Goal: Task Accomplishment & Management: Manage account settings

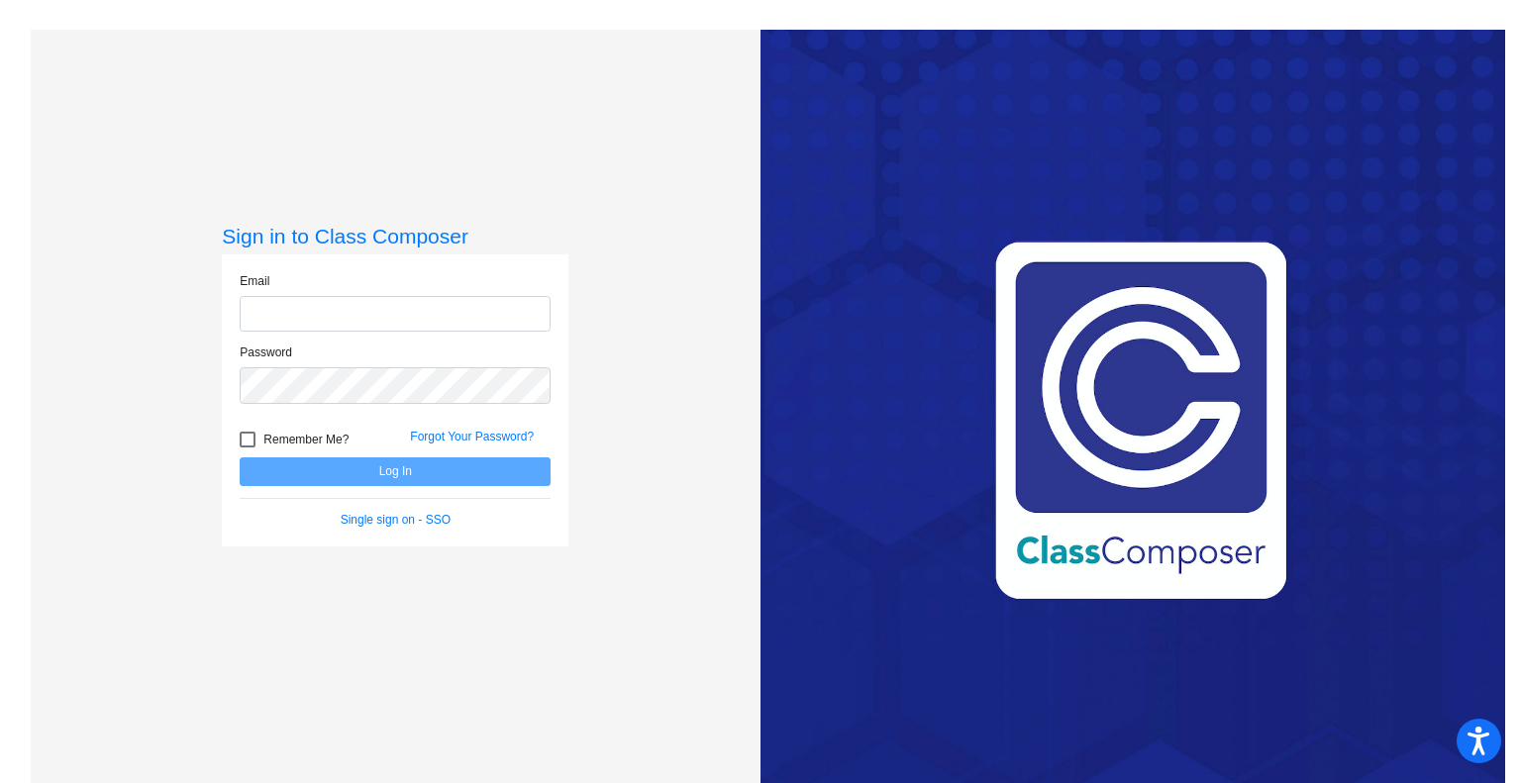
click at [364, 311] on input "email" at bounding box center [395, 314] width 311 height 37
drag, startPoint x: 406, startPoint y: 310, endPoint x: 196, endPoint y: 245, distance: 219.9
click at [196, 245] on div "Sign in to Class Composer Email [EMAIL_ADDRESS][DOMAIN_NAME] Password Remember …" at bounding box center [396, 421] width 730 height 783
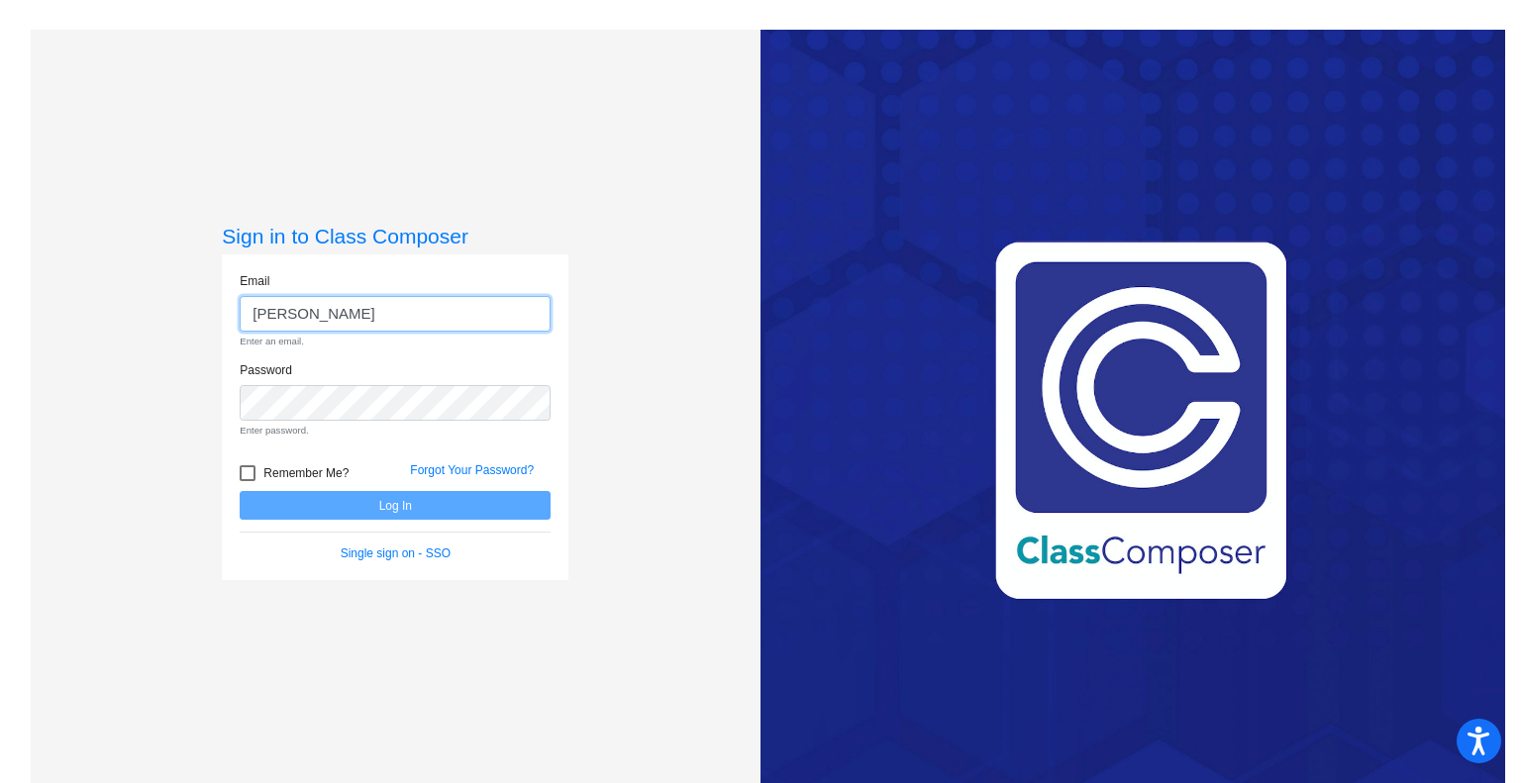
type input "[EMAIL_ADDRESS][PERSON_NAME][DOMAIN_NAME]"
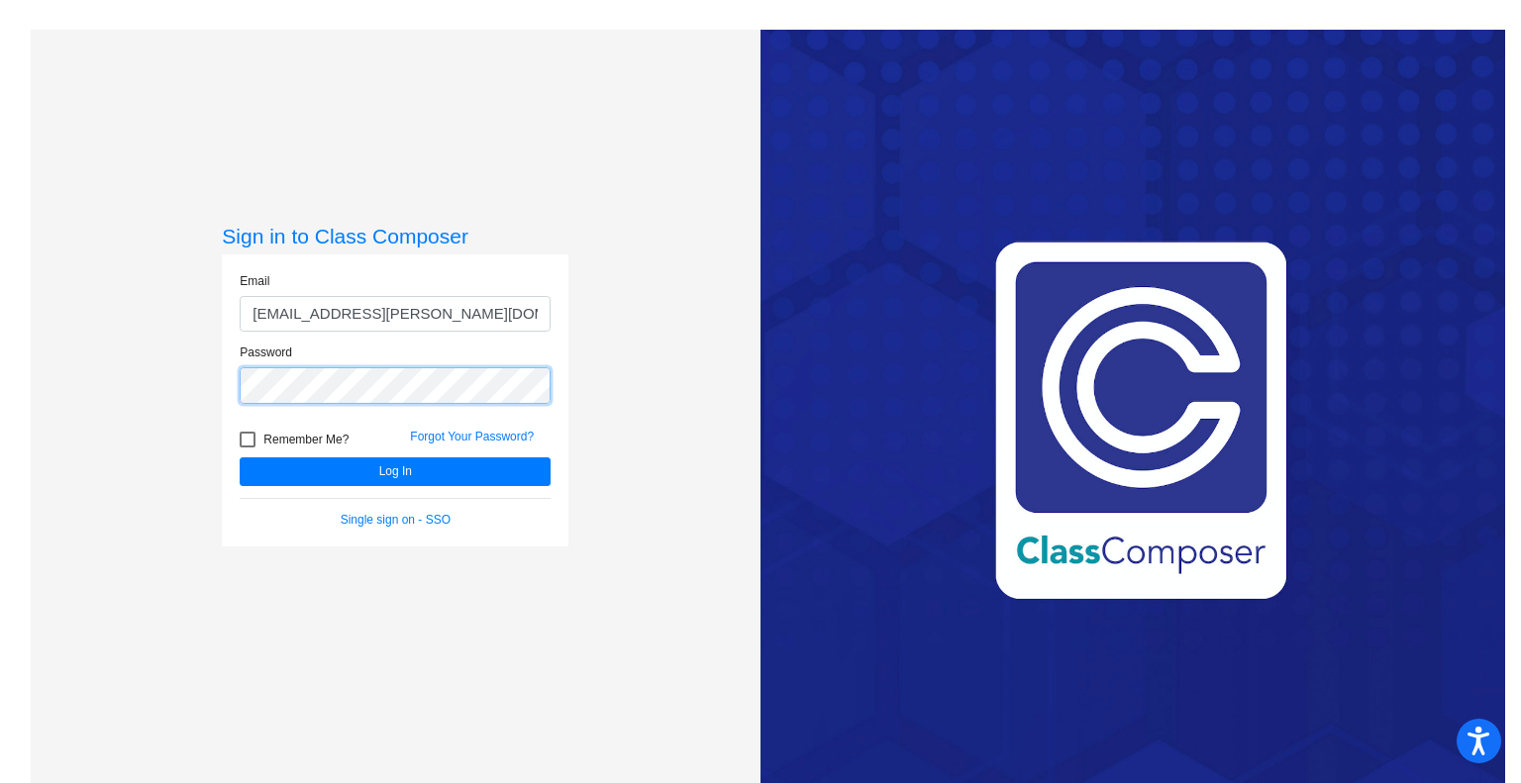
click at [240, 458] on button "Log In" at bounding box center [395, 472] width 311 height 29
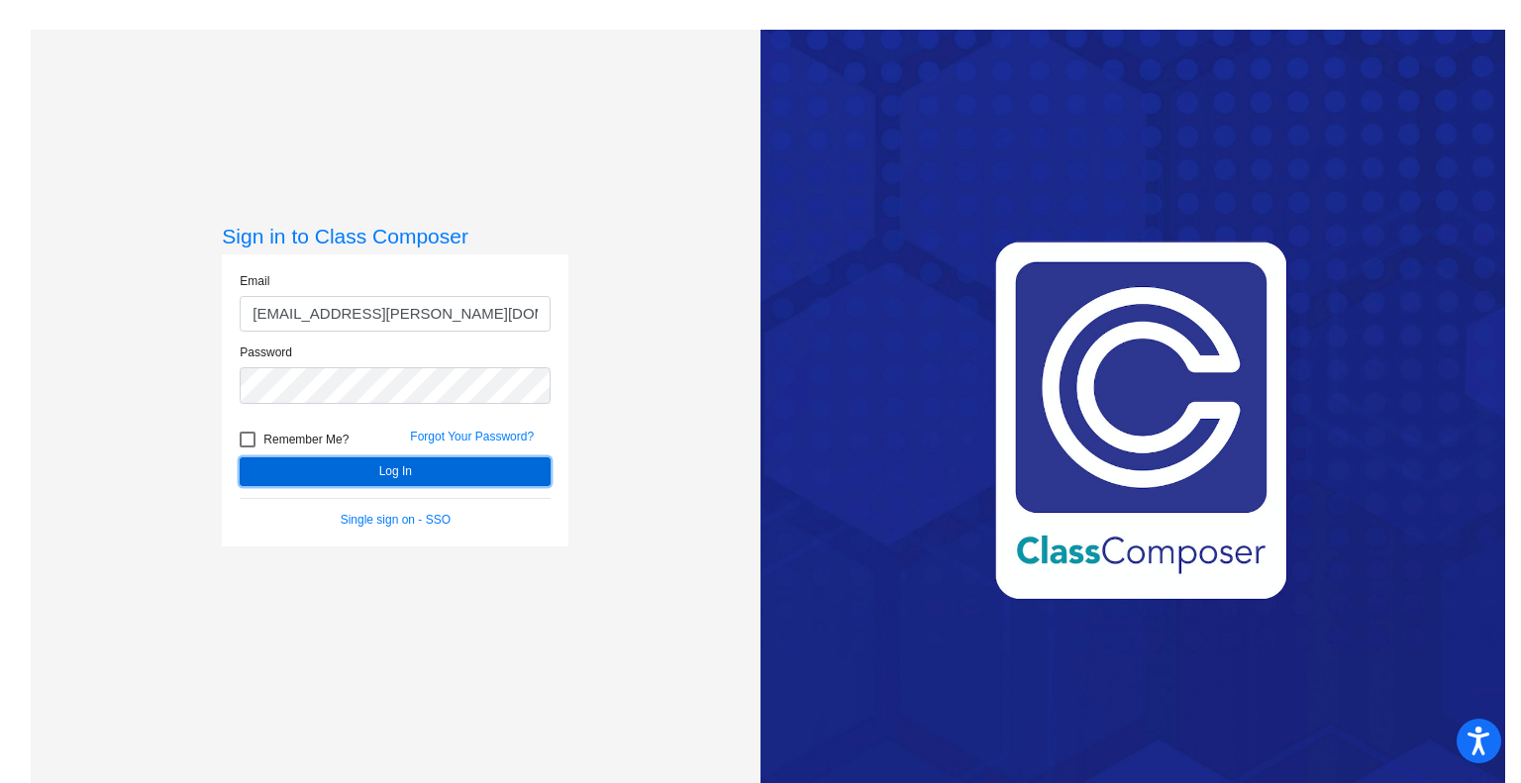
click at [305, 481] on button "Log In" at bounding box center [395, 472] width 311 height 29
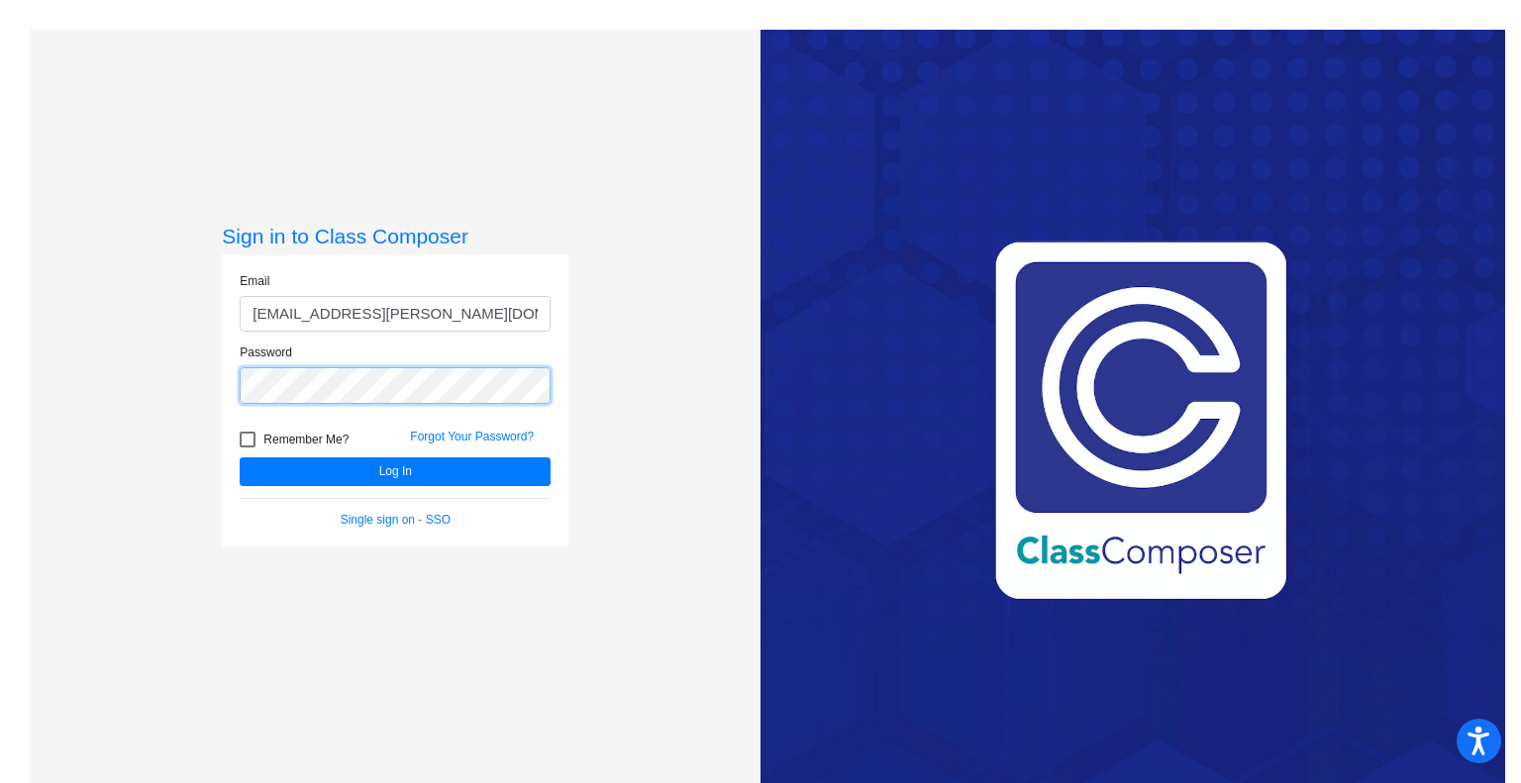
click at [236, 377] on div "Password" at bounding box center [395, 380] width 341 height 72
click at [240, 458] on button "Log In" at bounding box center [395, 472] width 311 height 29
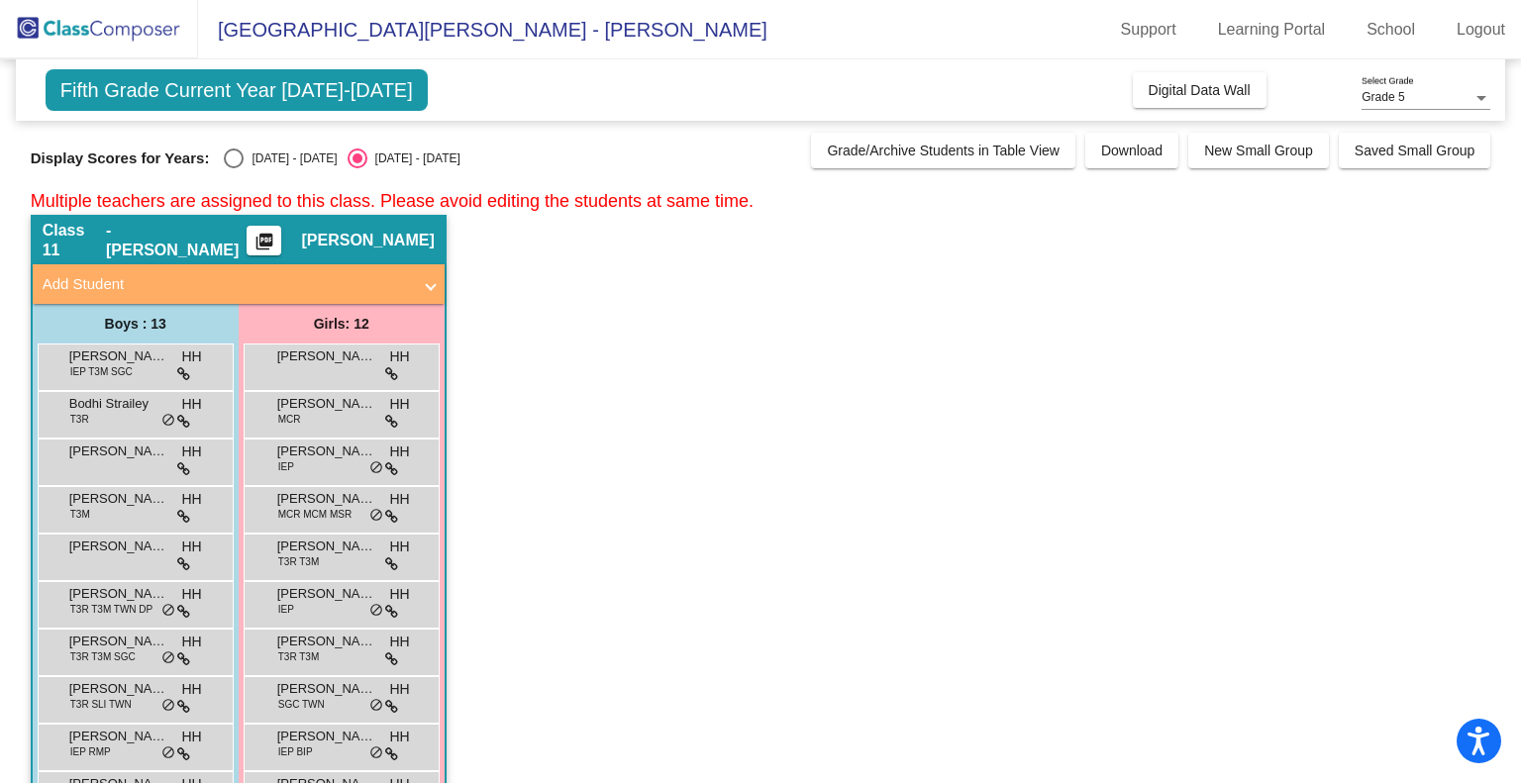
click at [236, 144] on div "Display Scores for Years: [DATE] - [DATE] [DATE] - [DATE] Grade/Archive Student…" at bounding box center [761, 151] width 1461 height 36
click at [234, 149] on div "Select an option" at bounding box center [234, 159] width 20 height 20
click at [234, 168] on input "[DATE] - [DATE]" at bounding box center [233, 168] width 1 height 1
radio input "true"
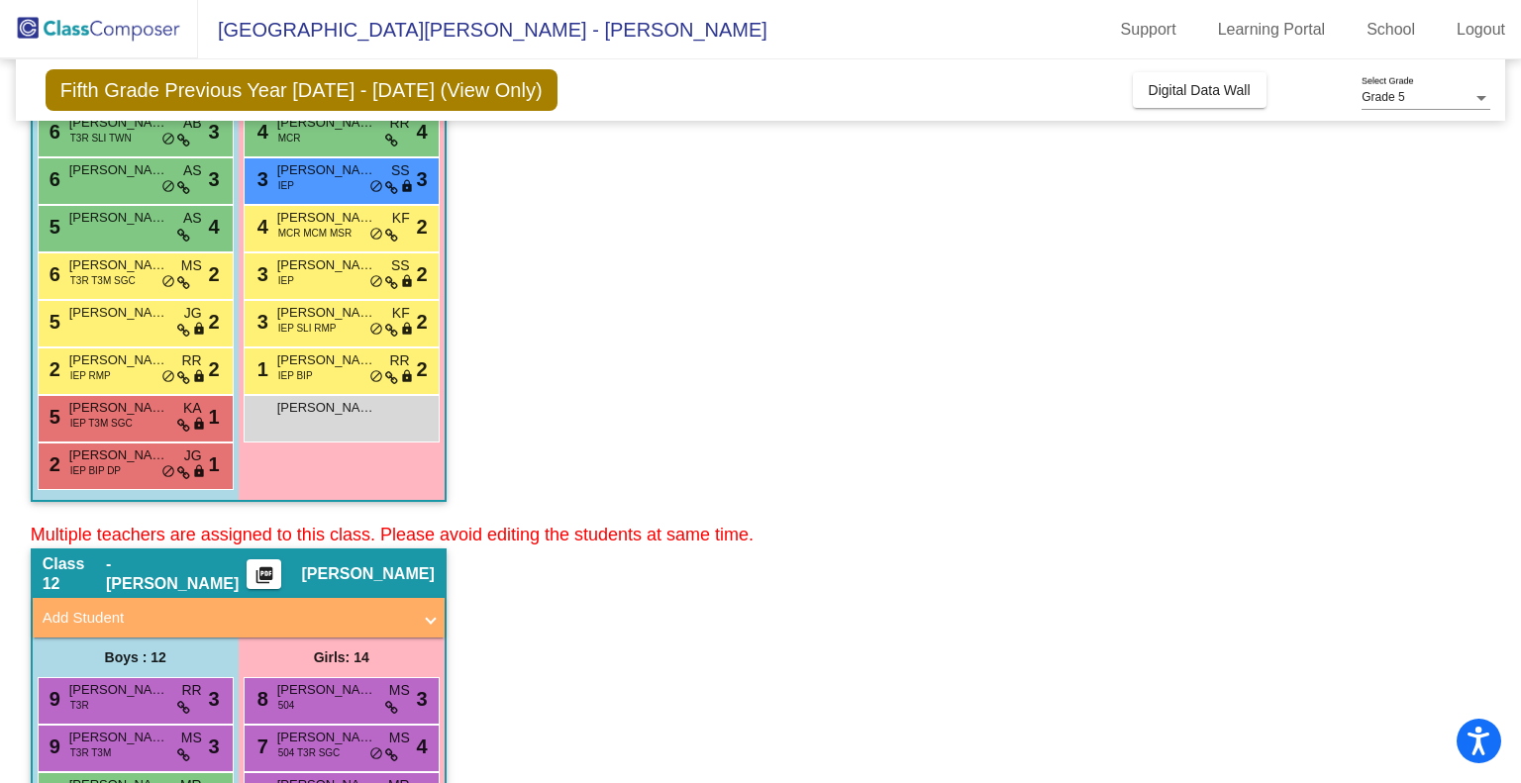
scroll to position [467, 0]
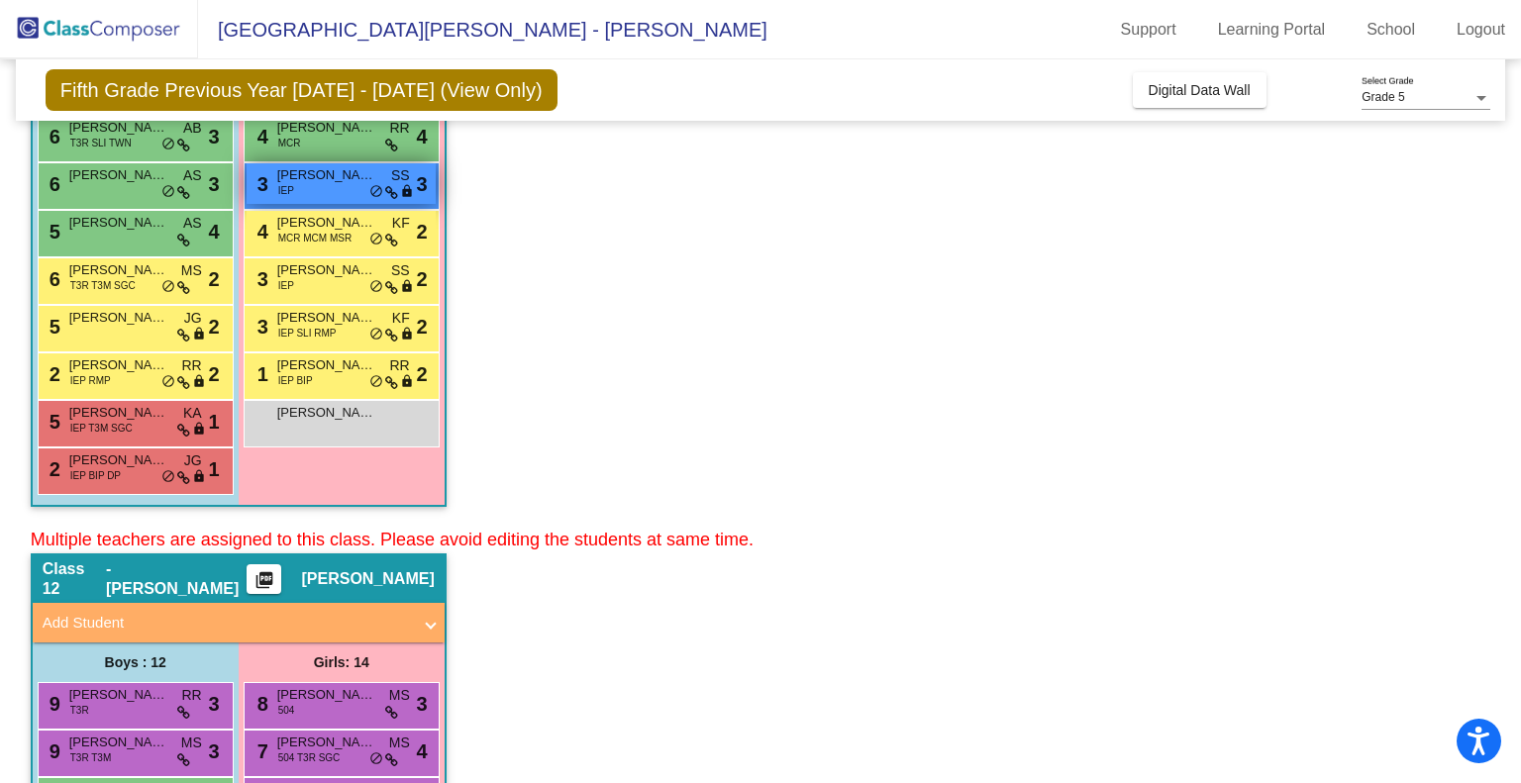
click at [315, 173] on span "[PERSON_NAME]" at bounding box center [326, 175] width 99 height 20
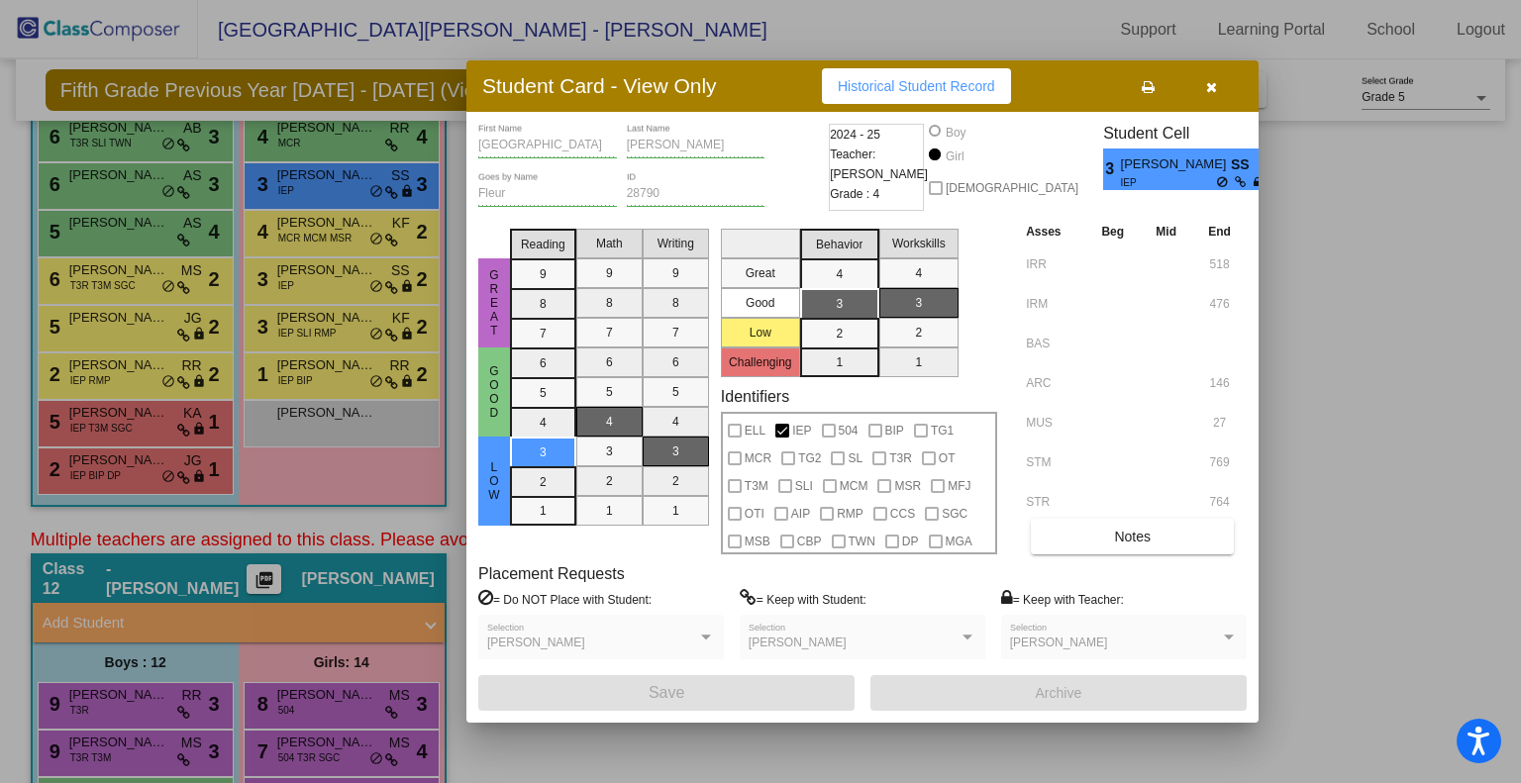
click at [271, 318] on div at bounding box center [760, 391] width 1521 height 783
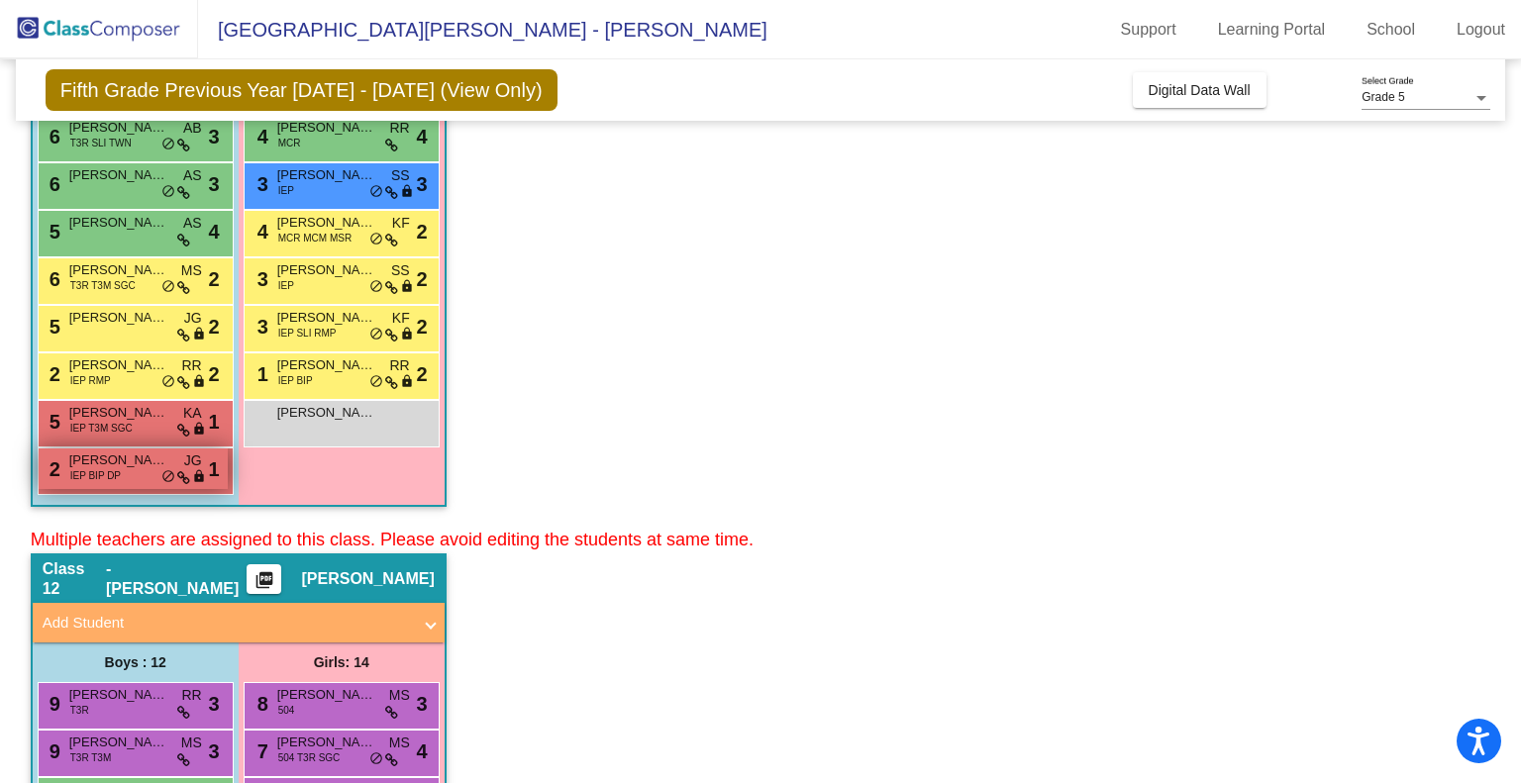
click at [133, 455] on span "[PERSON_NAME]" at bounding box center [118, 461] width 99 height 20
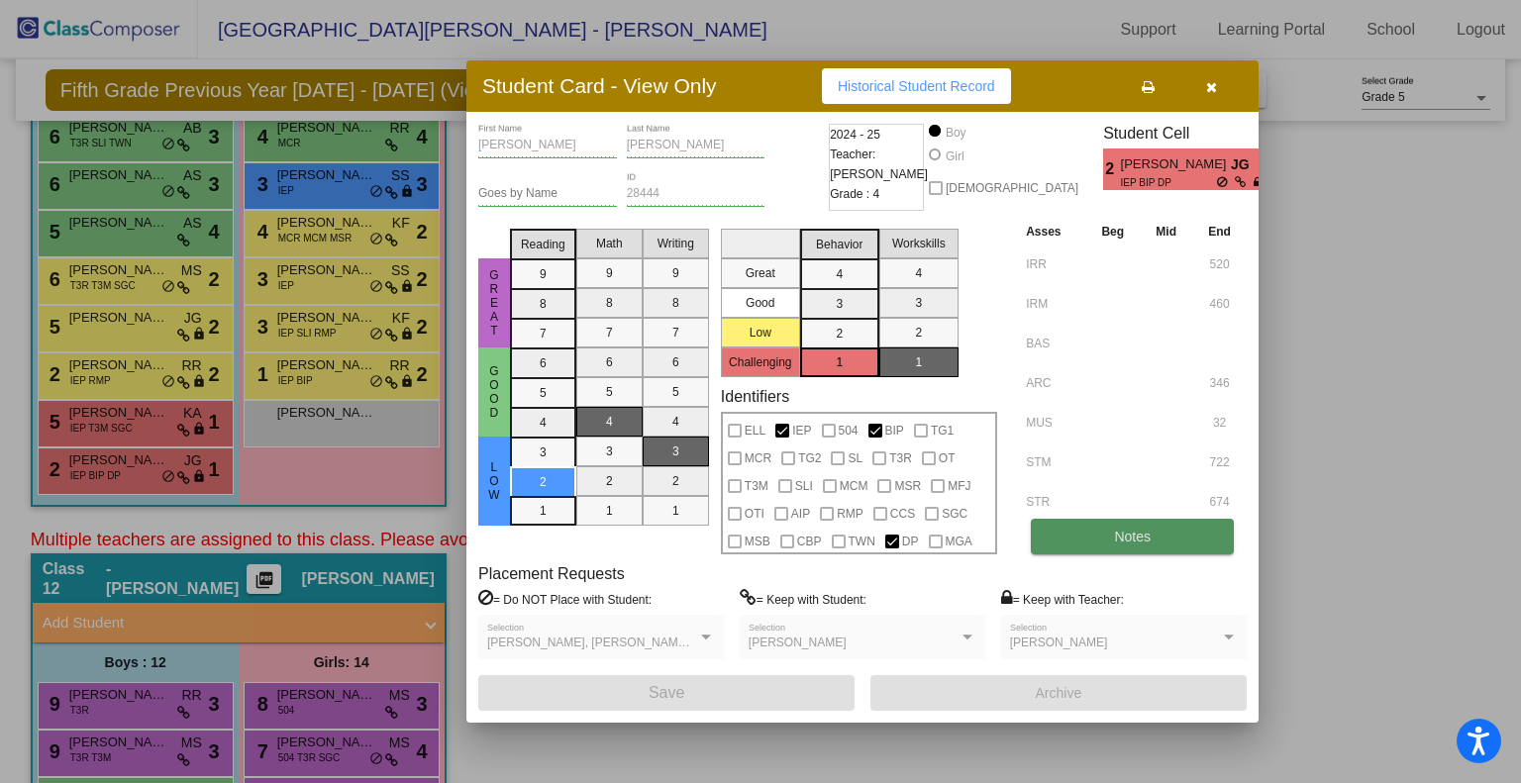
click at [1067, 534] on button "Notes" at bounding box center [1132, 537] width 203 height 36
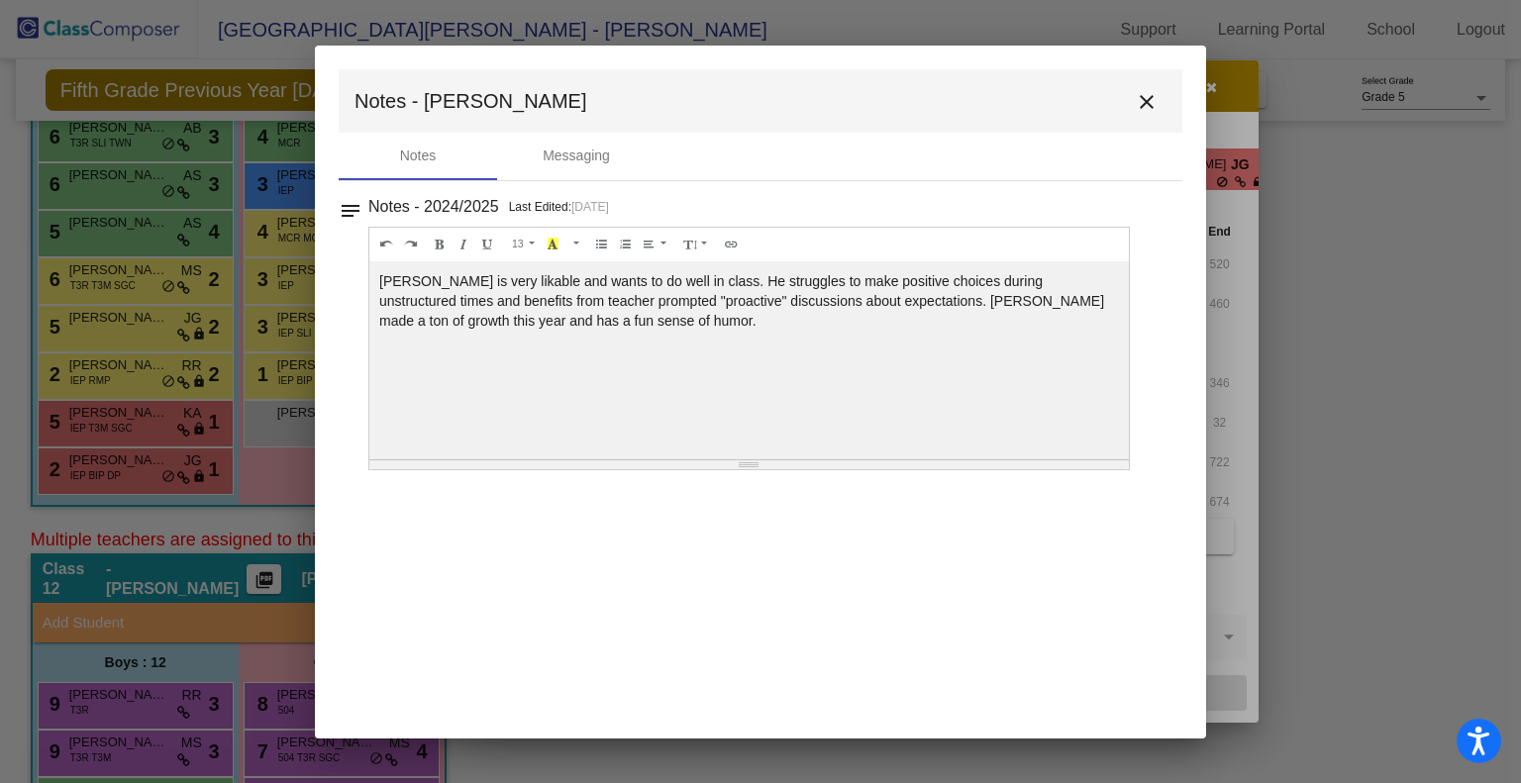
click at [1143, 105] on mat-icon "close" at bounding box center [1147, 102] width 24 height 24
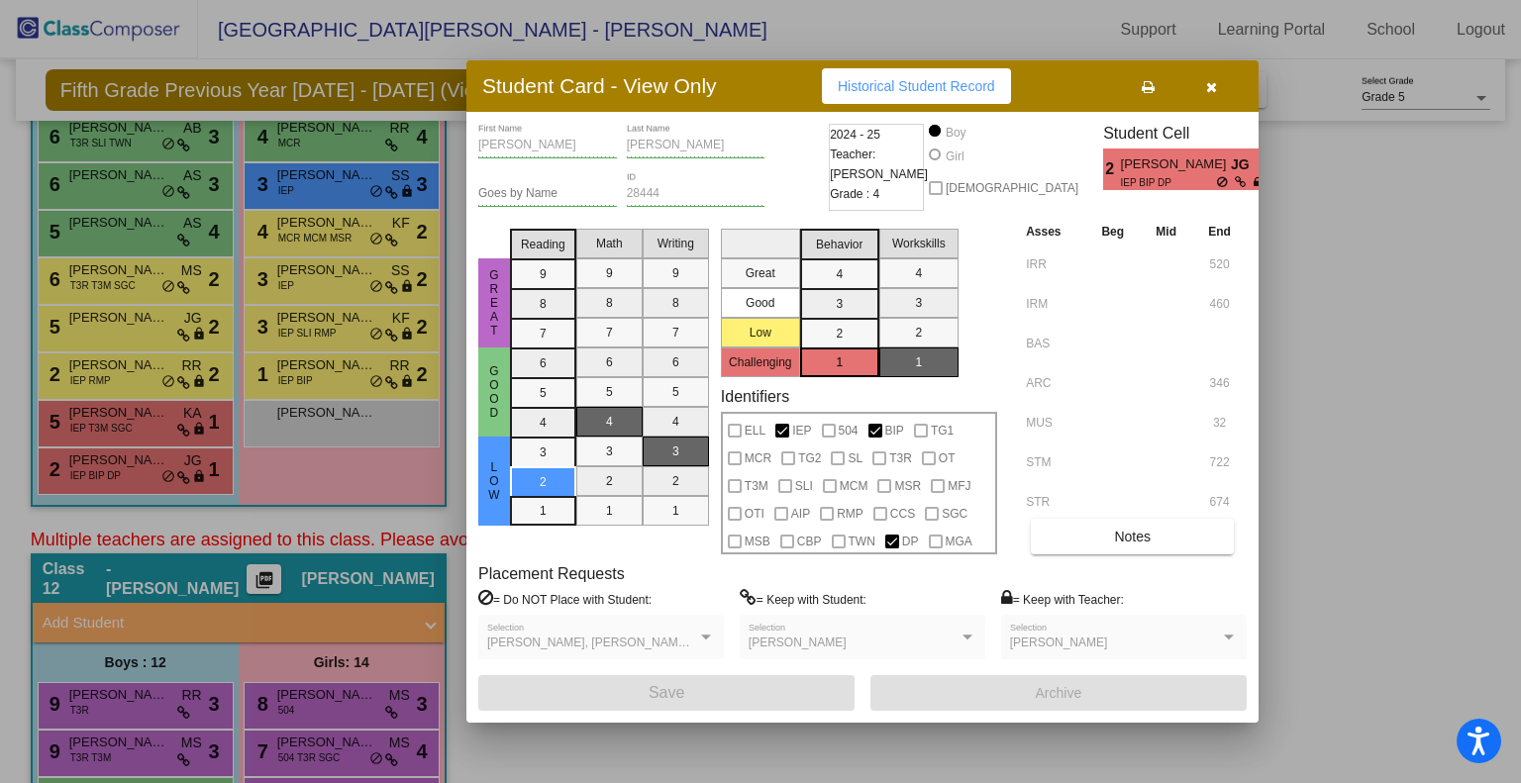
click at [297, 395] on div at bounding box center [760, 391] width 1521 height 783
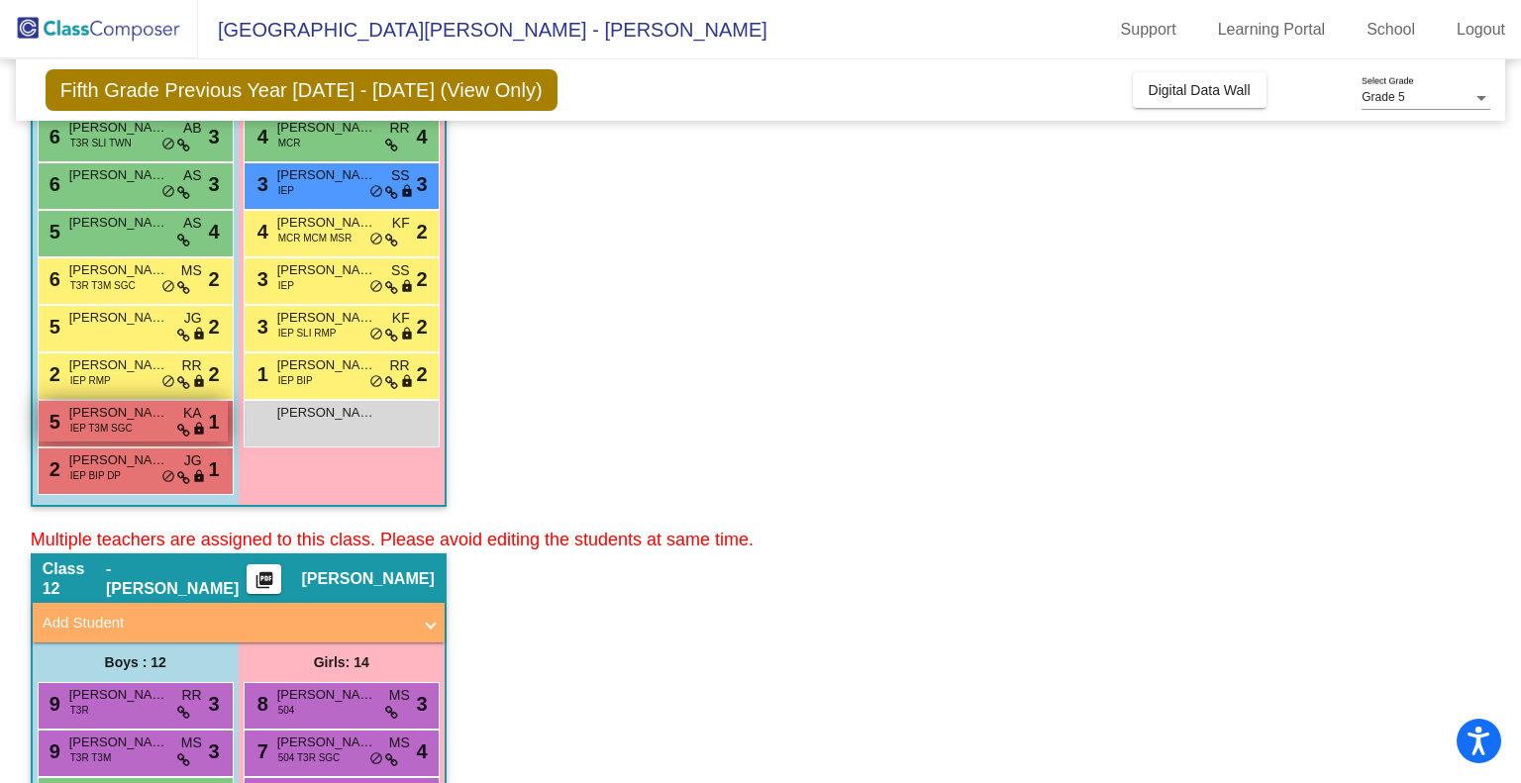
click at [170, 412] on div "5 [PERSON_NAME] IEP T3M SGC KA lock do_not_disturb_alt 1" at bounding box center [133, 421] width 189 height 41
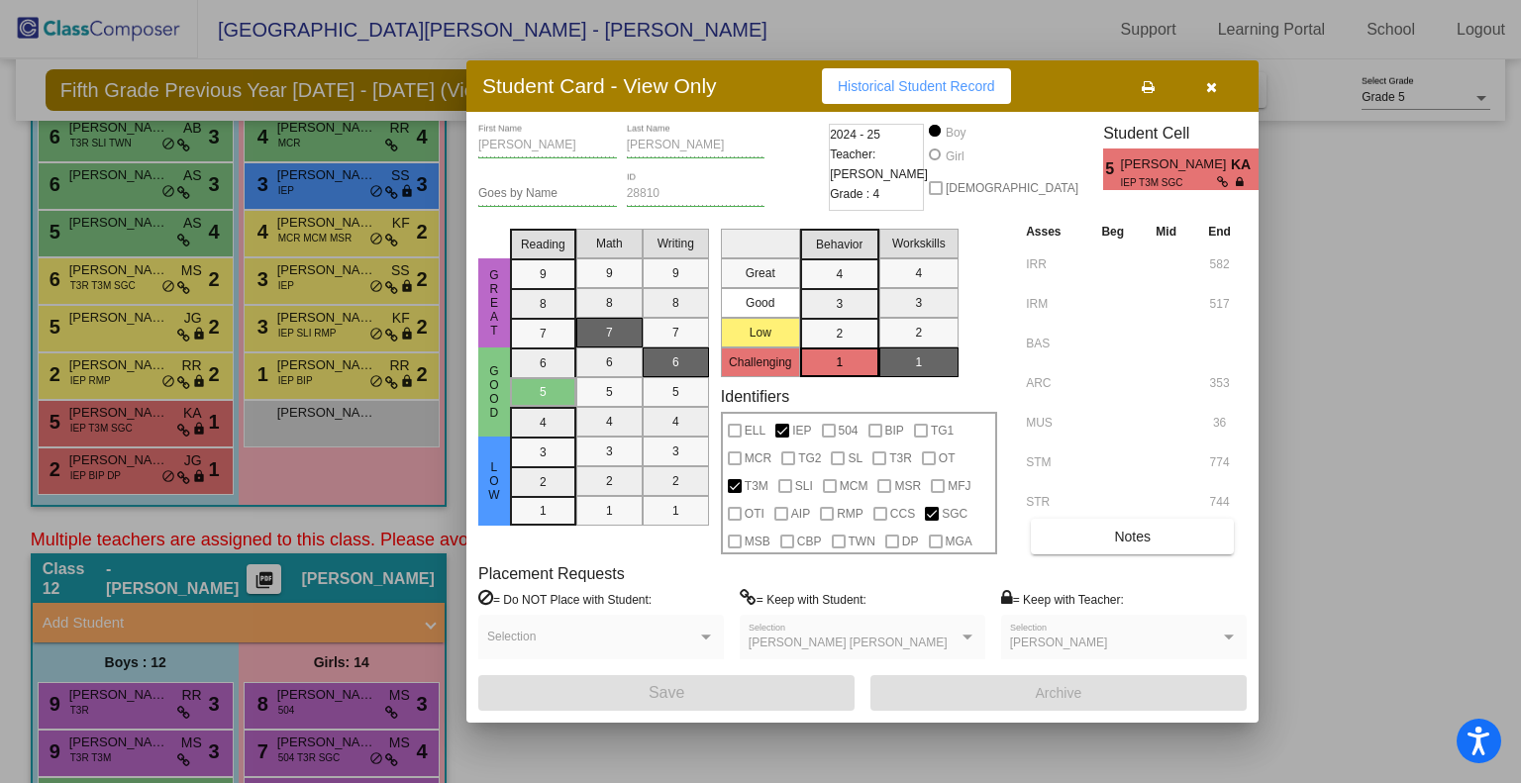
click at [285, 471] on div at bounding box center [760, 391] width 1521 height 783
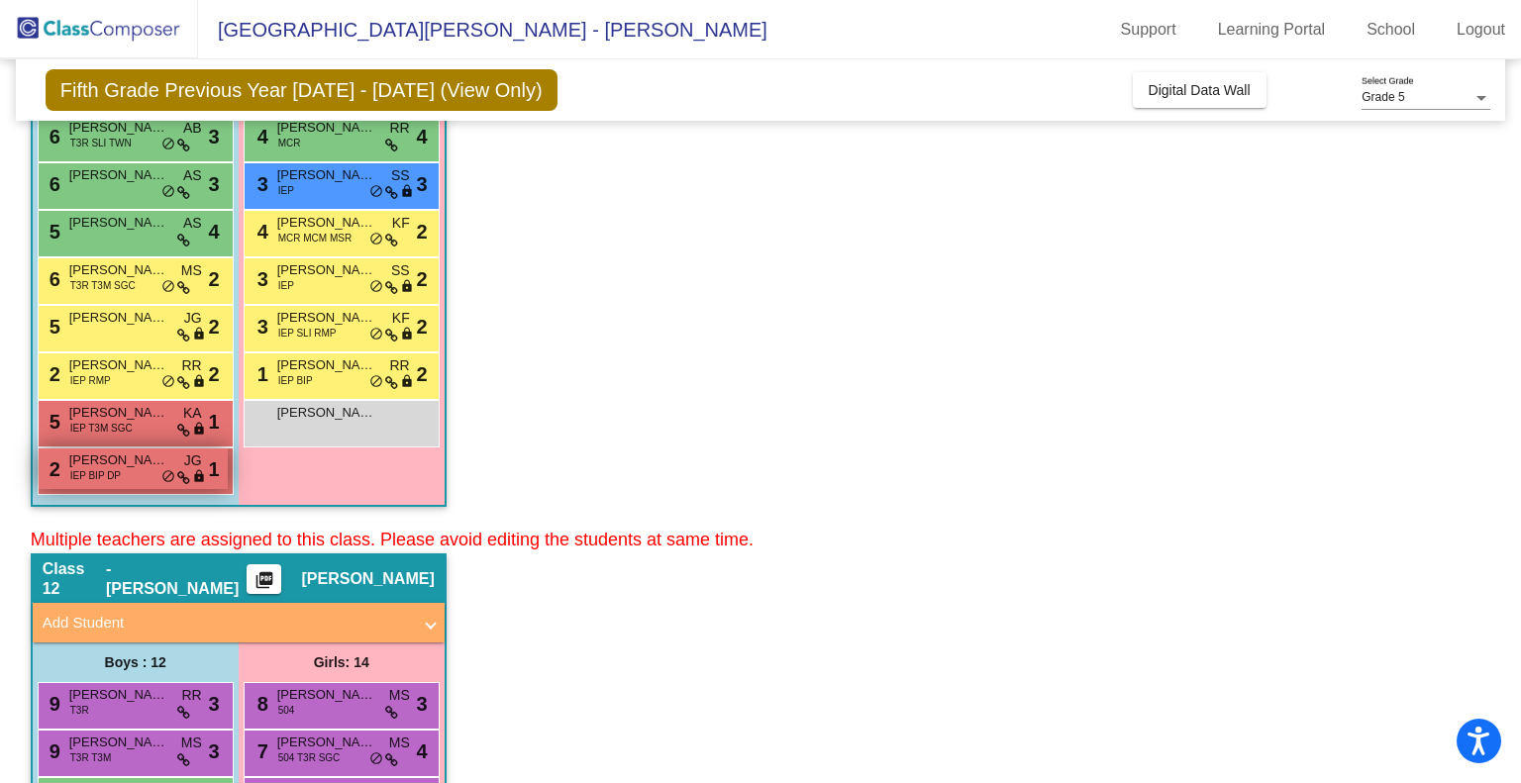
click at [177, 479] on icon at bounding box center [183, 478] width 13 height 14
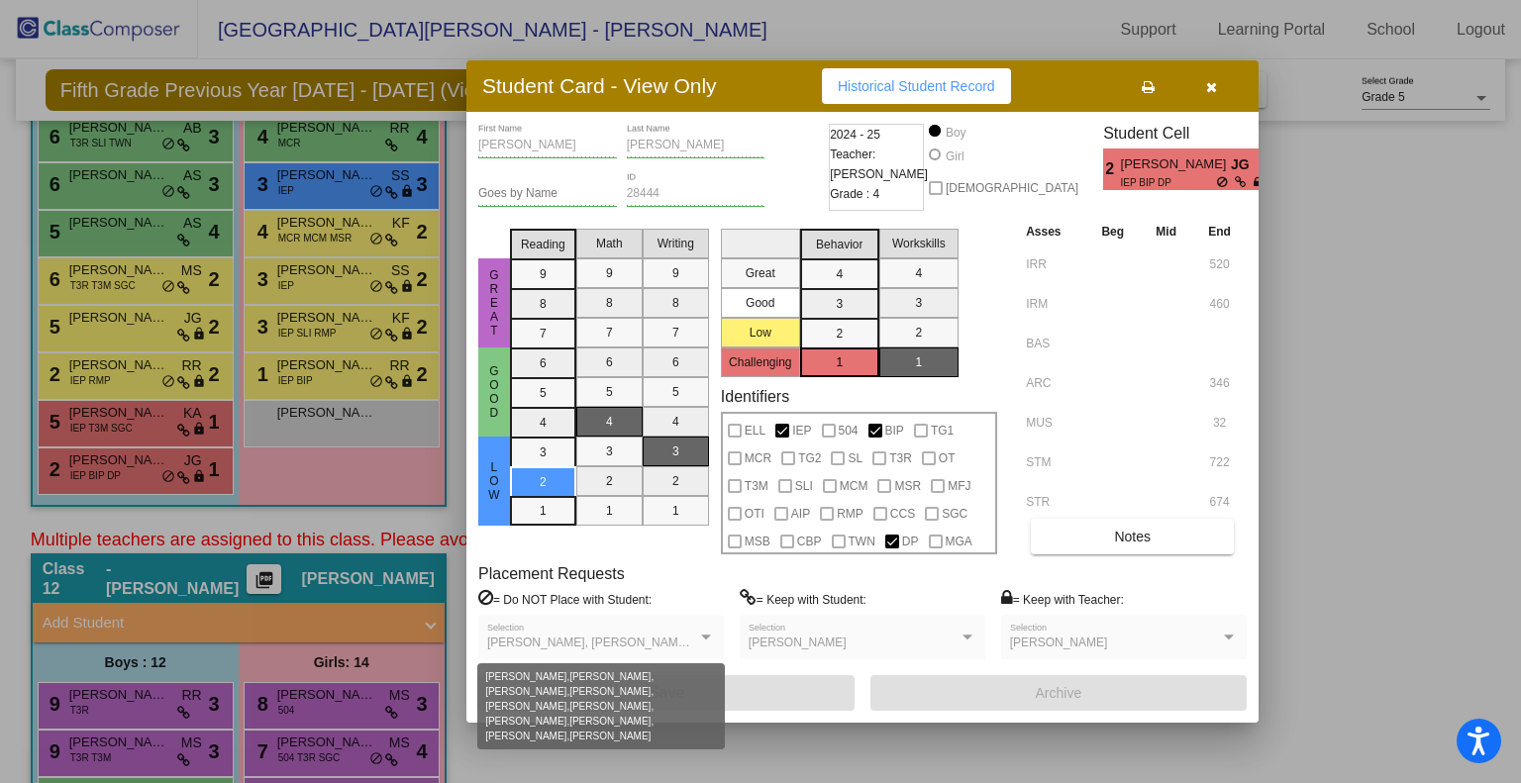
click at [568, 639] on span "[PERSON_NAME], [PERSON_NAME], [PERSON_NAME], [PERSON_NAME], [PERSON_NAME], [PER…" at bounding box center [1005, 643] width 1037 height 14
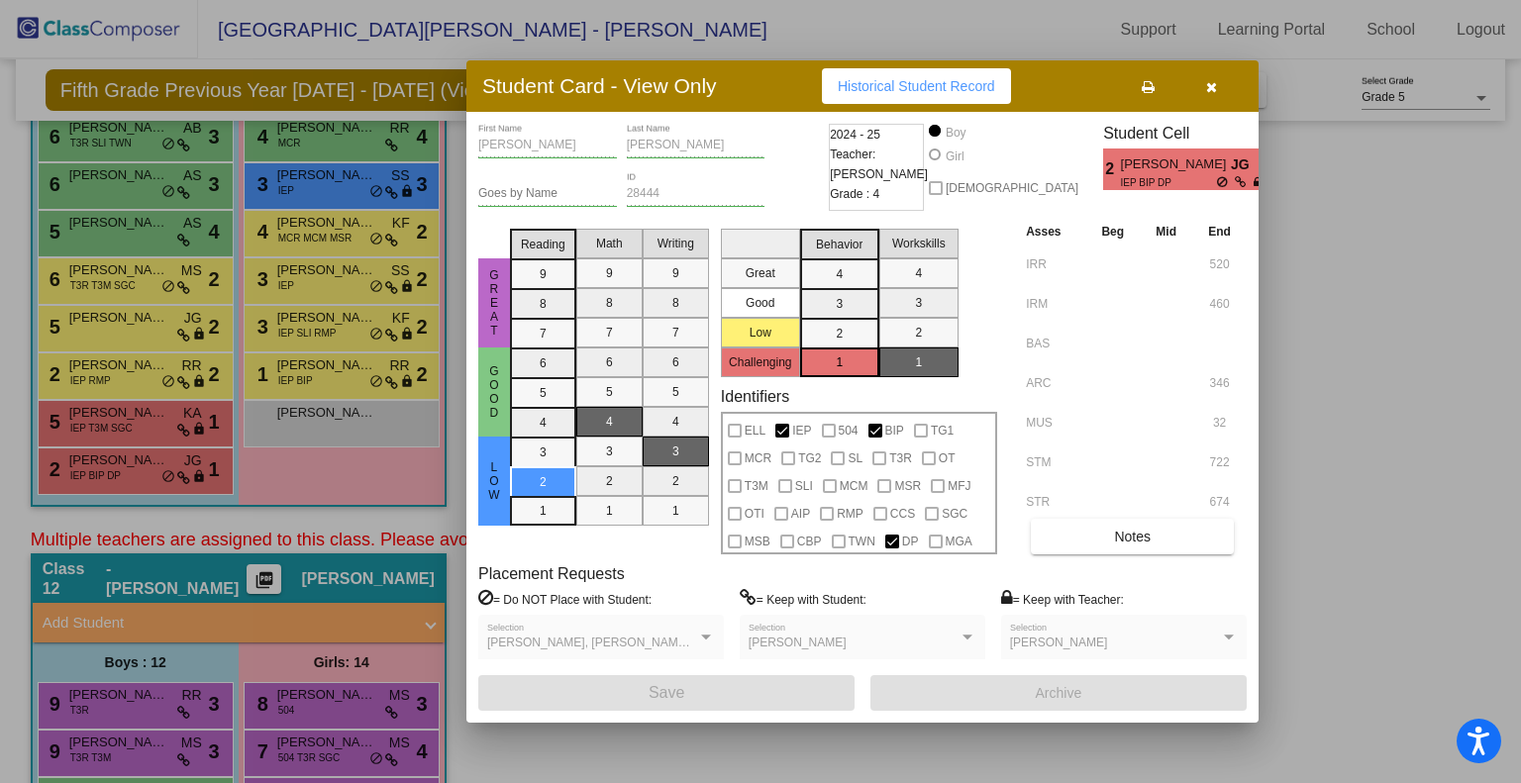
click at [190, 524] on div at bounding box center [760, 391] width 1521 height 783
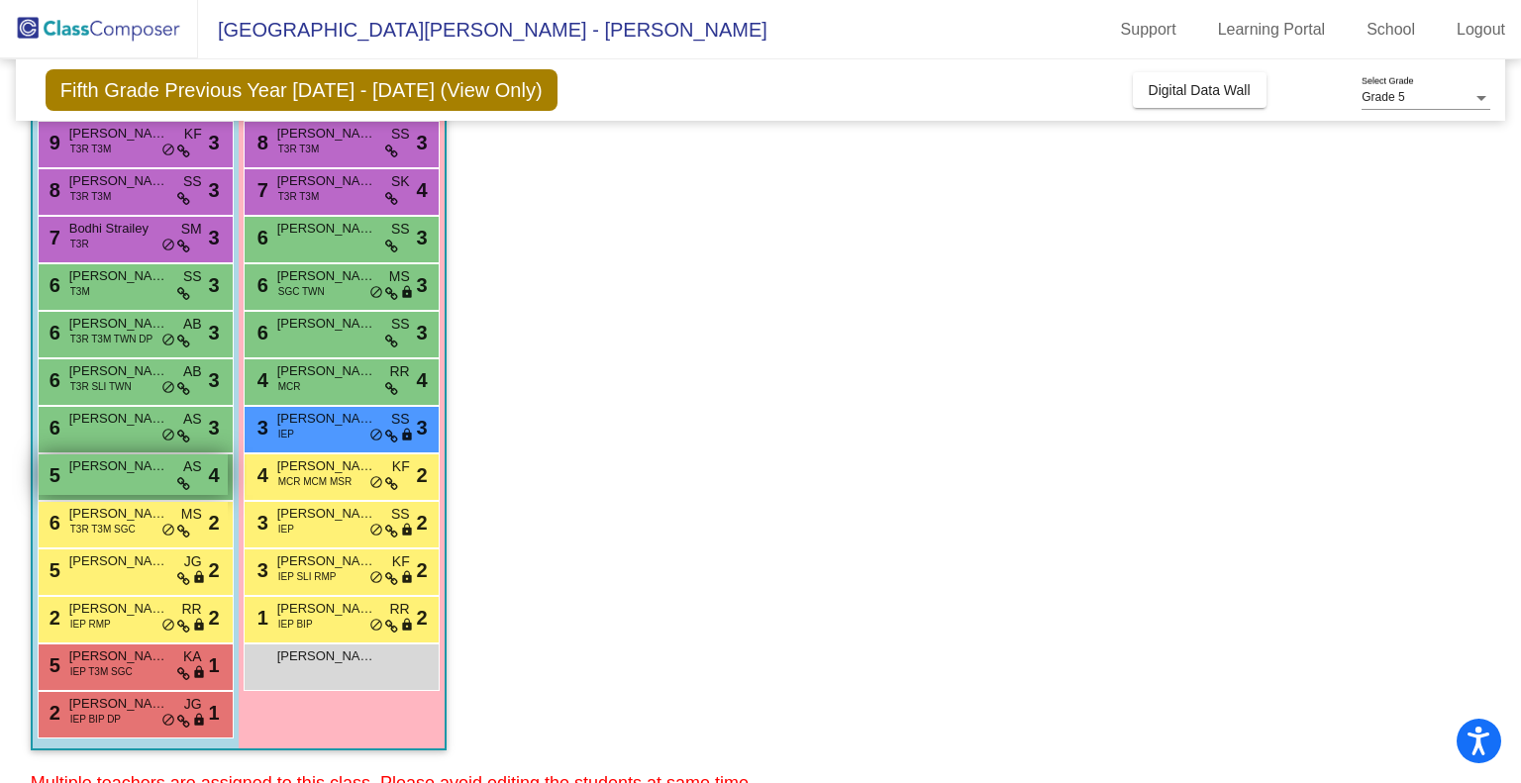
scroll to position [268, 0]
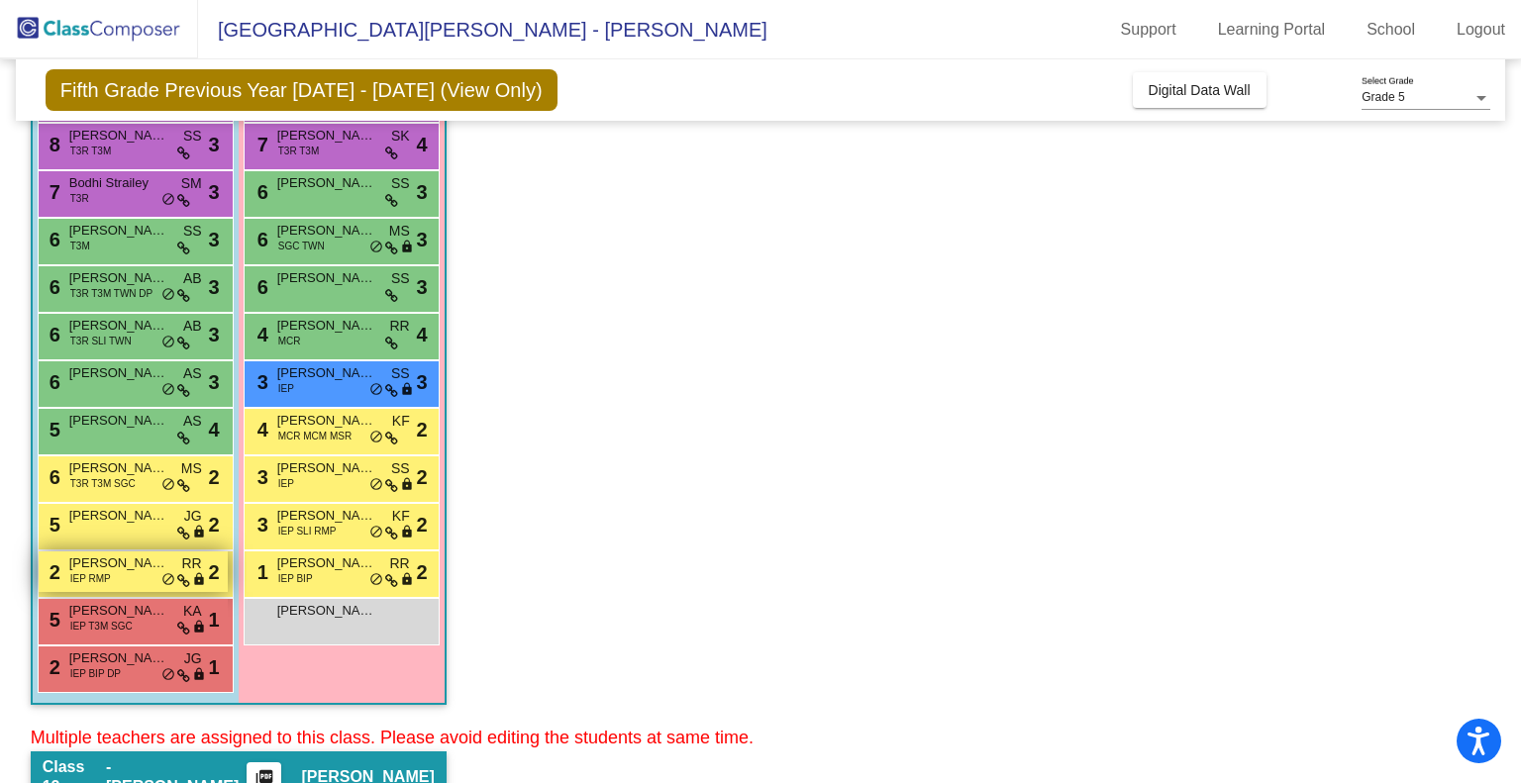
click at [138, 566] on span "[PERSON_NAME]" at bounding box center [118, 564] width 99 height 20
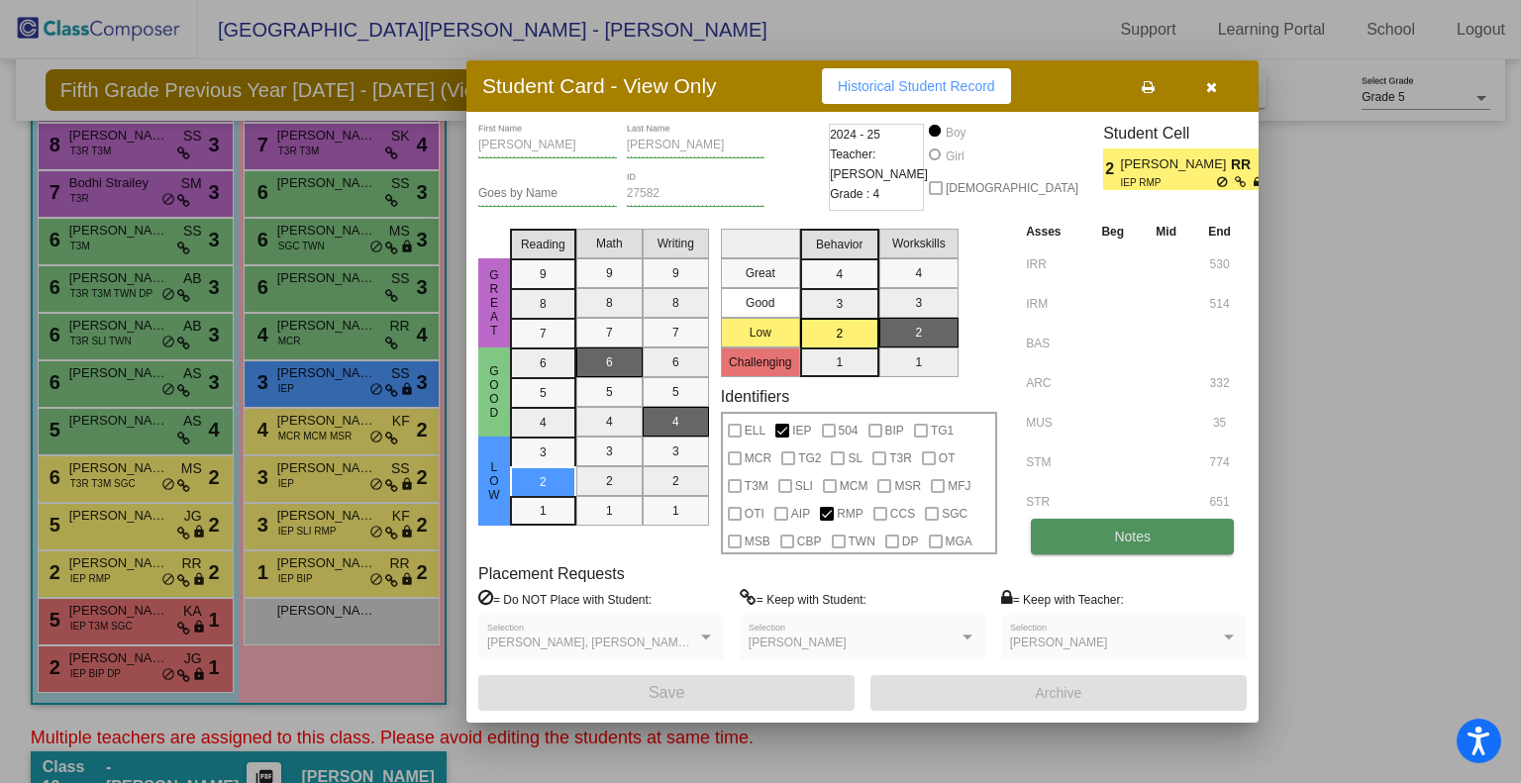
click at [1061, 534] on button "Notes" at bounding box center [1132, 537] width 203 height 36
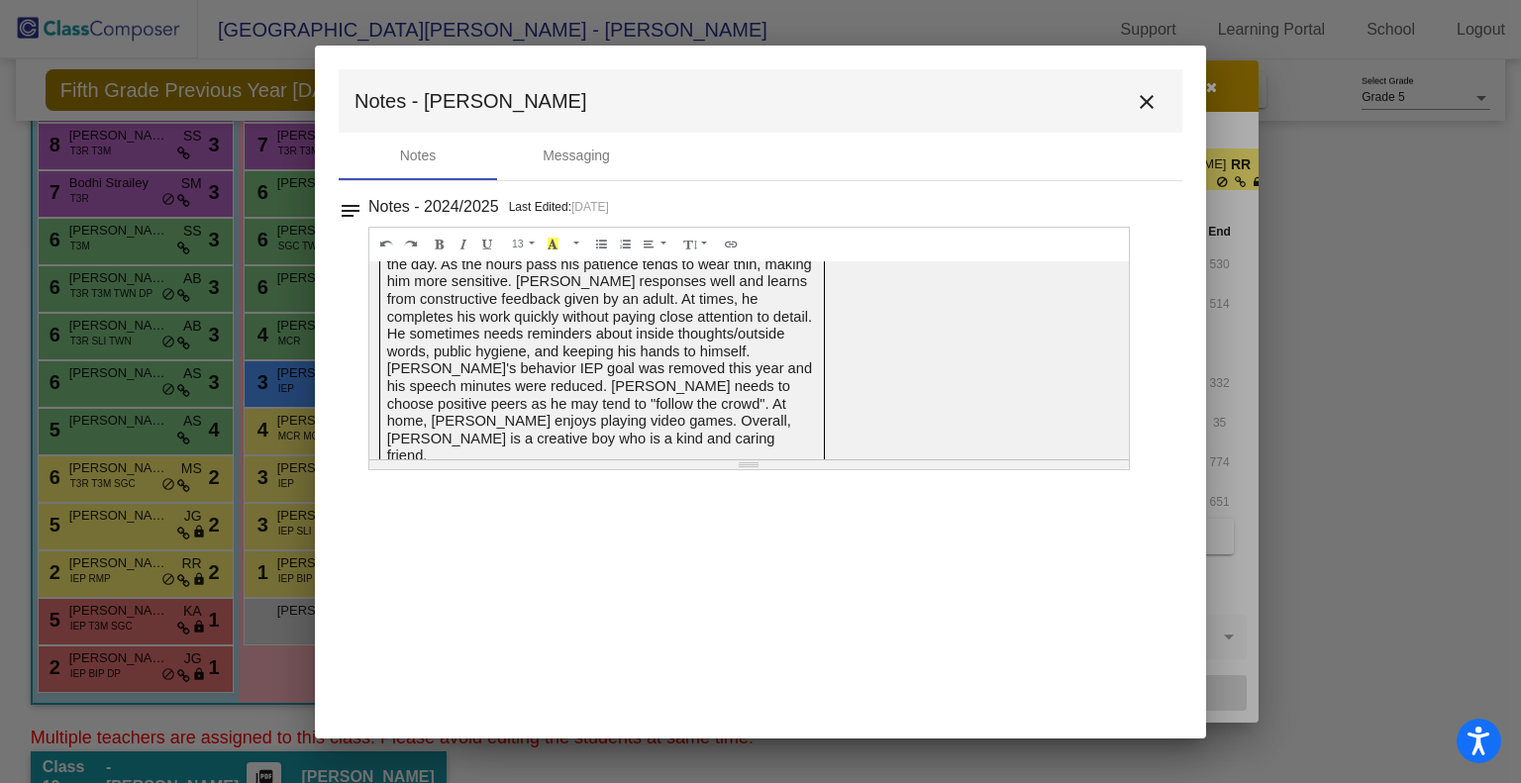
scroll to position [0, 0]
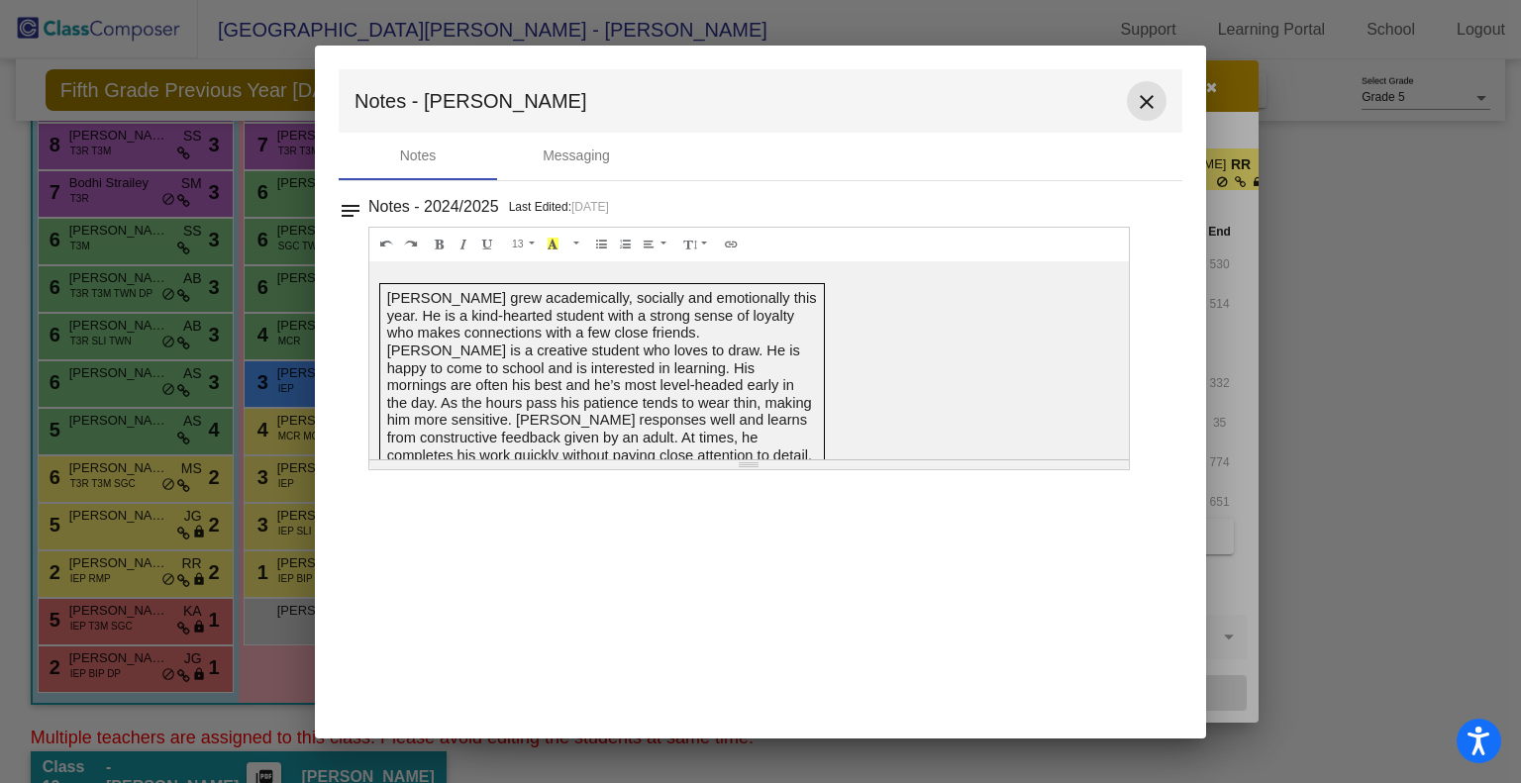
click at [1145, 113] on mat-icon "close" at bounding box center [1147, 102] width 24 height 24
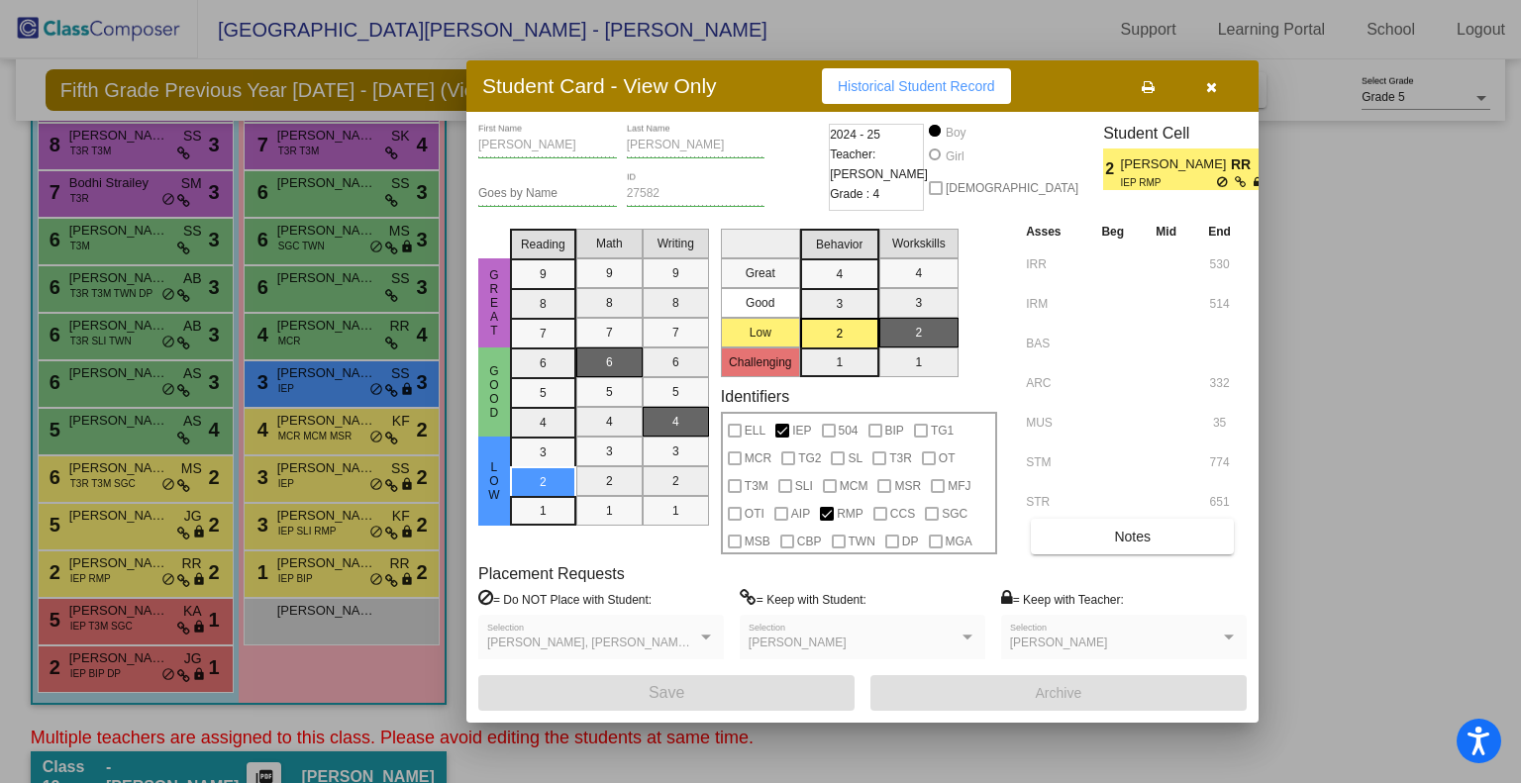
click at [1201, 86] on button "button" at bounding box center [1211, 86] width 63 height 36
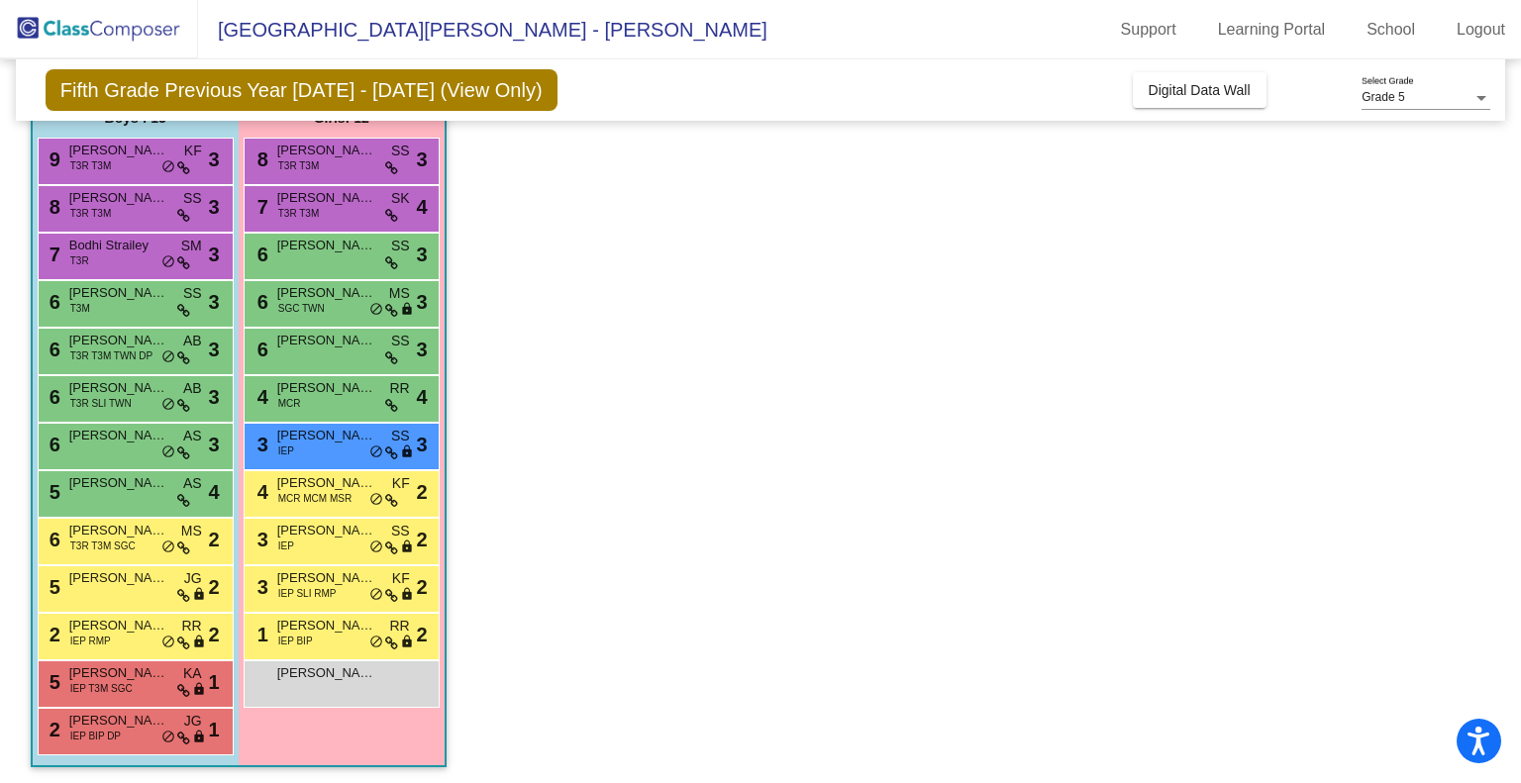
scroll to position [396, 0]
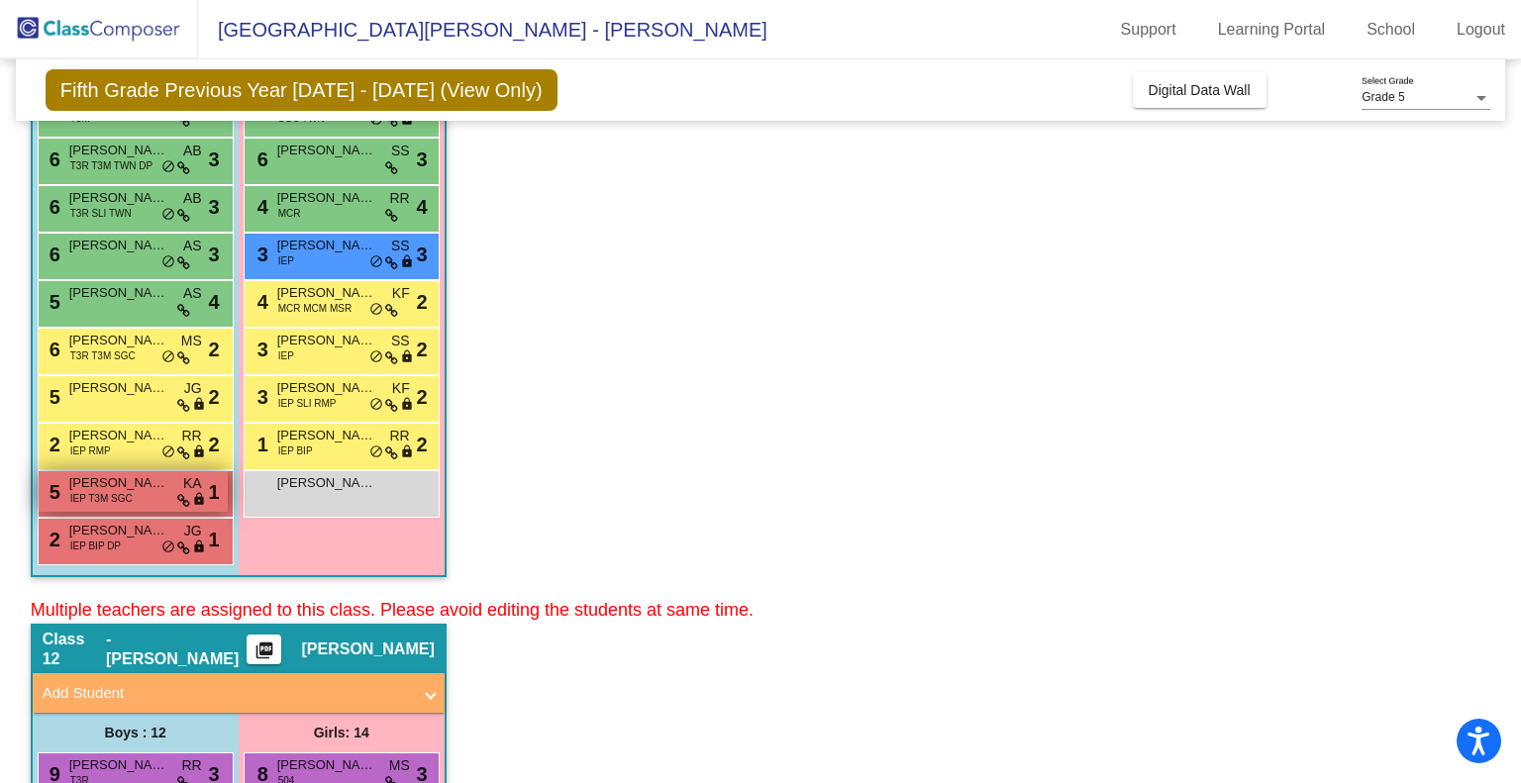
click at [117, 491] on span "IEP T3M SGC" at bounding box center [101, 498] width 62 height 15
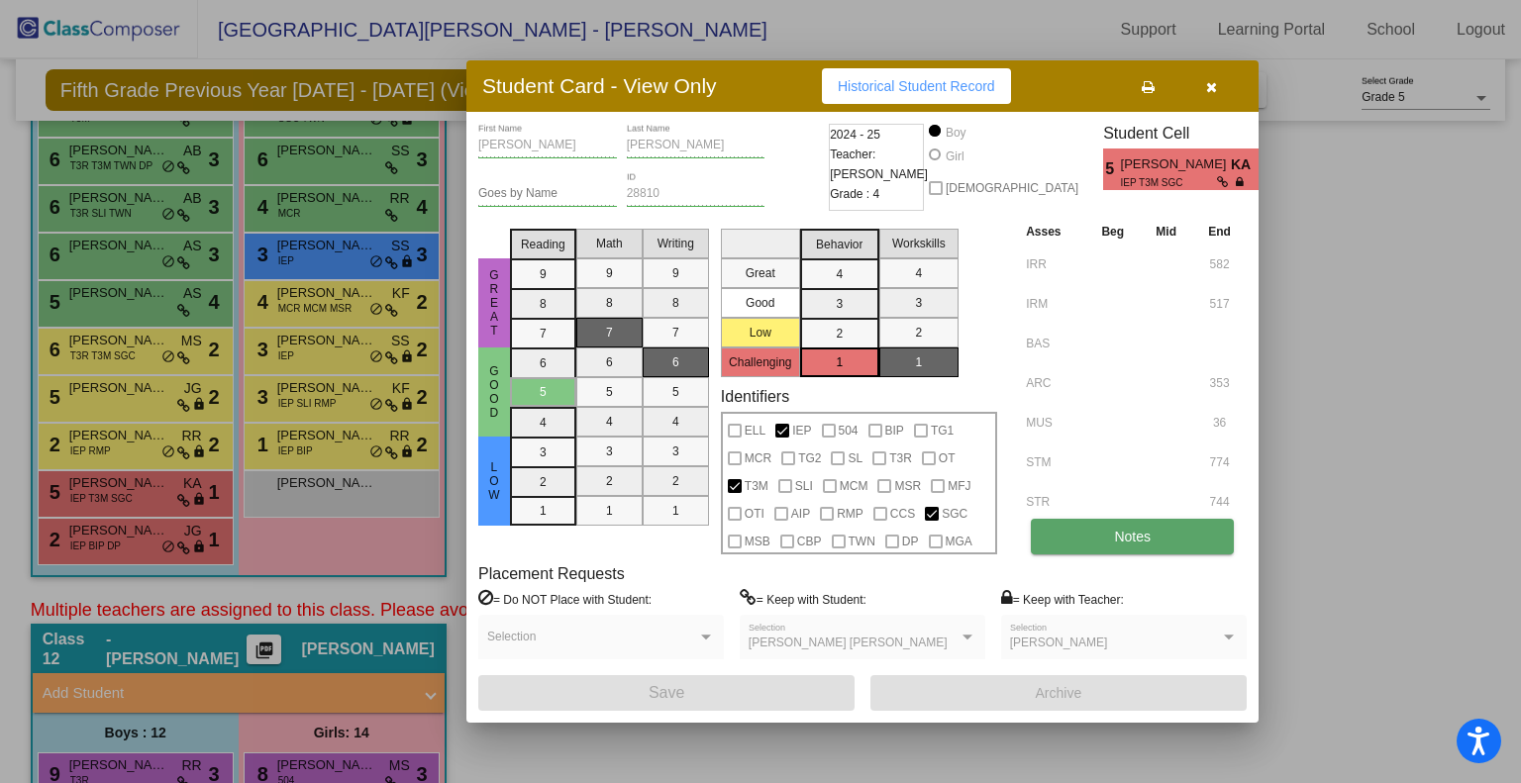
click at [1076, 549] on button "Notes" at bounding box center [1132, 537] width 203 height 36
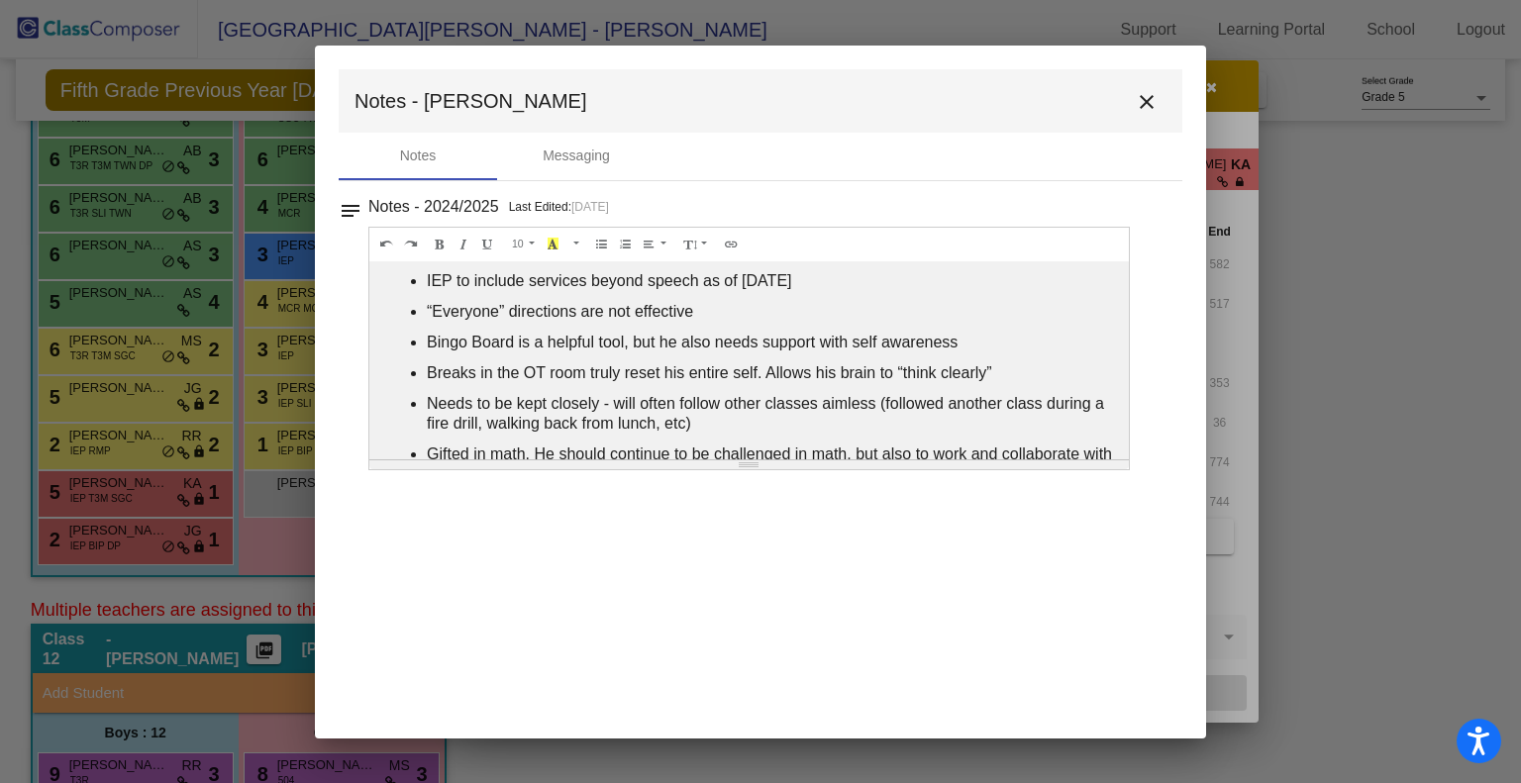
click at [162, 529] on div at bounding box center [760, 391] width 1521 height 783
click at [1145, 83] on button "close" at bounding box center [1147, 101] width 40 height 40
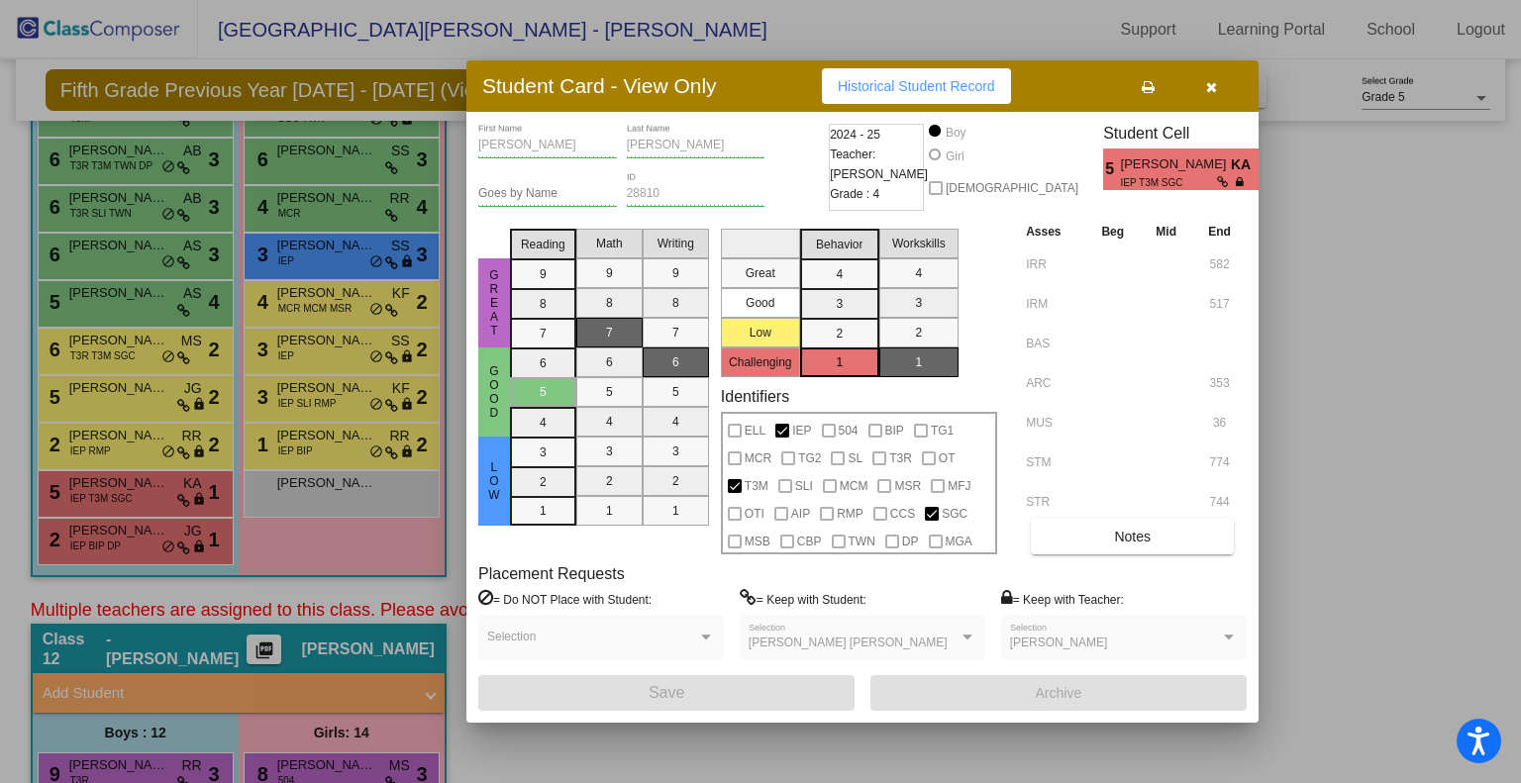
click at [1209, 82] on icon "button" at bounding box center [1211, 87] width 11 height 14
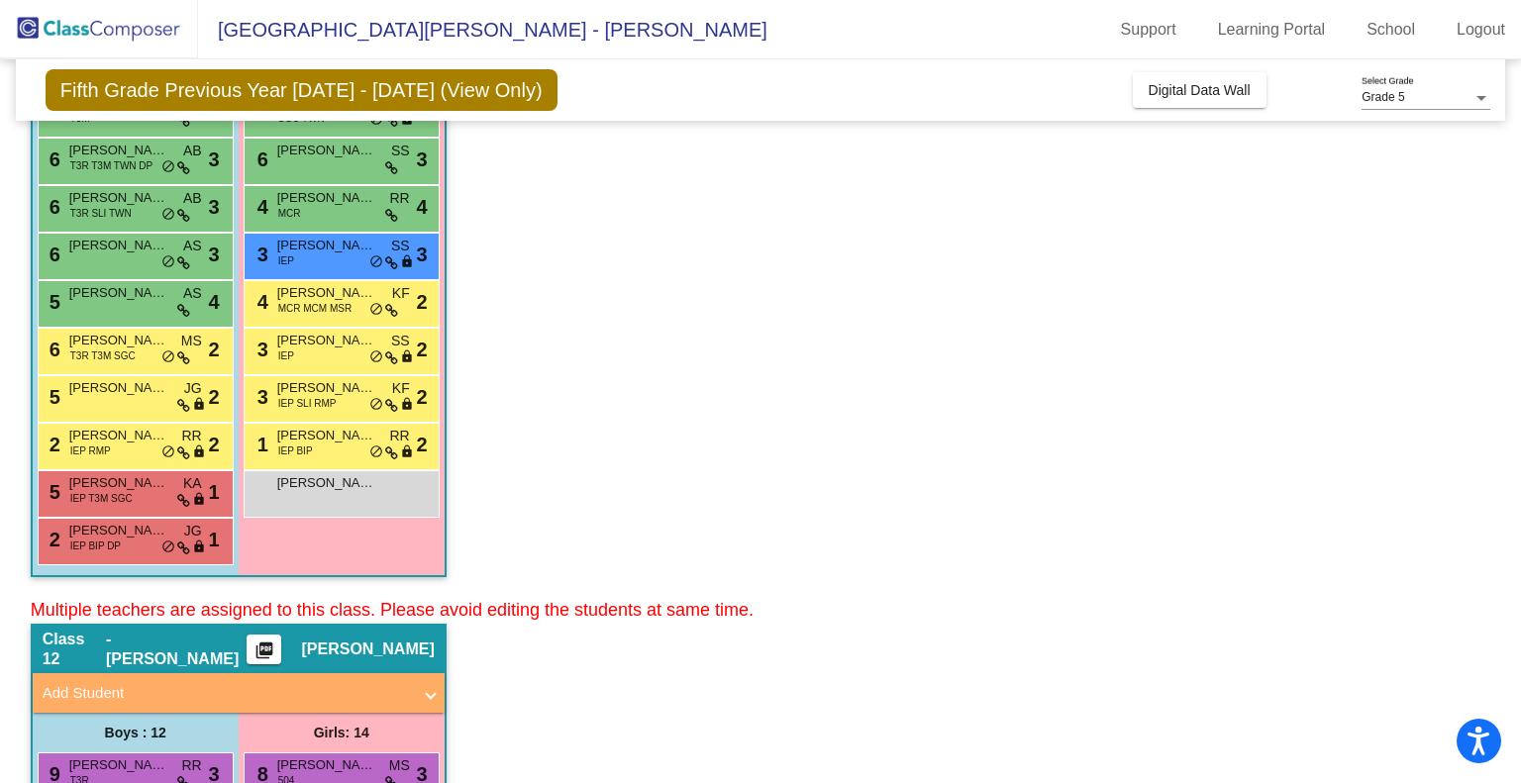
click at [297, 467] on div "1 [PERSON_NAME] IEP BIP RR lock do_not_disturb_alt 2" at bounding box center [342, 447] width 196 height 48
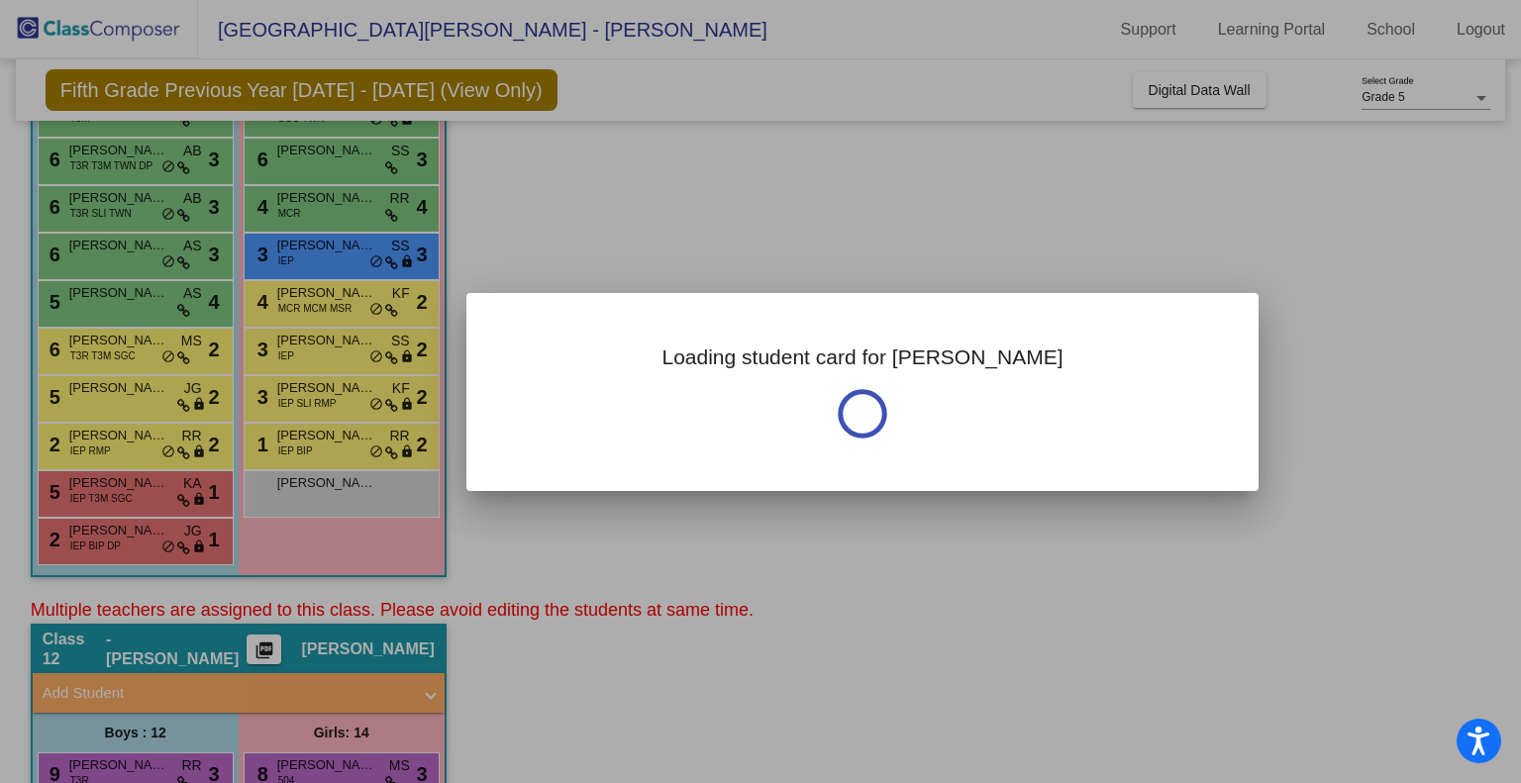
click at [308, 448] on div at bounding box center [760, 391] width 1521 height 783
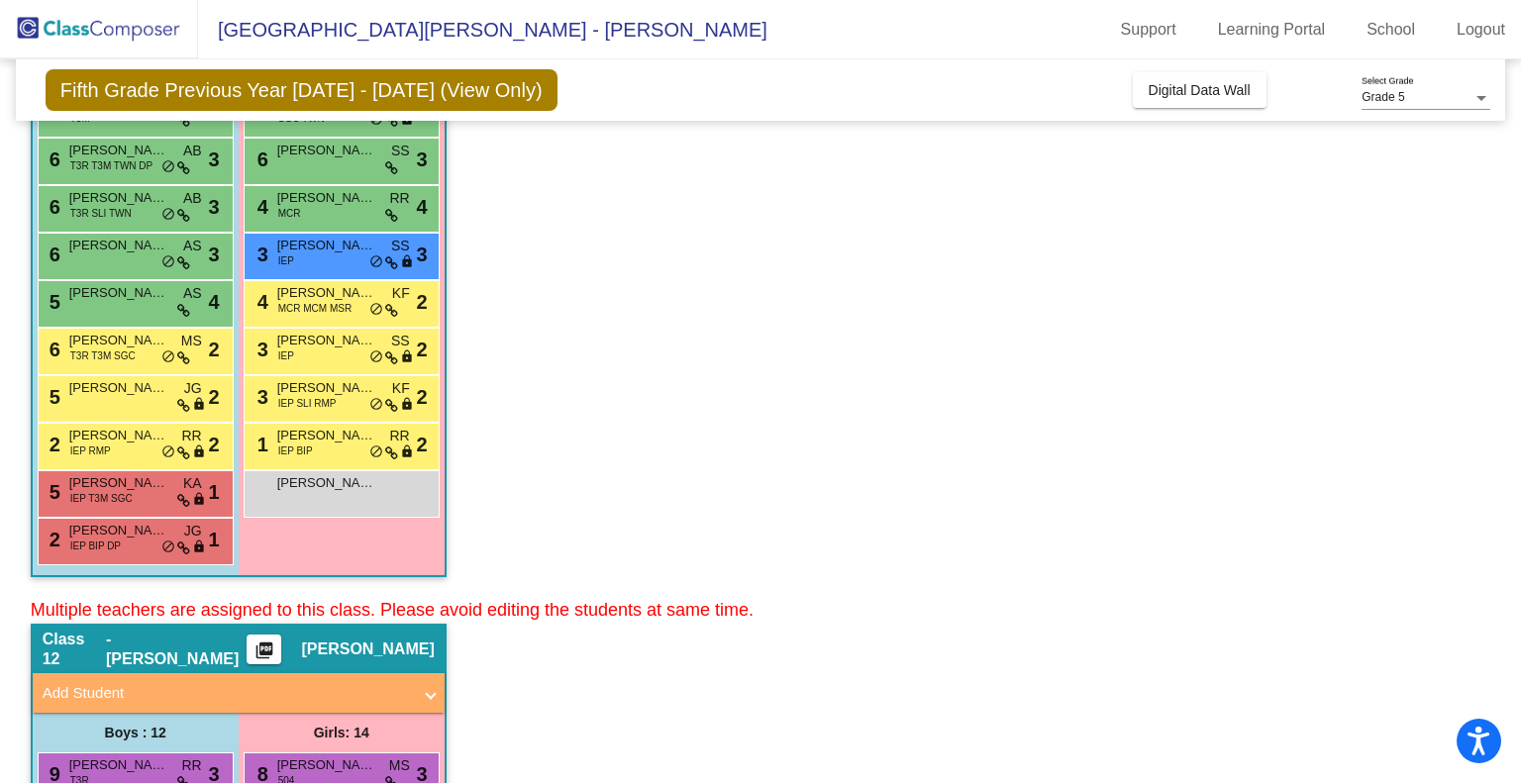
click at [308, 448] on span "IEP BIP" at bounding box center [295, 451] width 35 height 15
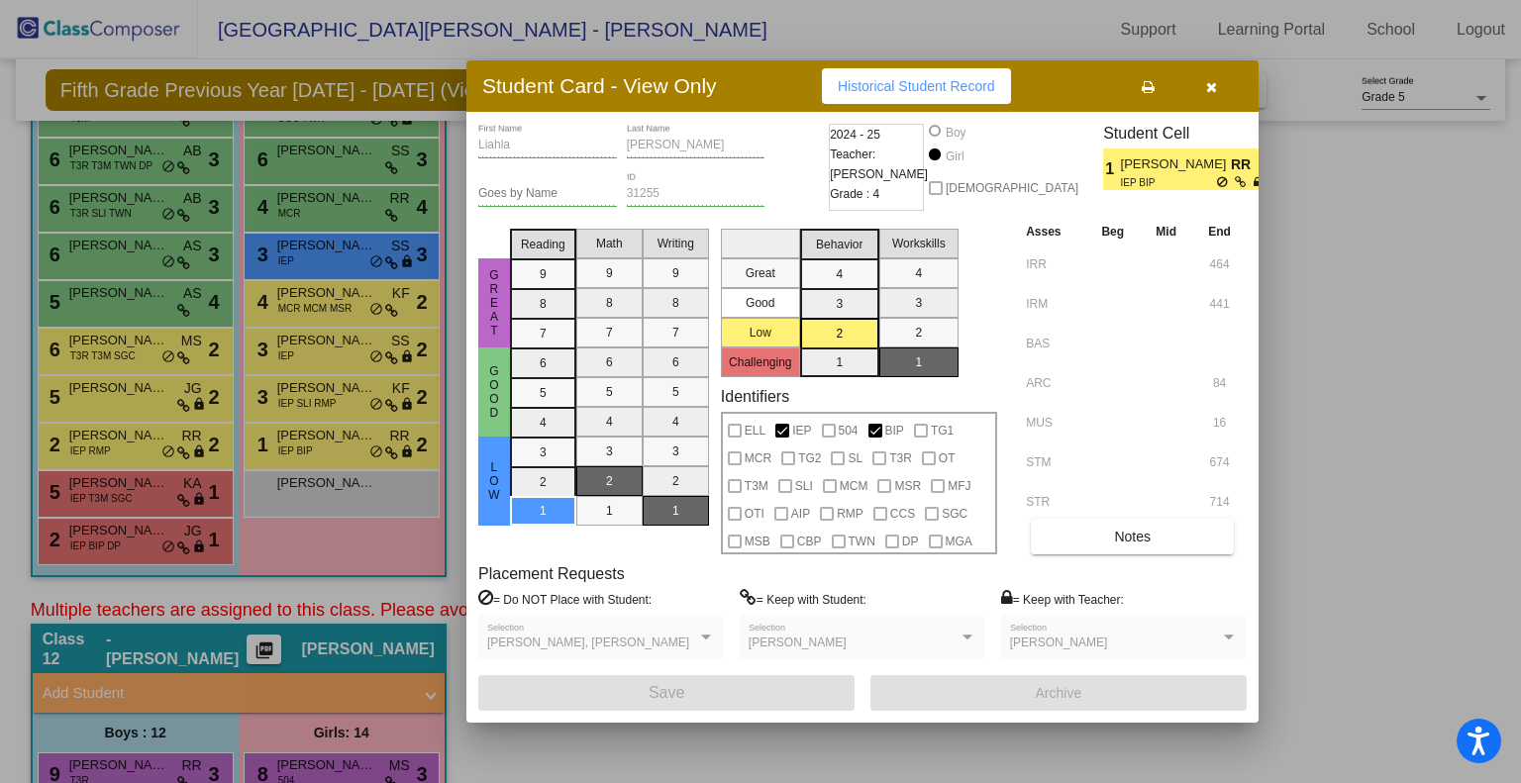
click at [208, 340] on div at bounding box center [760, 391] width 1521 height 783
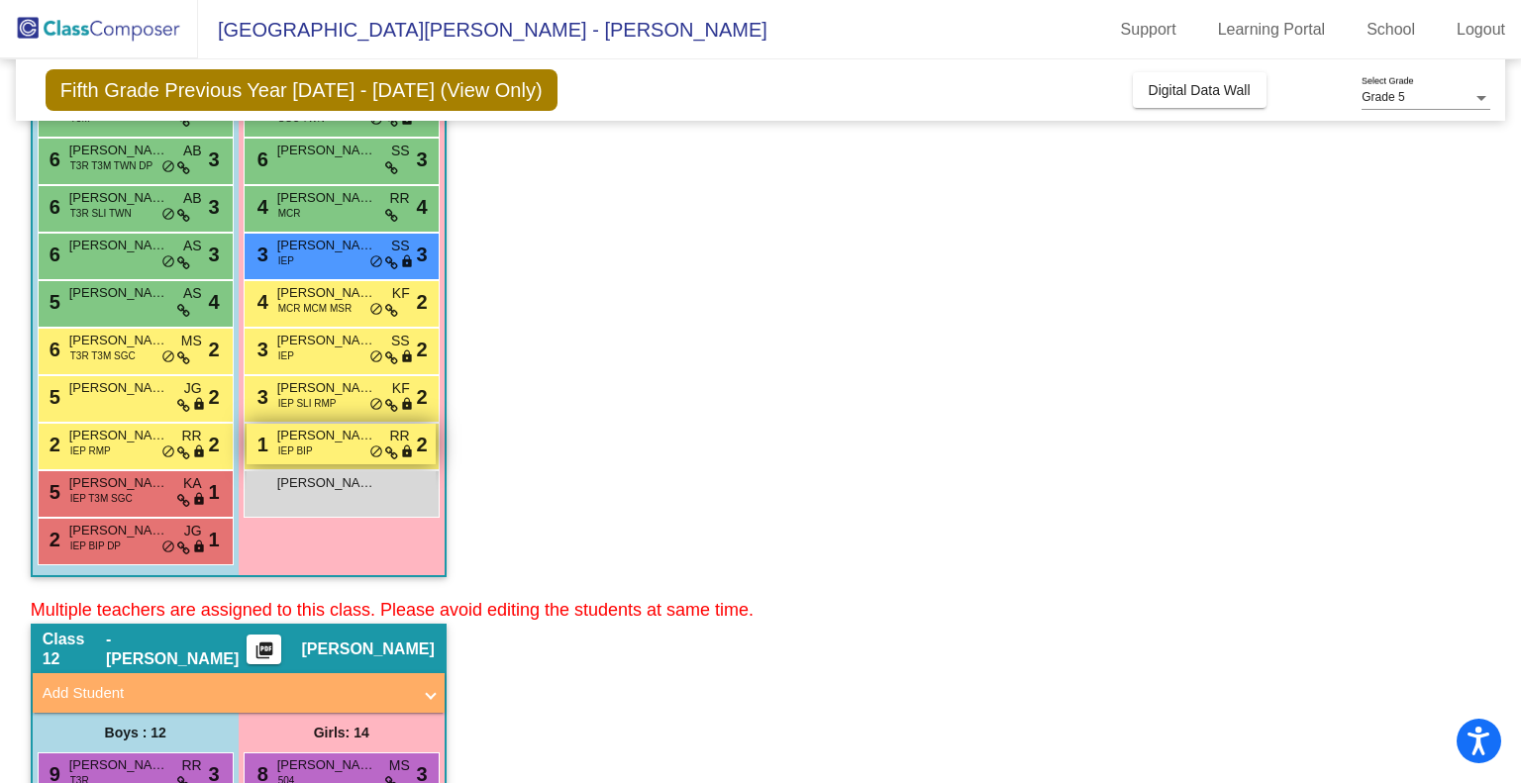
click at [332, 443] on span "[PERSON_NAME]" at bounding box center [326, 436] width 99 height 20
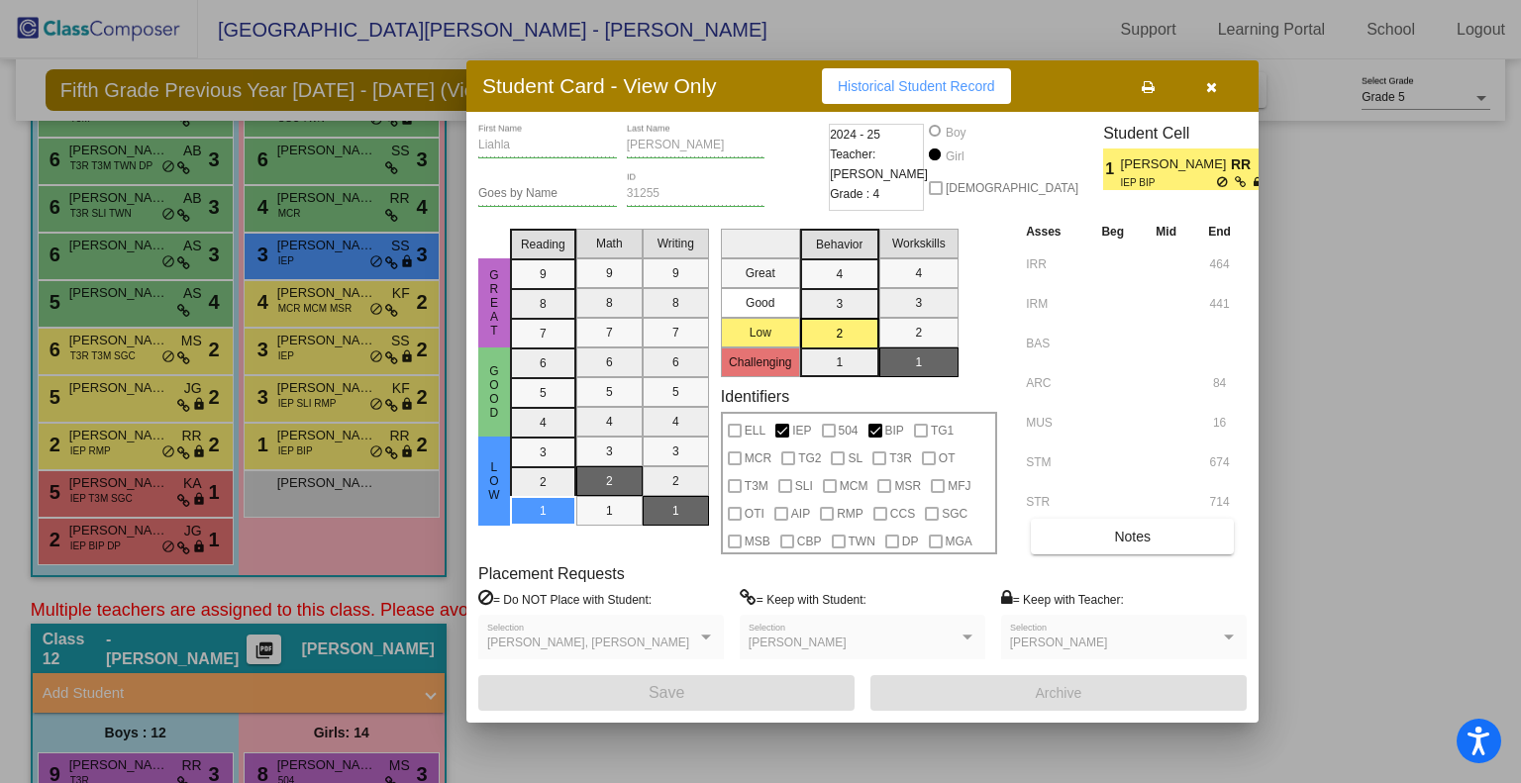
click at [425, 524] on div at bounding box center [760, 391] width 1521 height 783
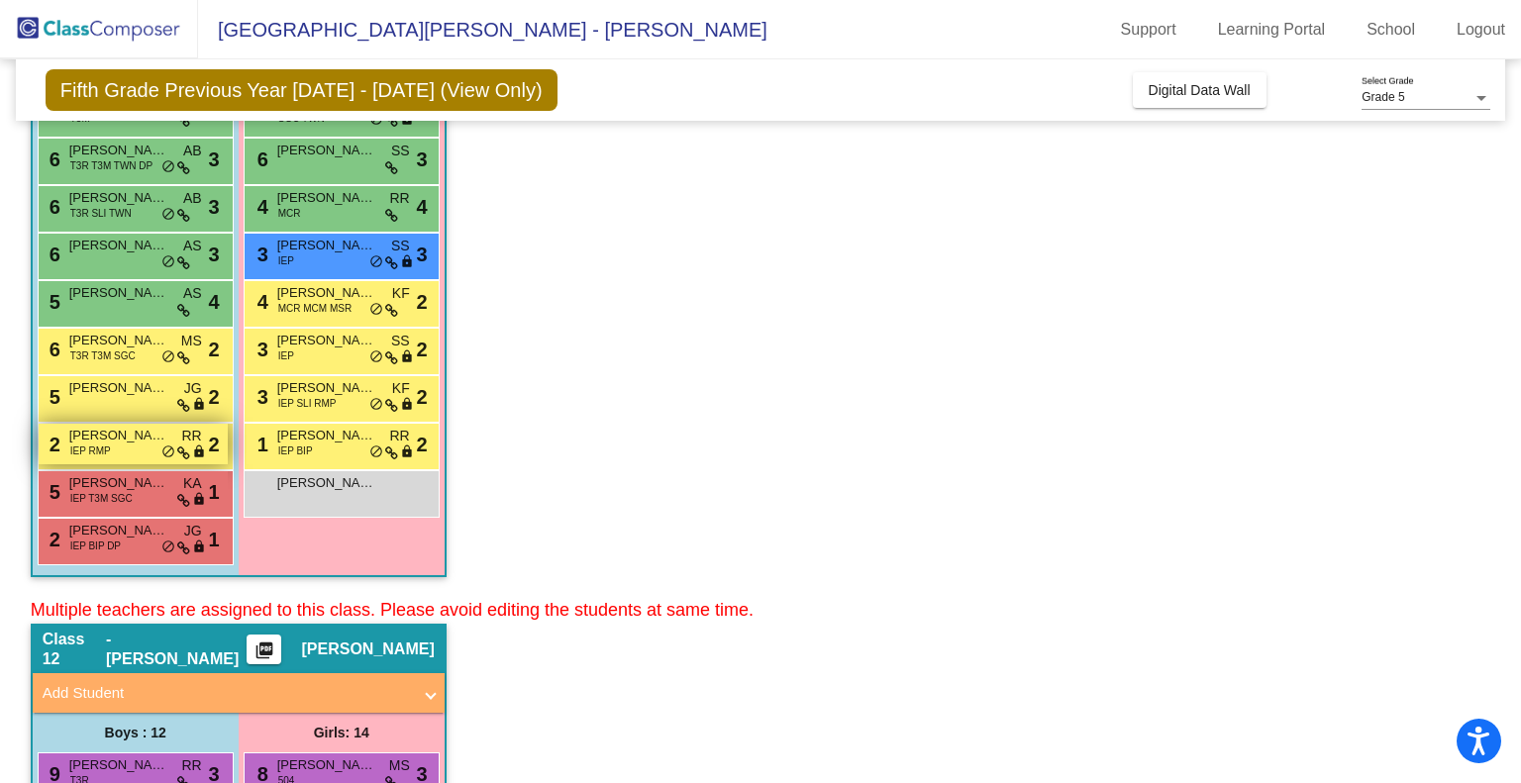
click at [87, 426] on span "[PERSON_NAME]" at bounding box center [118, 436] width 99 height 20
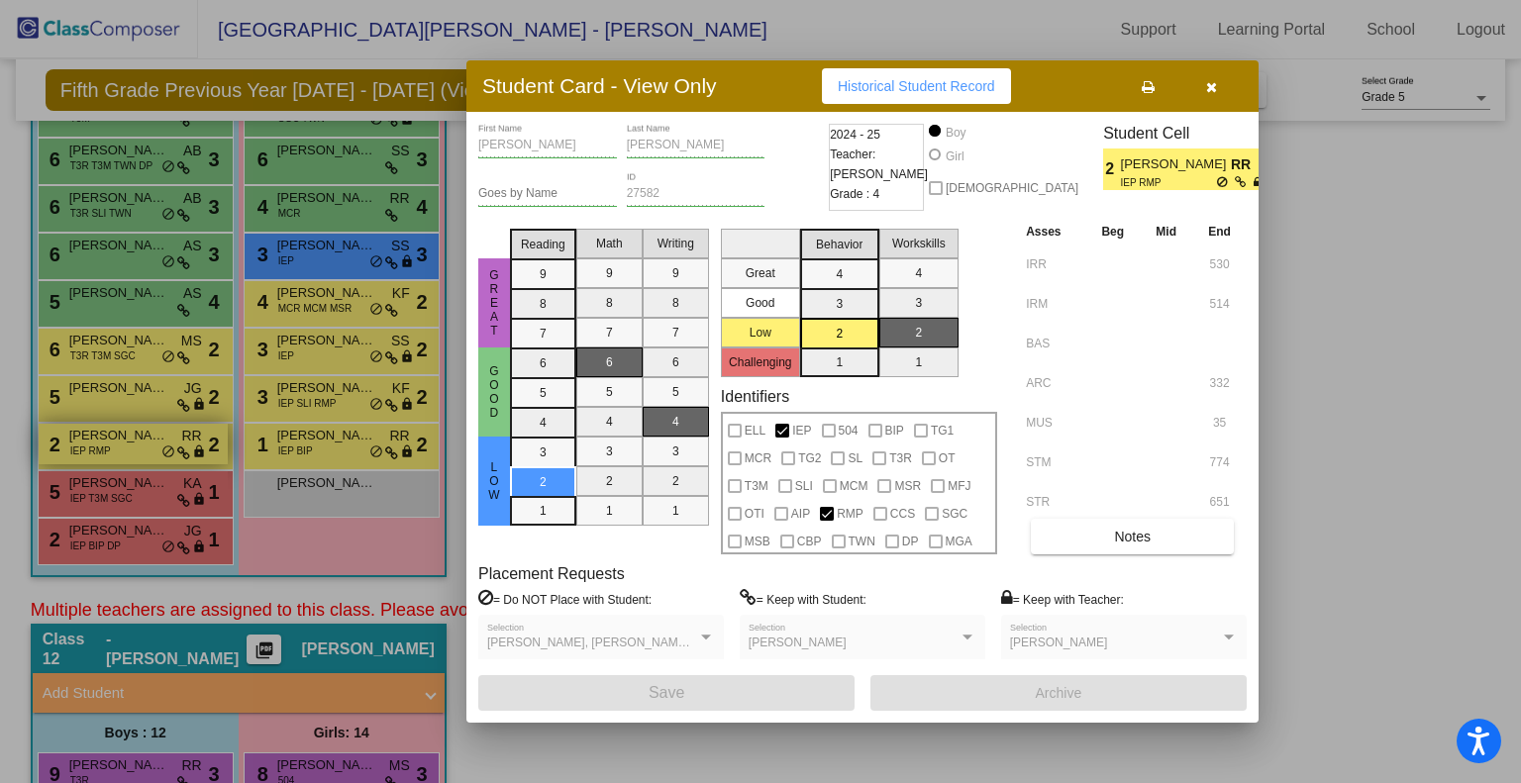
click at [171, 441] on div at bounding box center [760, 391] width 1521 height 783
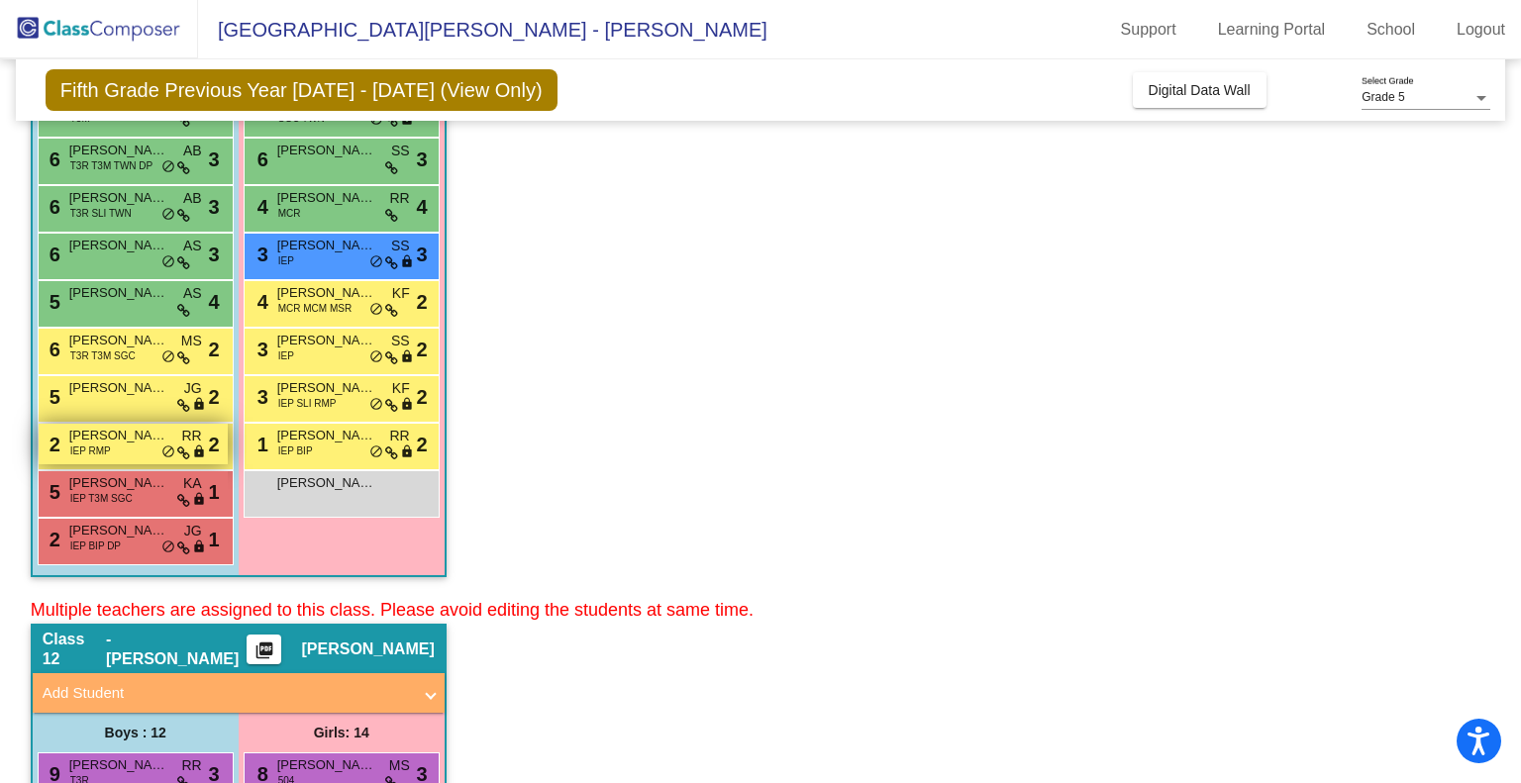
click at [152, 455] on div "2 [PERSON_NAME] IEP RMP RR lock do_not_disturb_alt 2" at bounding box center [133, 444] width 189 height 41
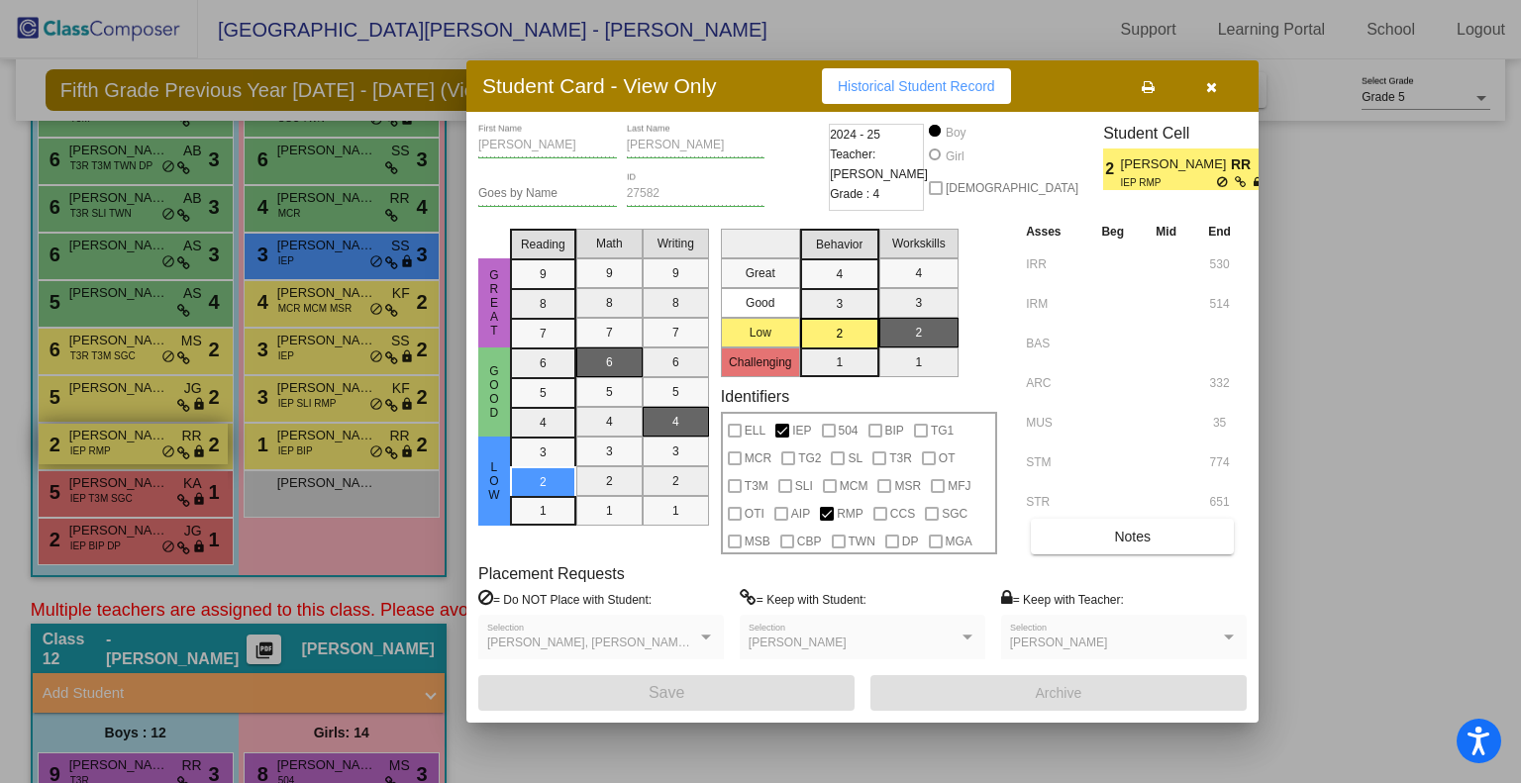
click at [152, 455] on div at bounding box center [760, 391] width 1521 height 783
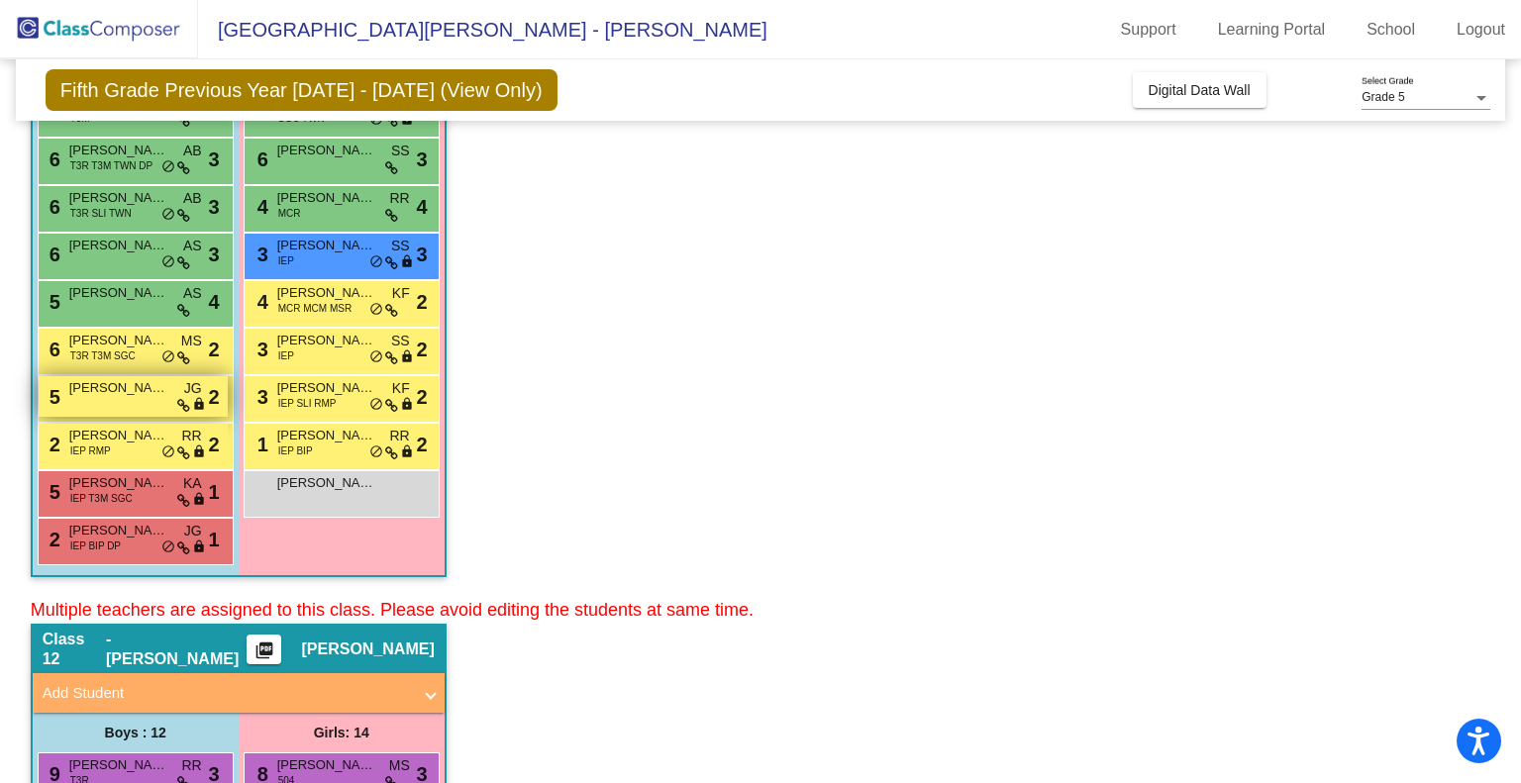
click at [127, 391] on span "[PERSON_NAME]" at bounding box center [118, 388] width 99 height 20
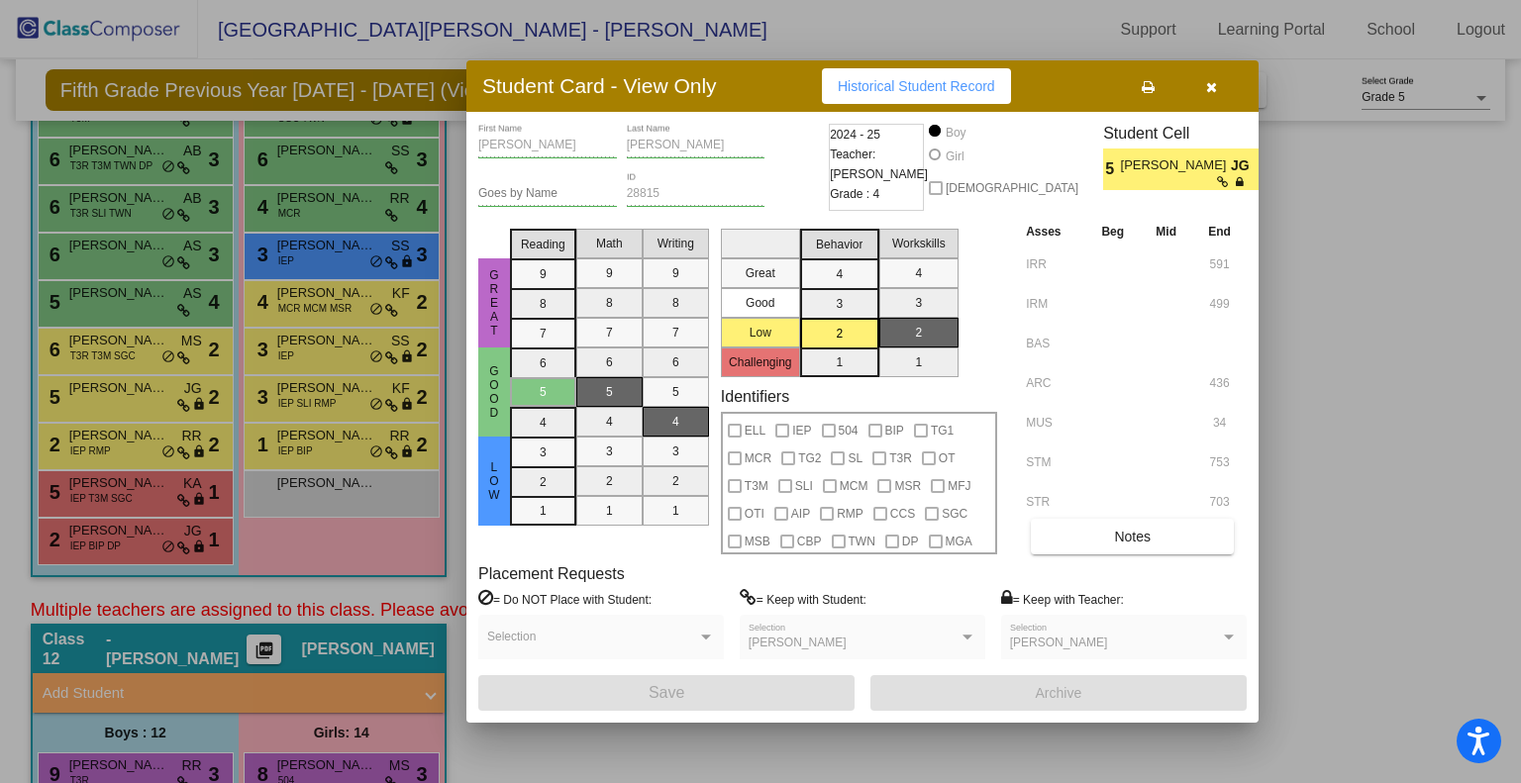
click at [126, 395] on div at bounding box center [760, 391] width 1521 height 783
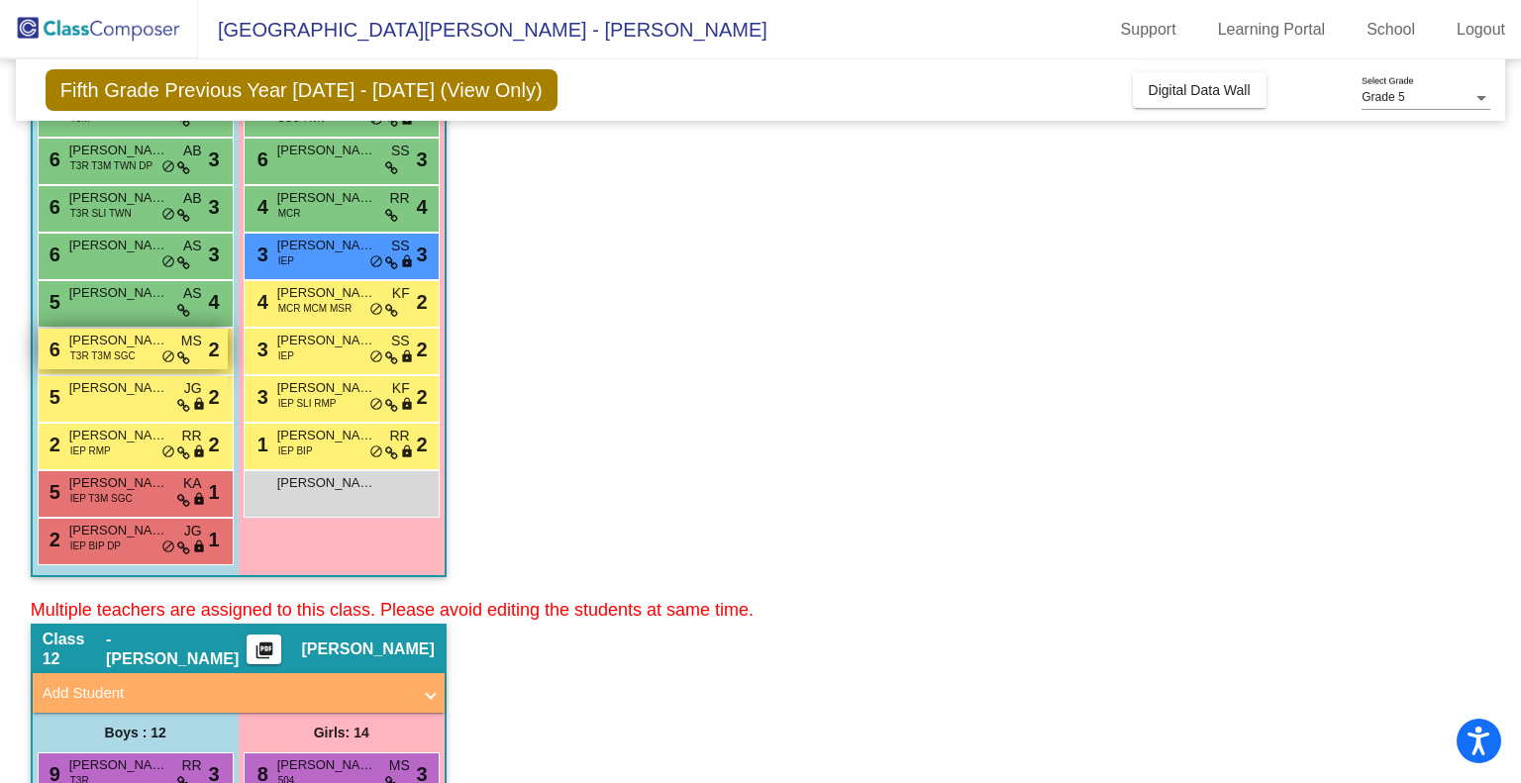
click at [119, 343] on span "[PERSON_NAME] [PERSON_NAME]" at bounding box center [118, 341] width 99 height 20
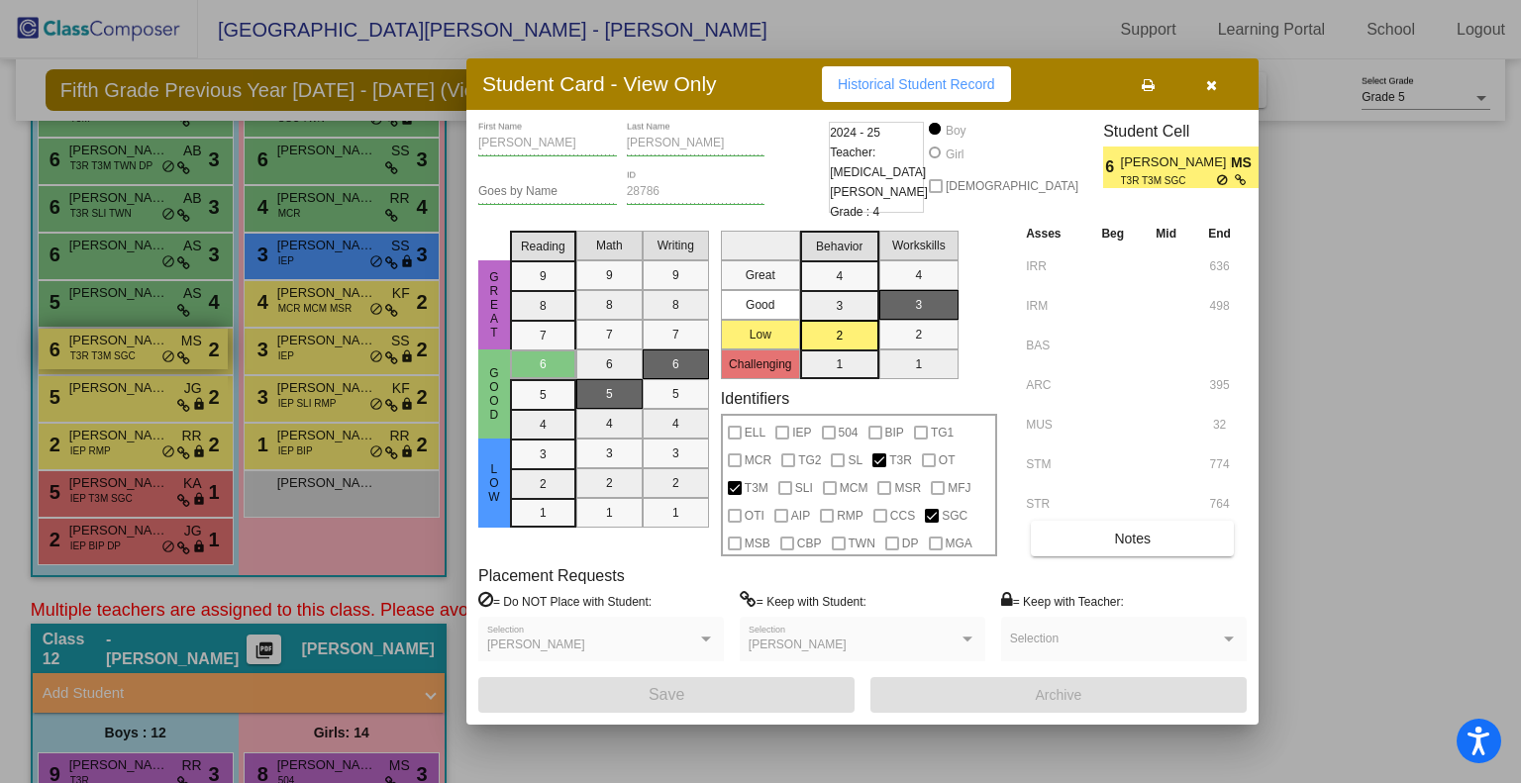
click at [119, 343] on div at bounding box center [760, 391] width 1521 height 783
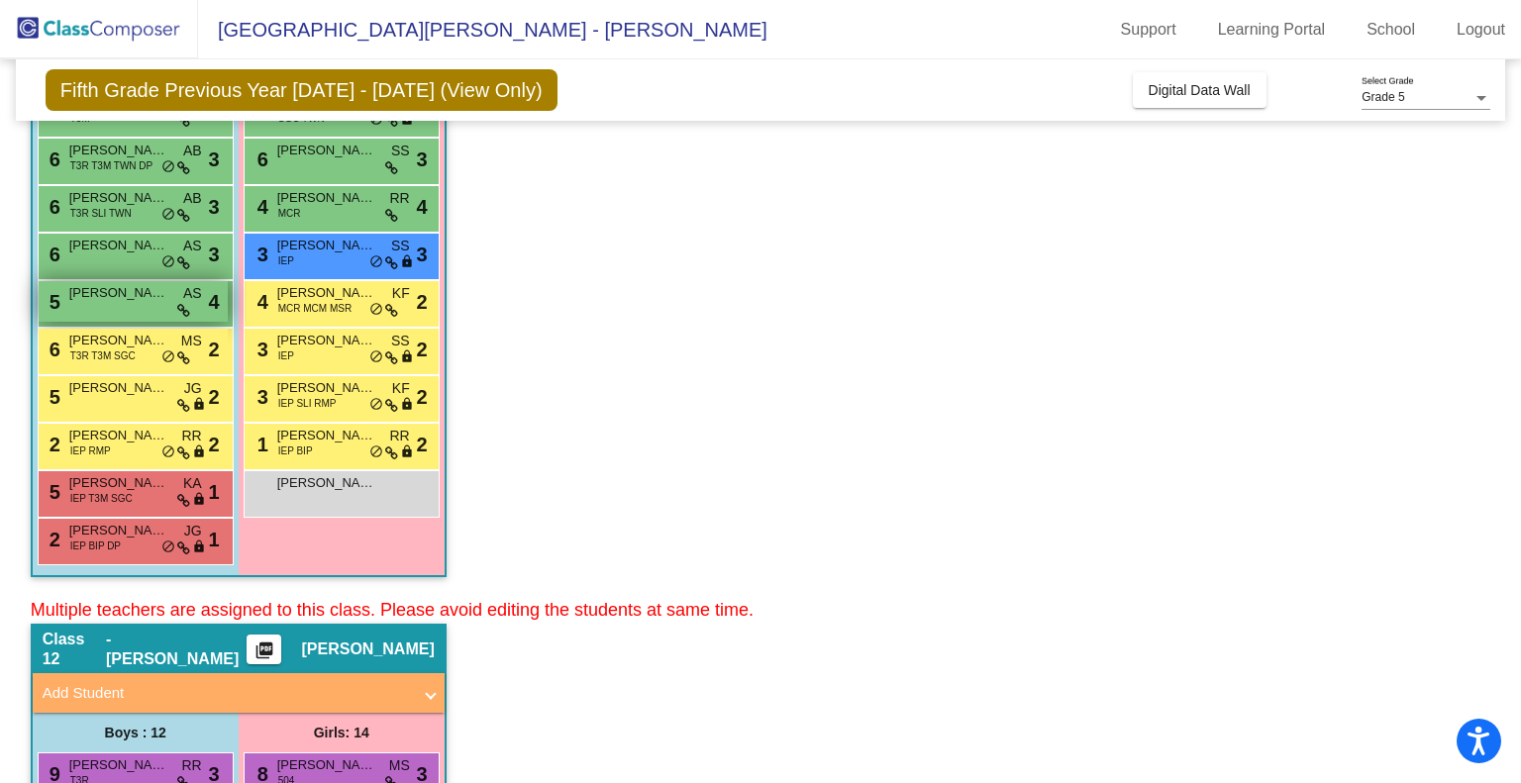
click at [114, 288] on span "[PERSON_NAME]" at bounding box center [118, 293] width 99 height 20
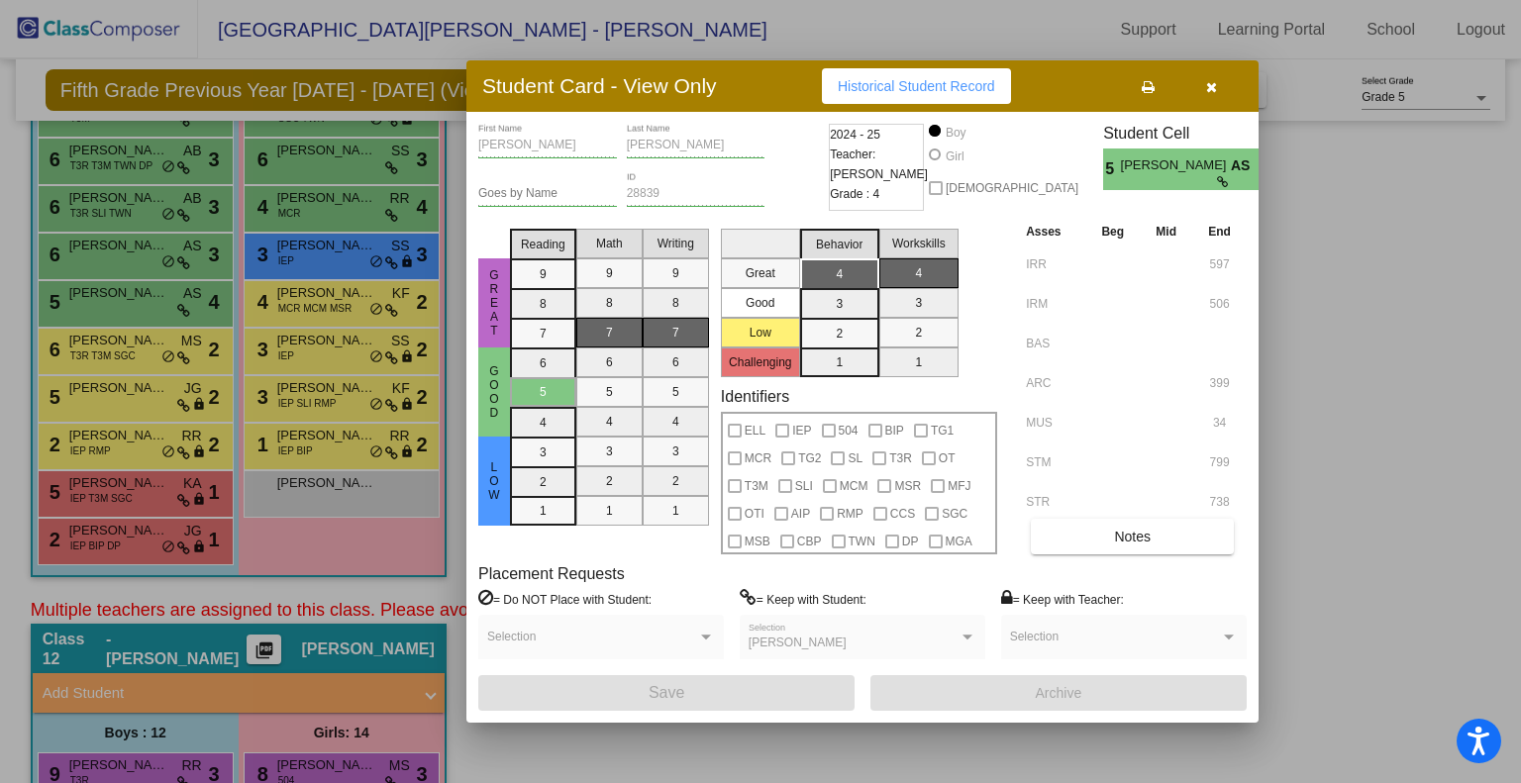
click at [114, 253] on div at bounding box center [760, 391] width 1521 height 783
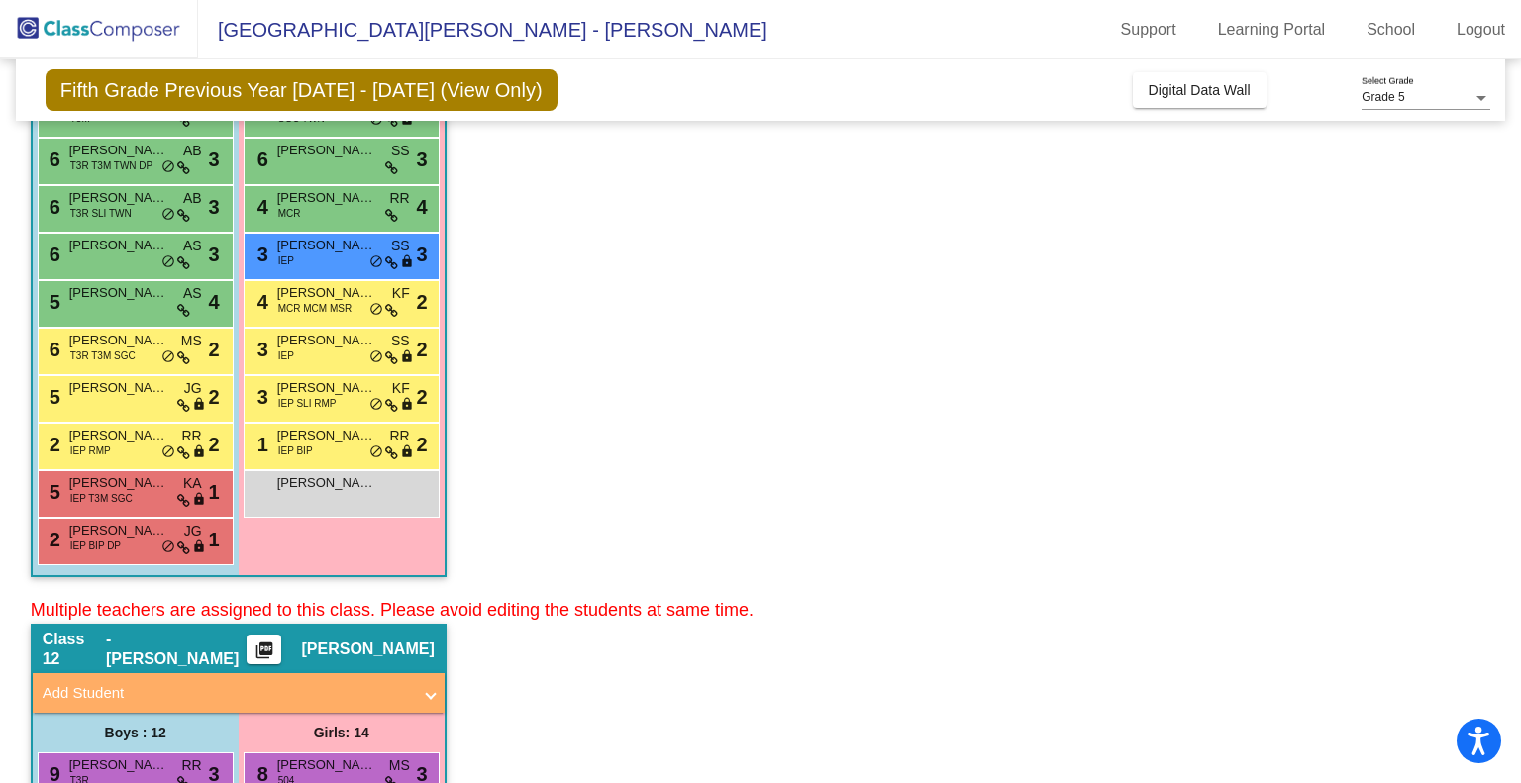
click at [114, 253] on span "[PERSON_NAME]" at bounding box center [118, 246] width 99 height 20
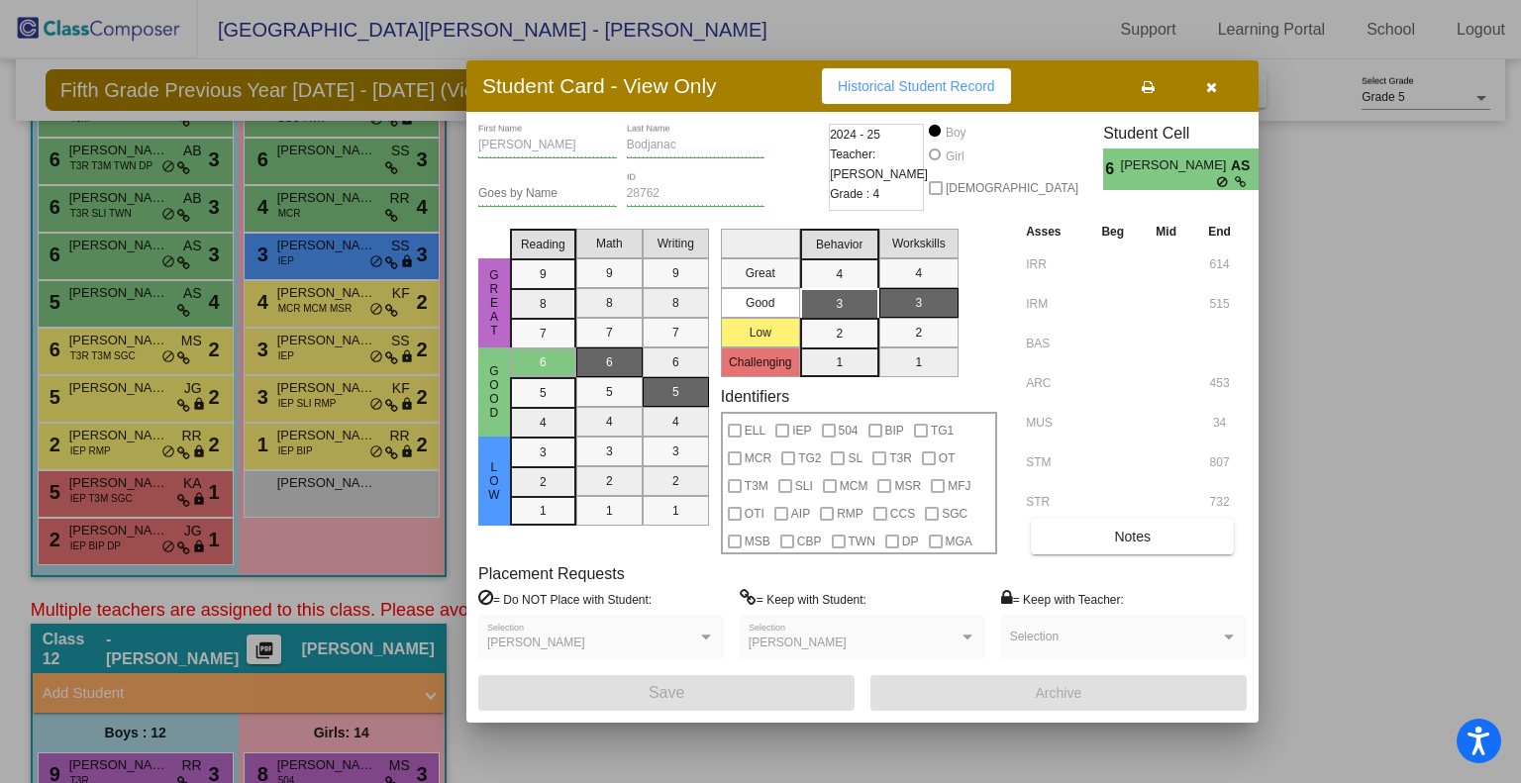
click at [113, 242] on div at bounding box center [760, 391] width 1521 height 783
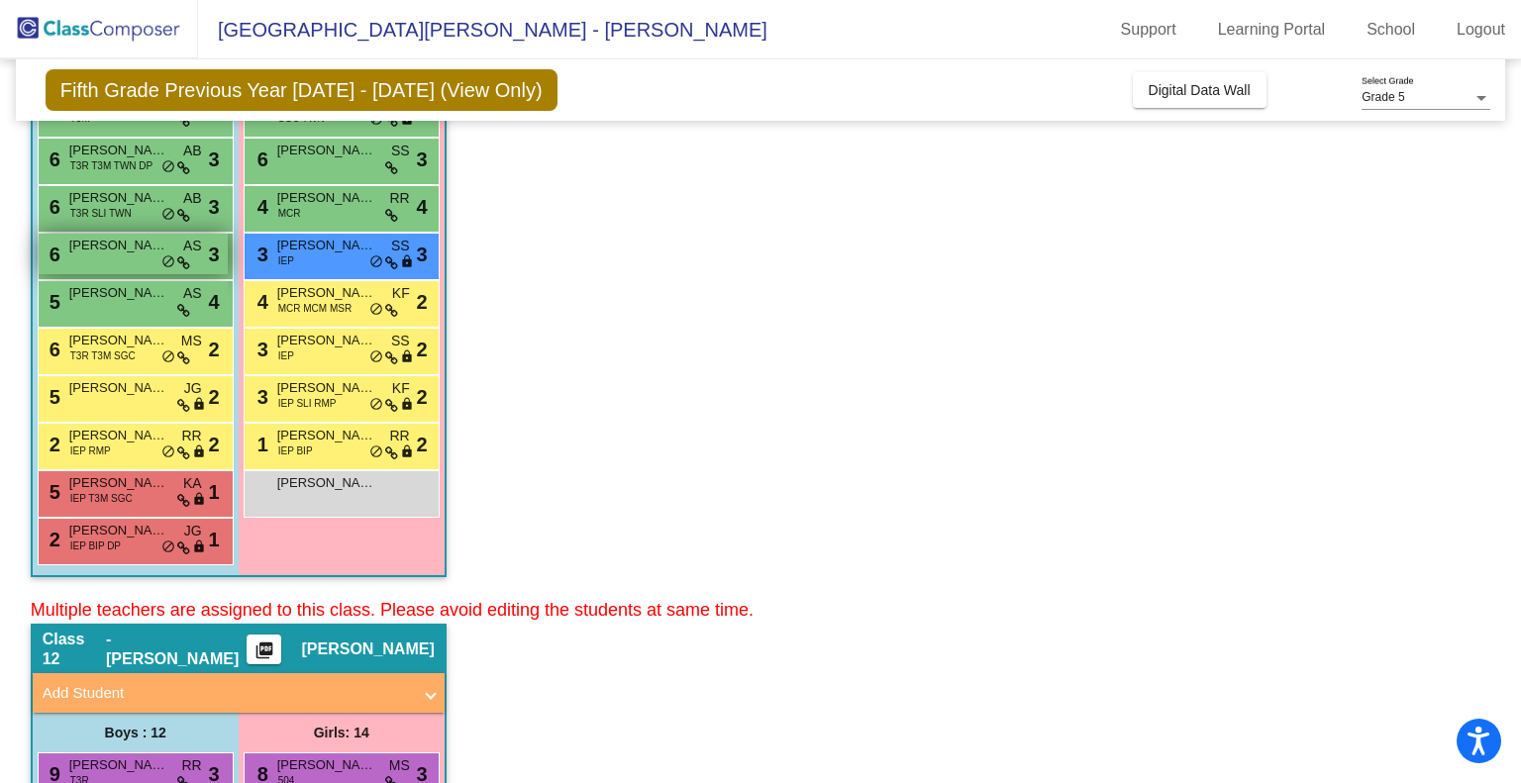
click at [133, 237] on span "[PERSON_NAME]" at bounding box center [118, 246] width 99 height 20
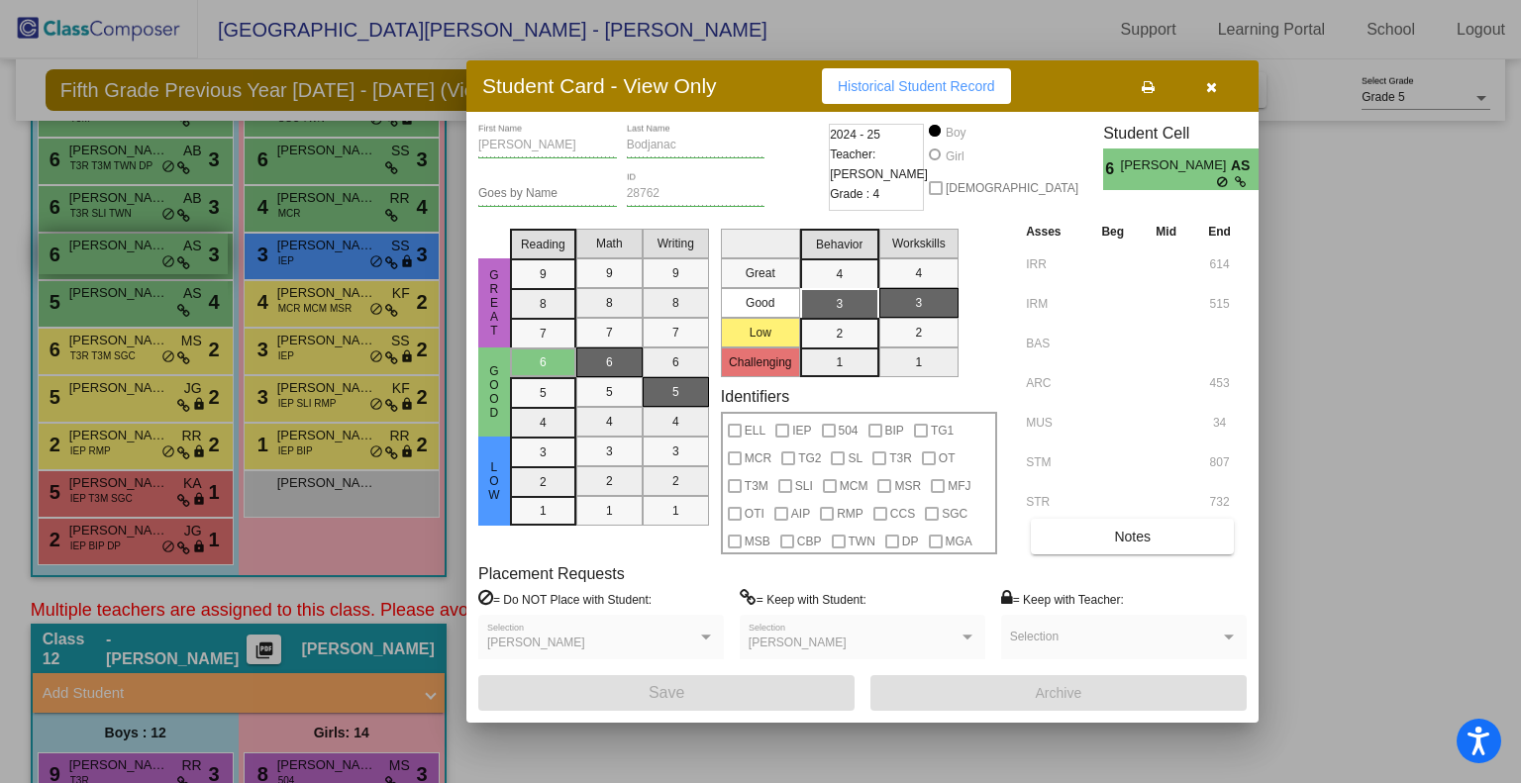
drag, startPoint x: 189, startPoint y: 307, endPoint x: 139, endPoint y: 249, distance: 77.2
click at [187, 307] on div at bounding box center [760, 391] width 1521 height 783
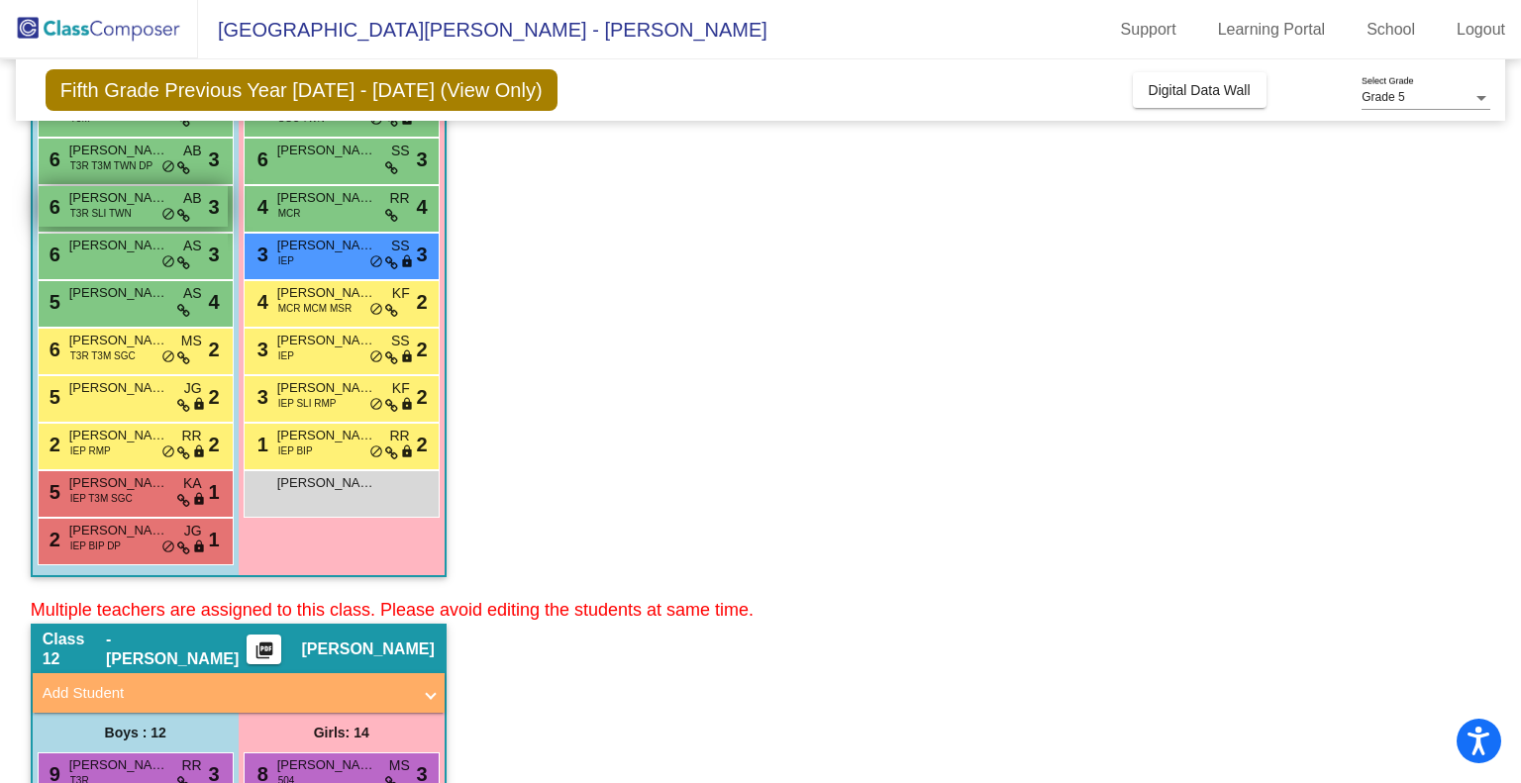
click at [131, 218] on span "T3R SLI TWN" at bounding box center [100, 213] width 61 height 15
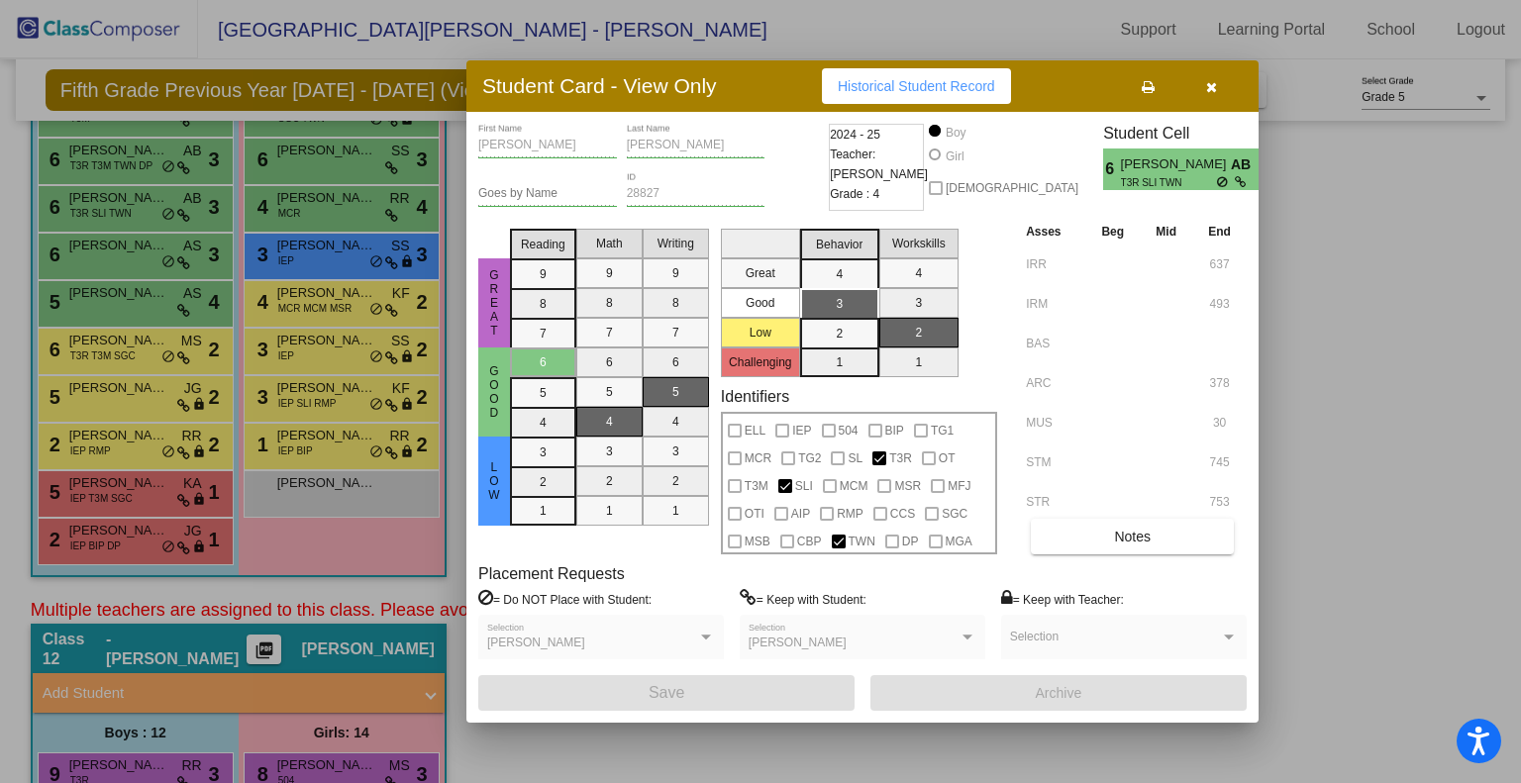
click at [73, 254] on div at bounding box center [760, 391] width 1521 height 783
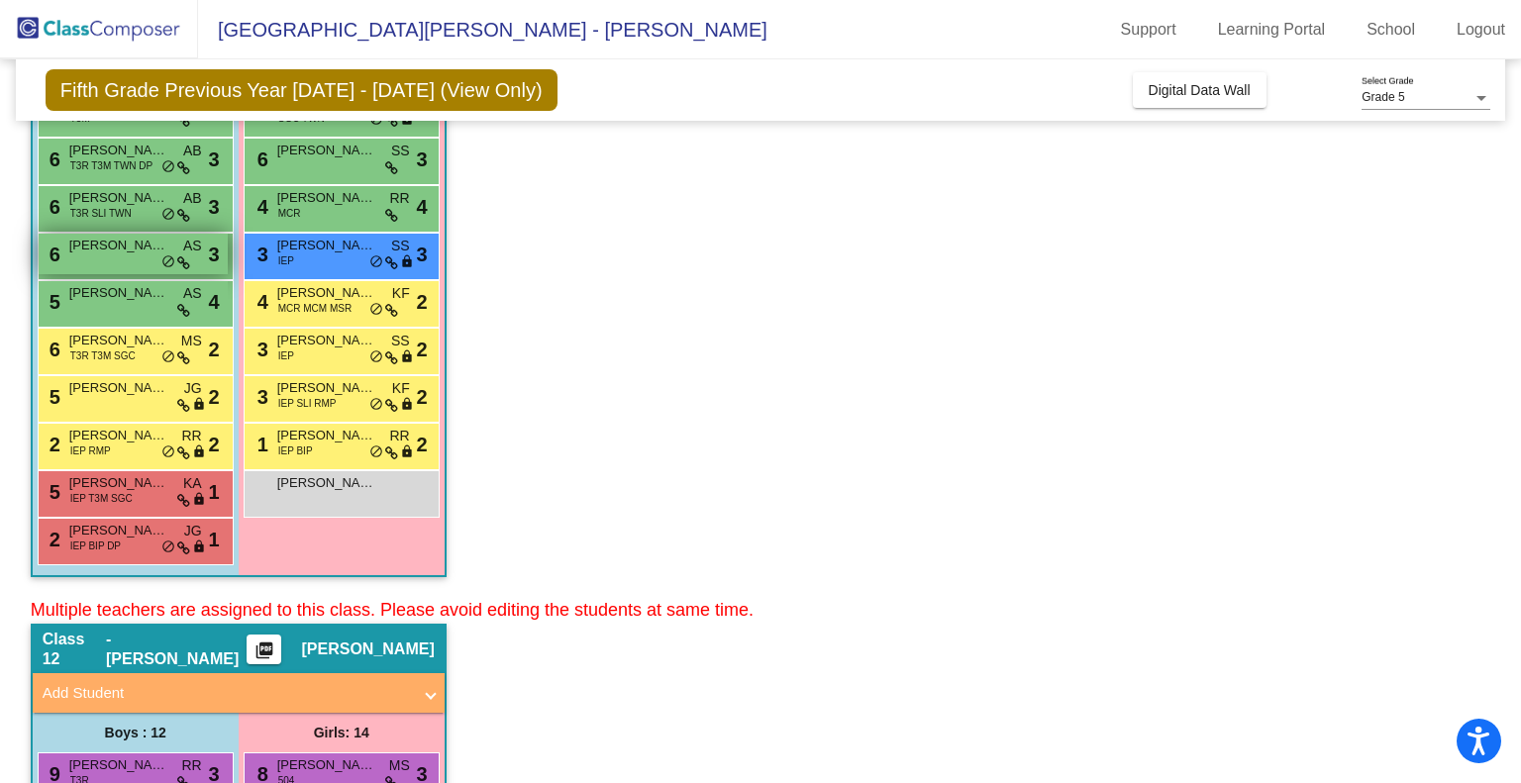
scroll to position [297, 0]
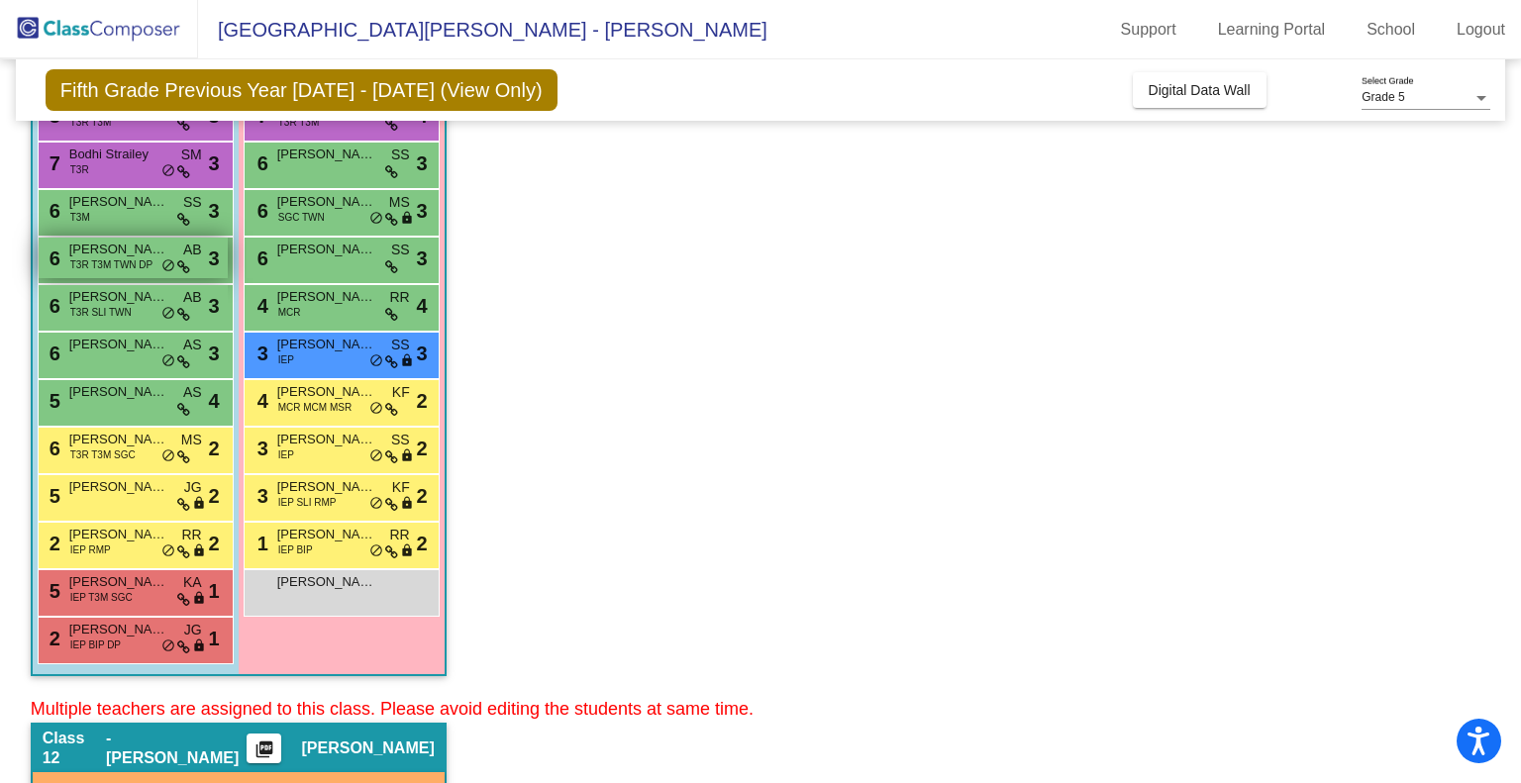
click at [78, 260] on span "T3R T3M TWN DP" at bounding box center [111, 265] width 83 height 15
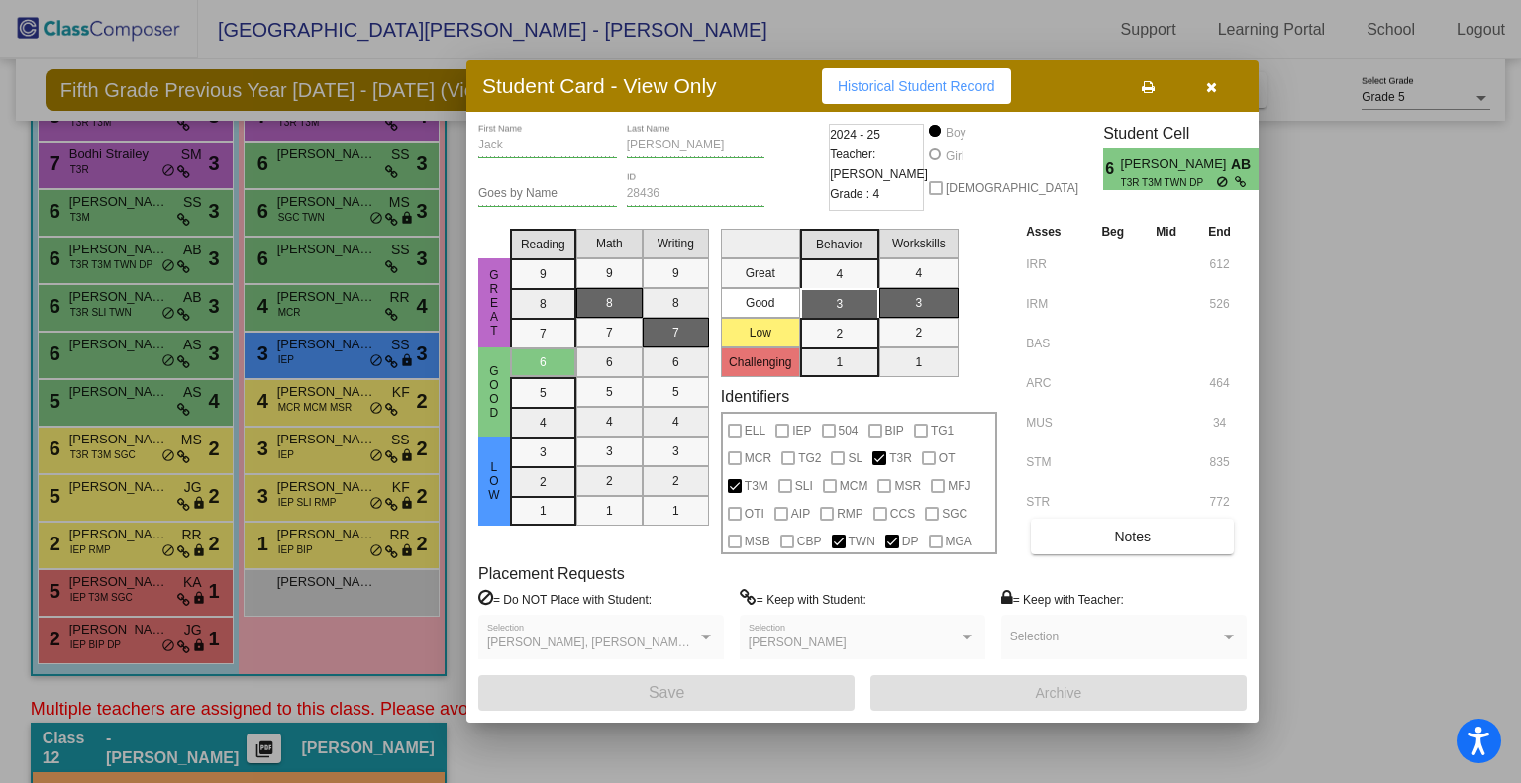
click at [111, 272] on div at bounding box center [760, 391] width 1521 height 783
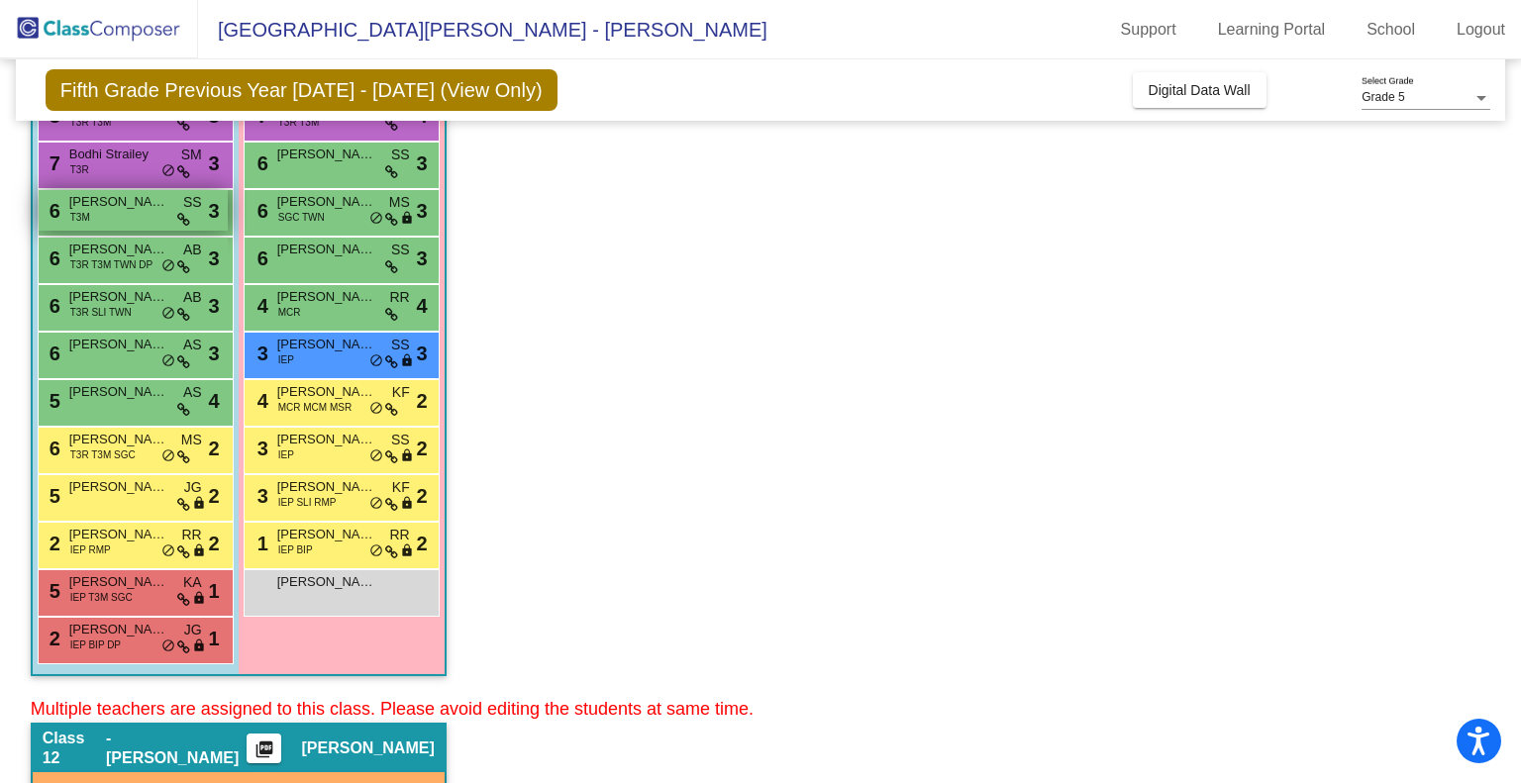
click at [115, 215] on div "6 [PERSON_NAME] T3M SS lock do_not_disturb_alt 3" at bounding box center [133, 210] width 189 height 41
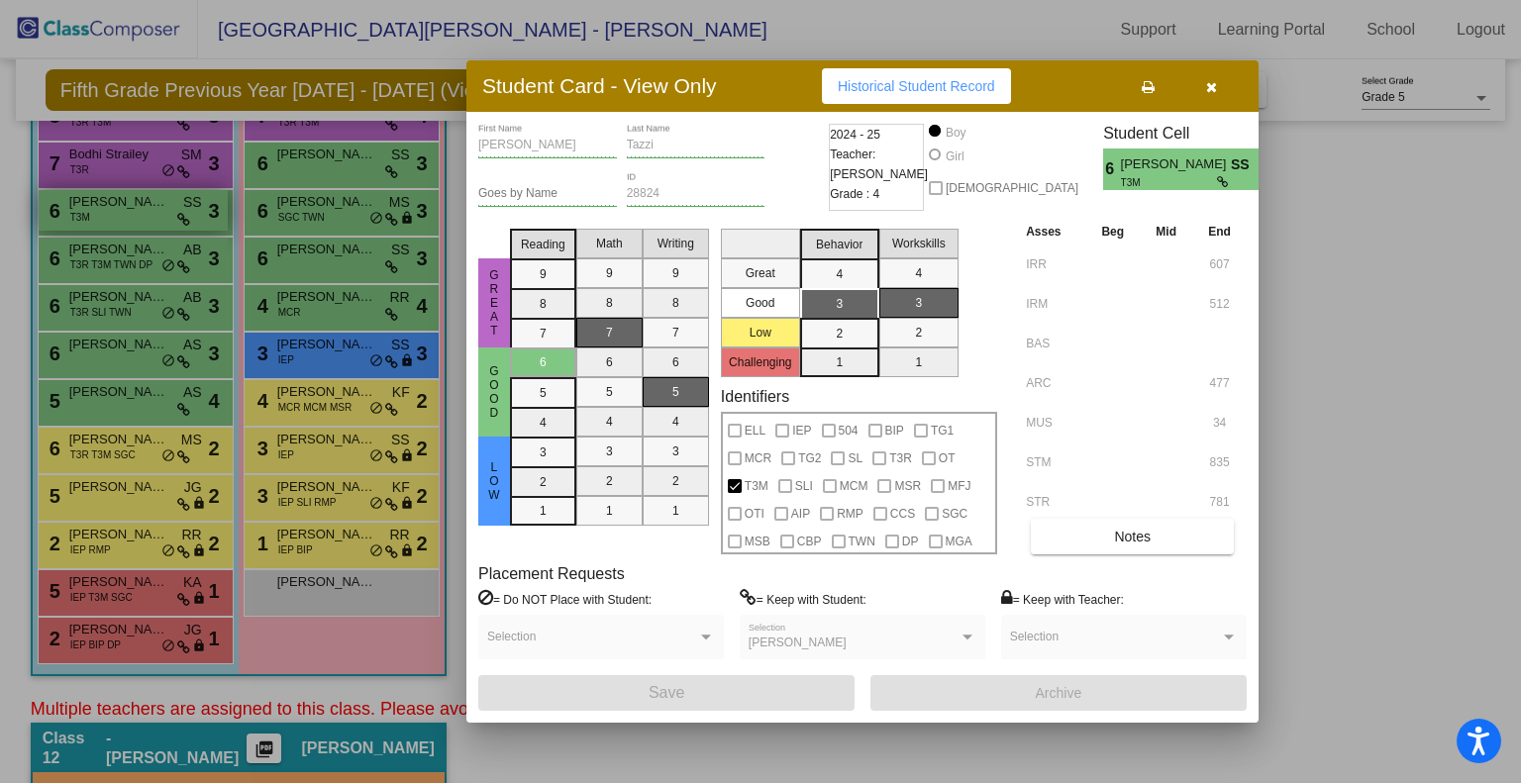
click at [119, 204] on div at bounding box center [760, 391] width 1521 height 783
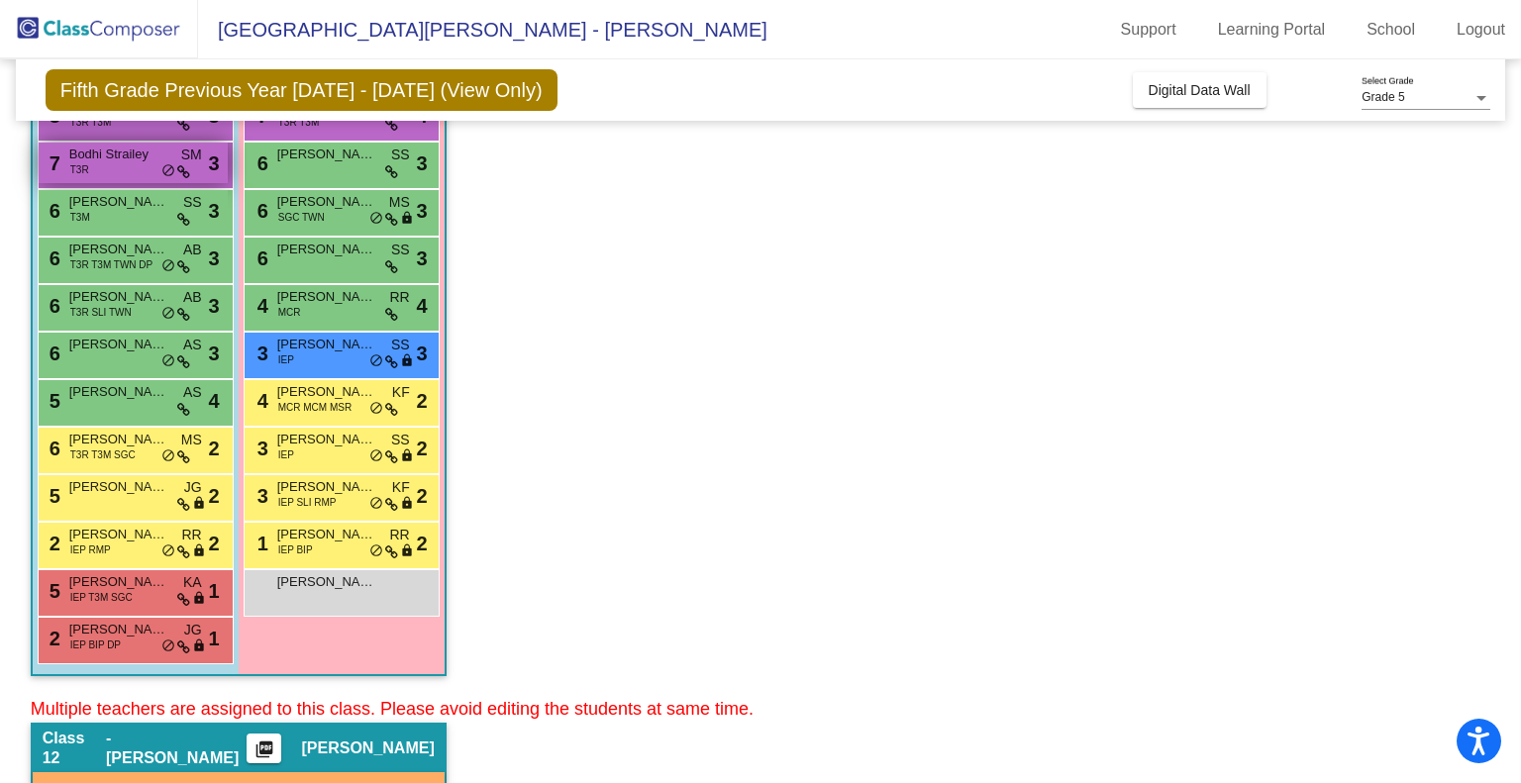
click at [131, 163] on div "7 Bodhi Strailey T3R SM lock do_not_disturb_alt 3" at bounding box center [133, 163] width 189 height 41
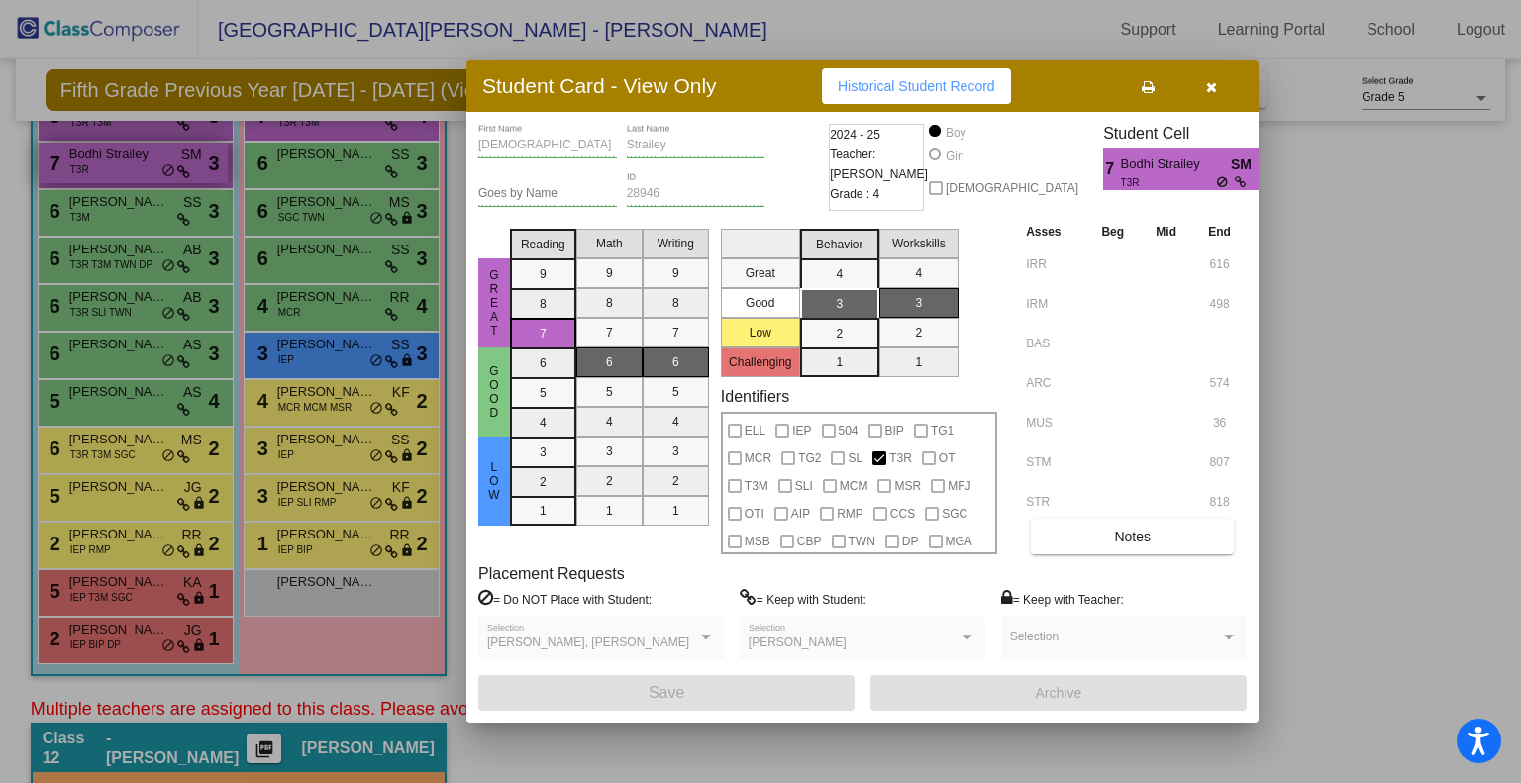
click at [131, 163] on div at bounding box center [760, 391] width 1521 height 783
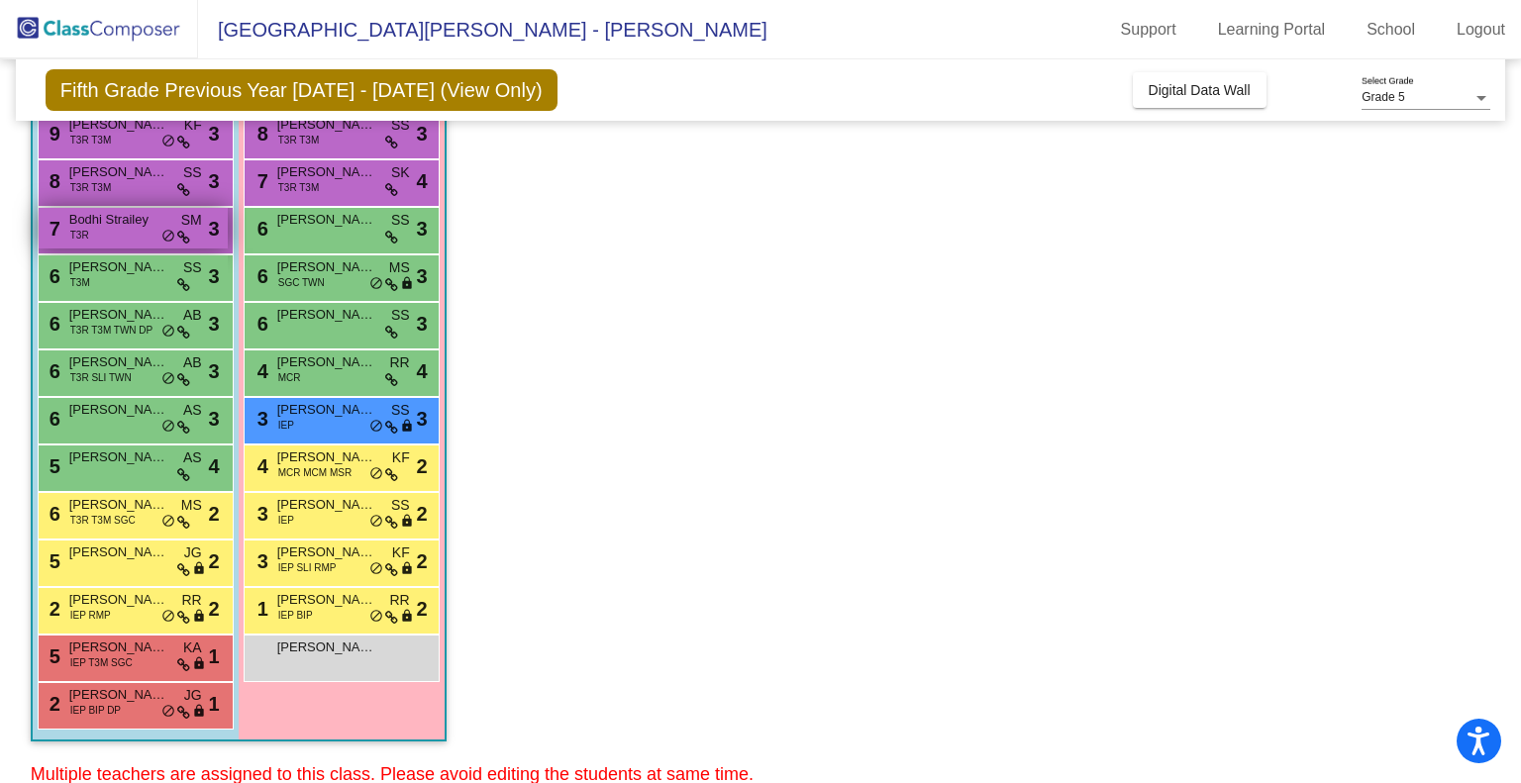
scroll to position [198, 0]
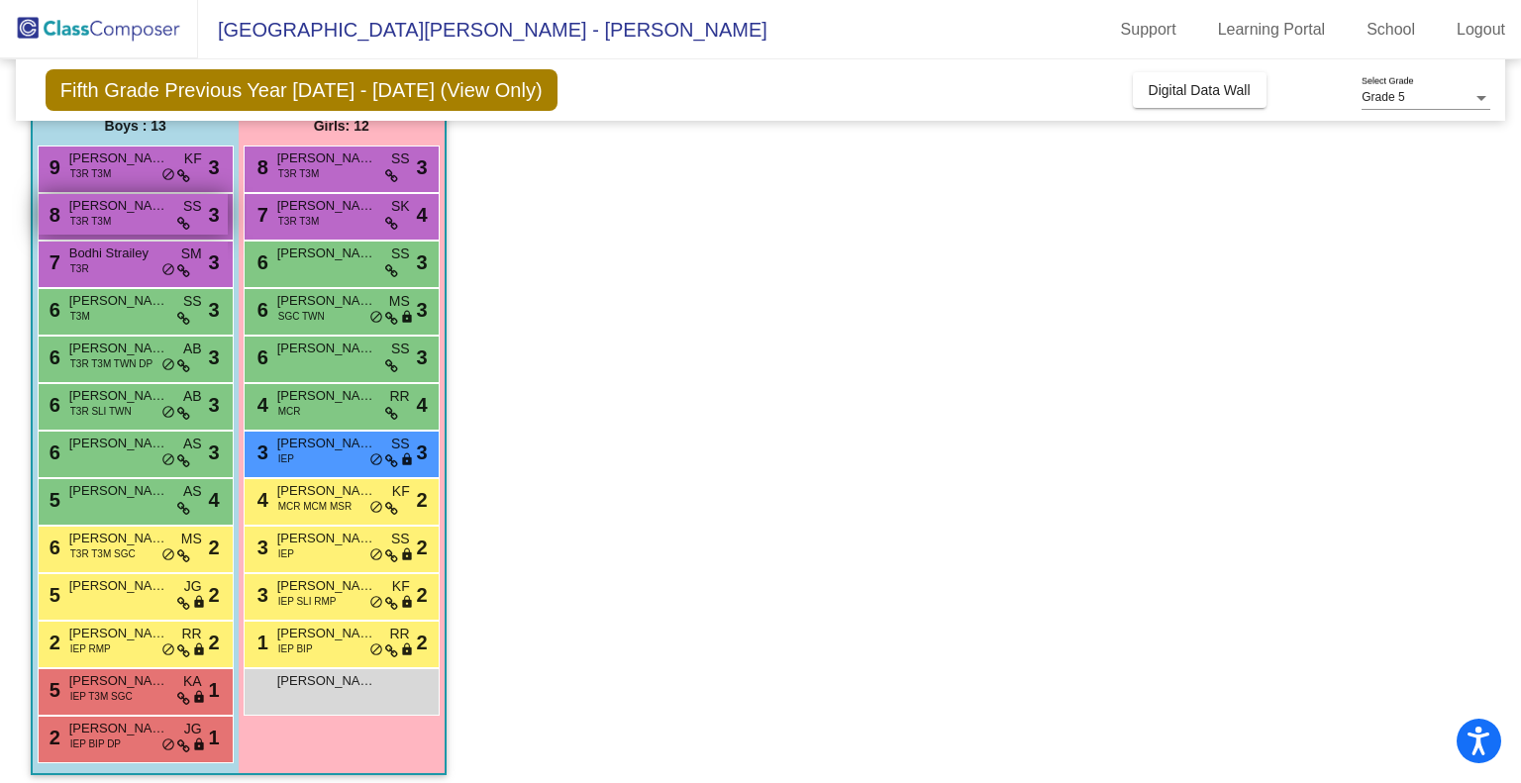
click at [126, 216] on div "8 [PERSON_NAME] T3R T3M SS lock do_not_disturb_alt 3" at bounding box center [133, 214] width 189 height 41
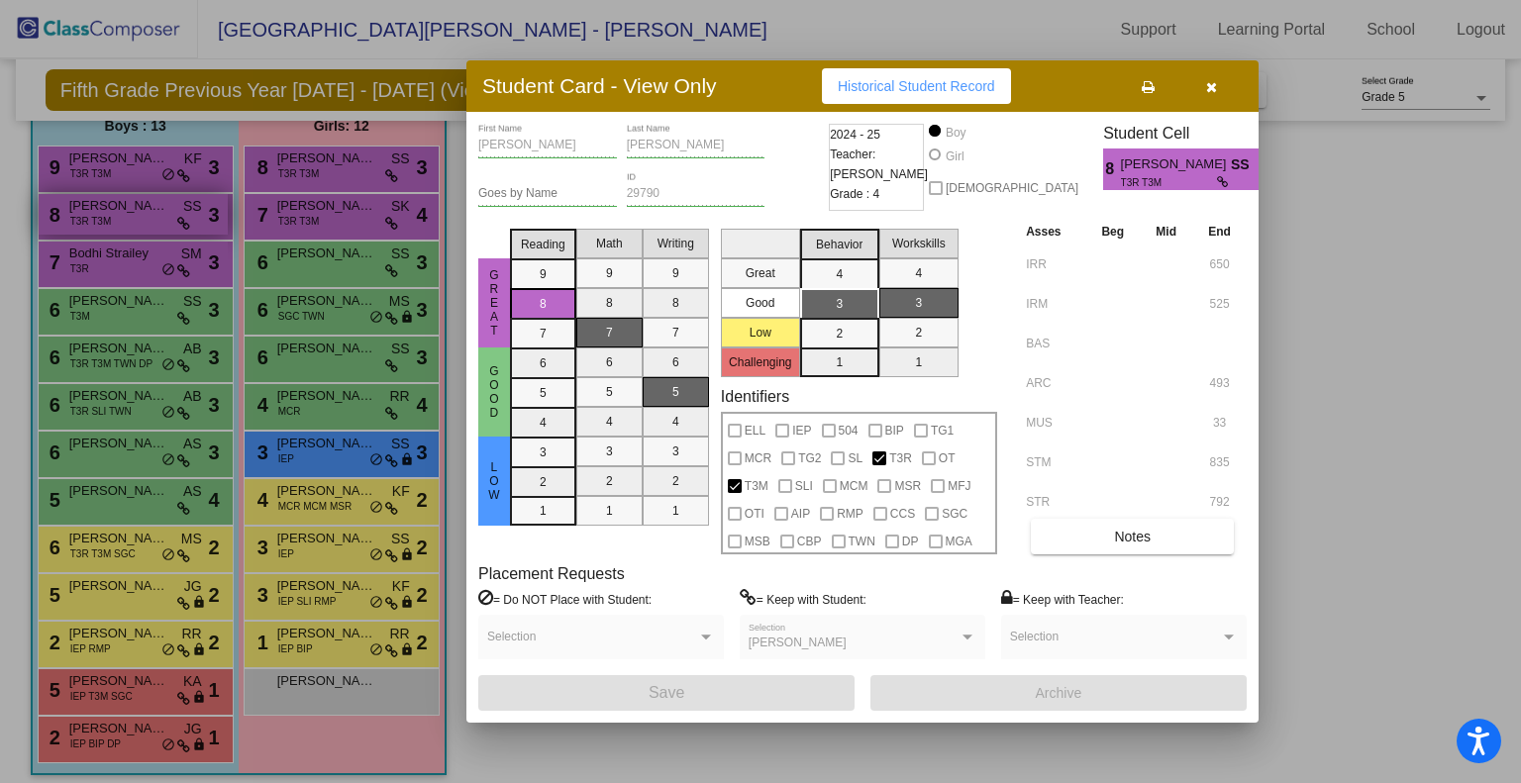
click at [126, 216] on div at bounding box center [760, 391] width 1521 height 783
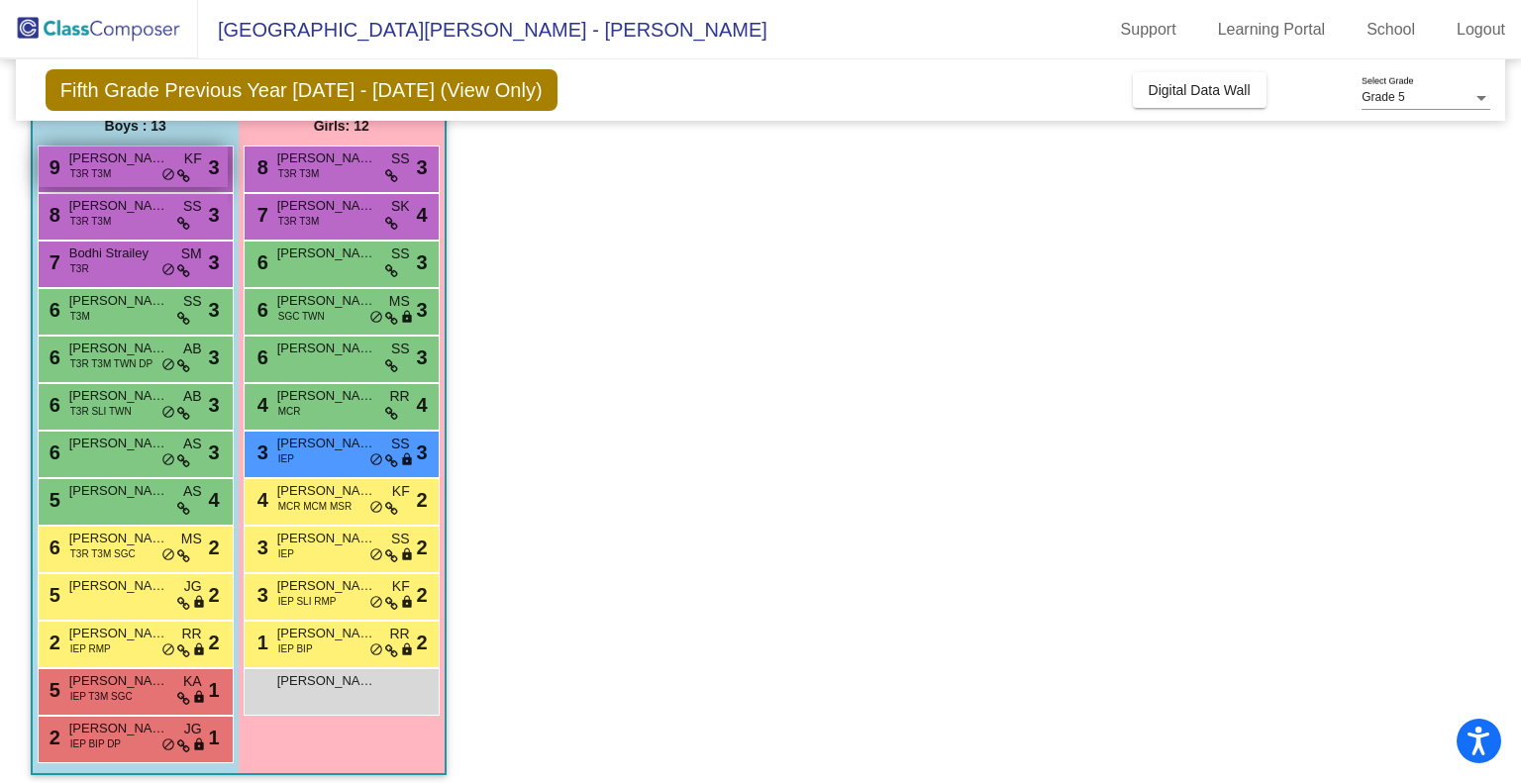
click at [127, 161] on span "[PERSON_NAME]" at bounding box center [118, 159] width 99 height 20
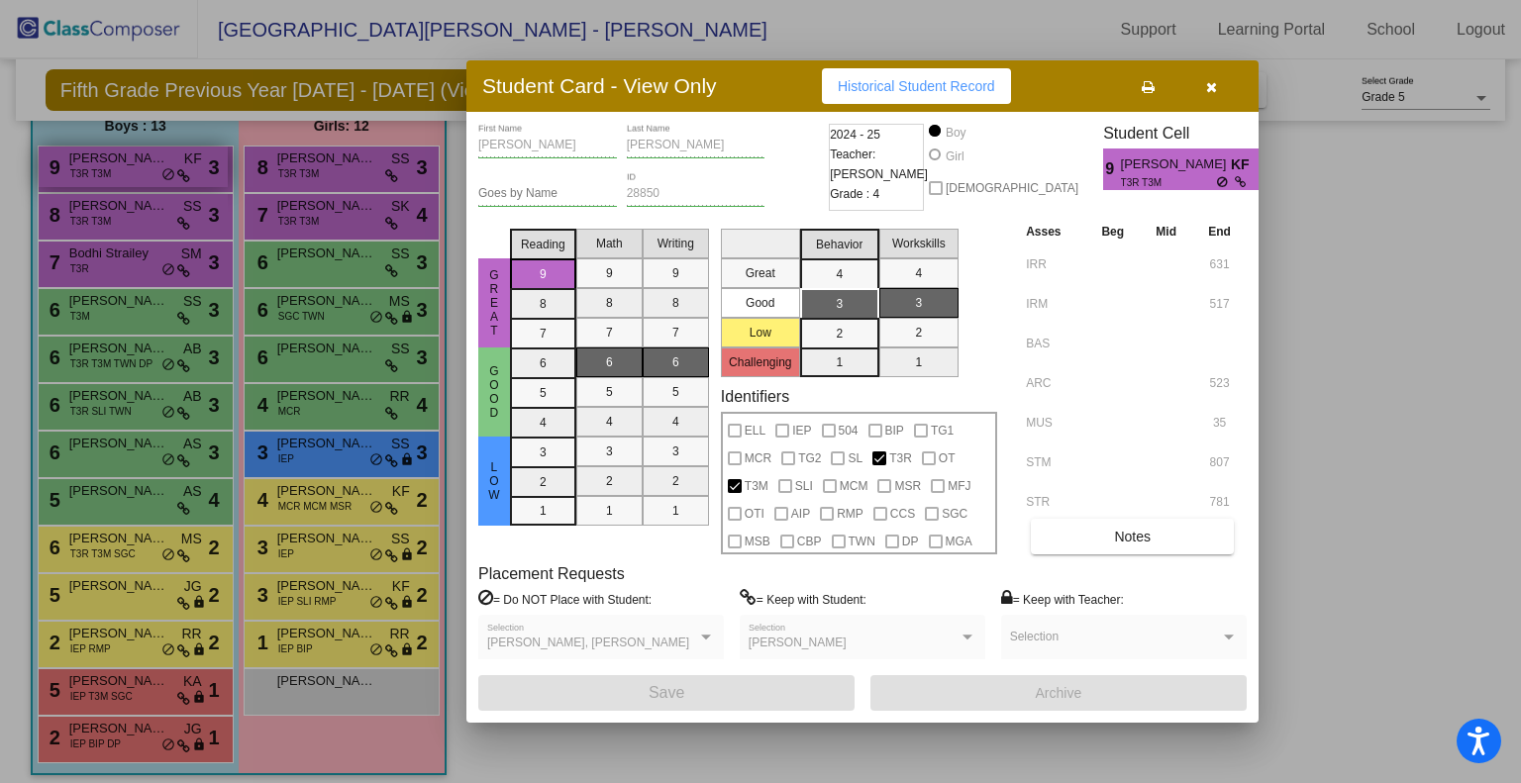
click at [127, 161] on div at bounding box center [760, 391] width 1521 height 783
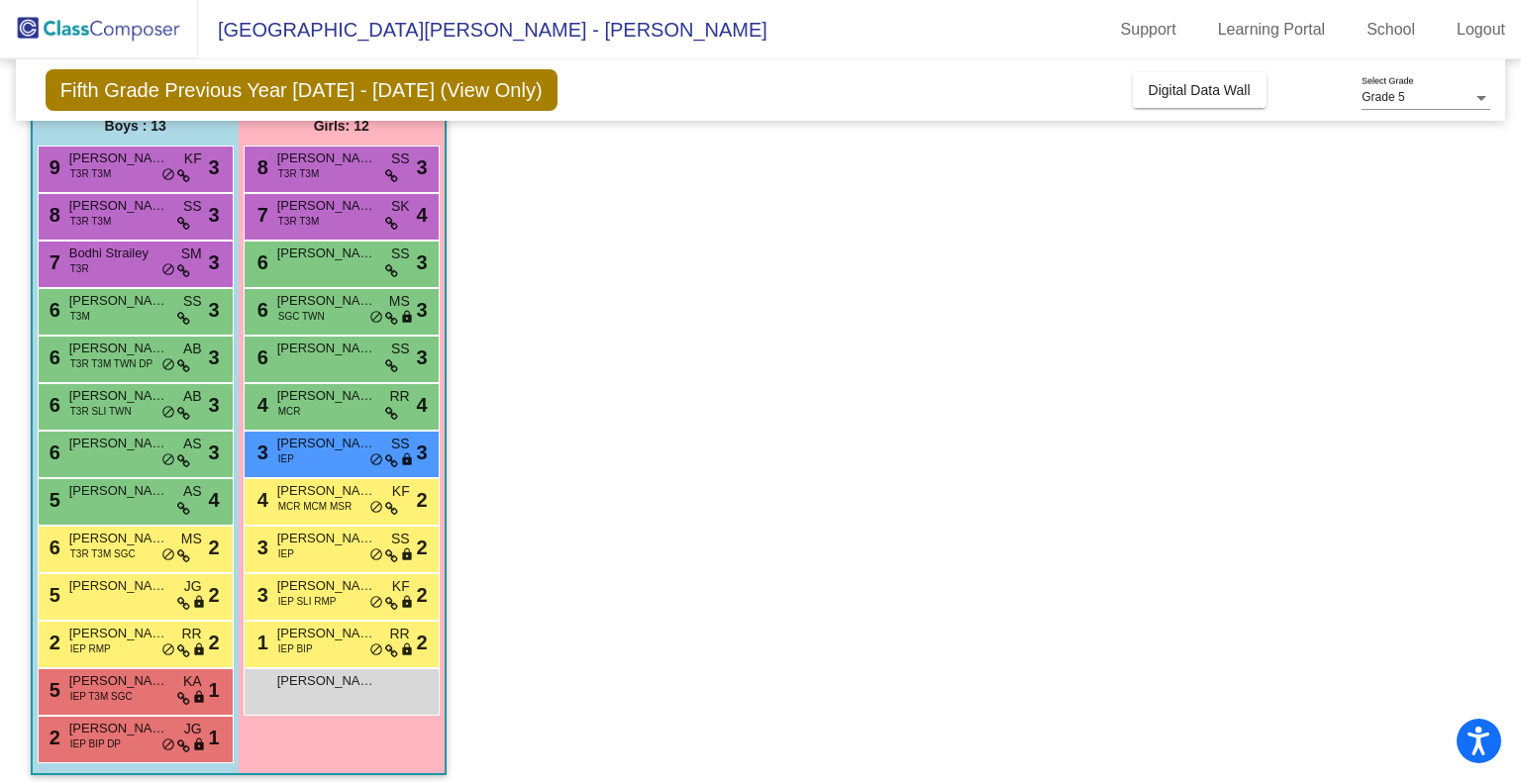
click at [294, 187] on div "8 [PERSON_NAME] T3R T3M SS lock do_not_disturb_alt 3" at bounding box center [342, 170] width 196 height 48
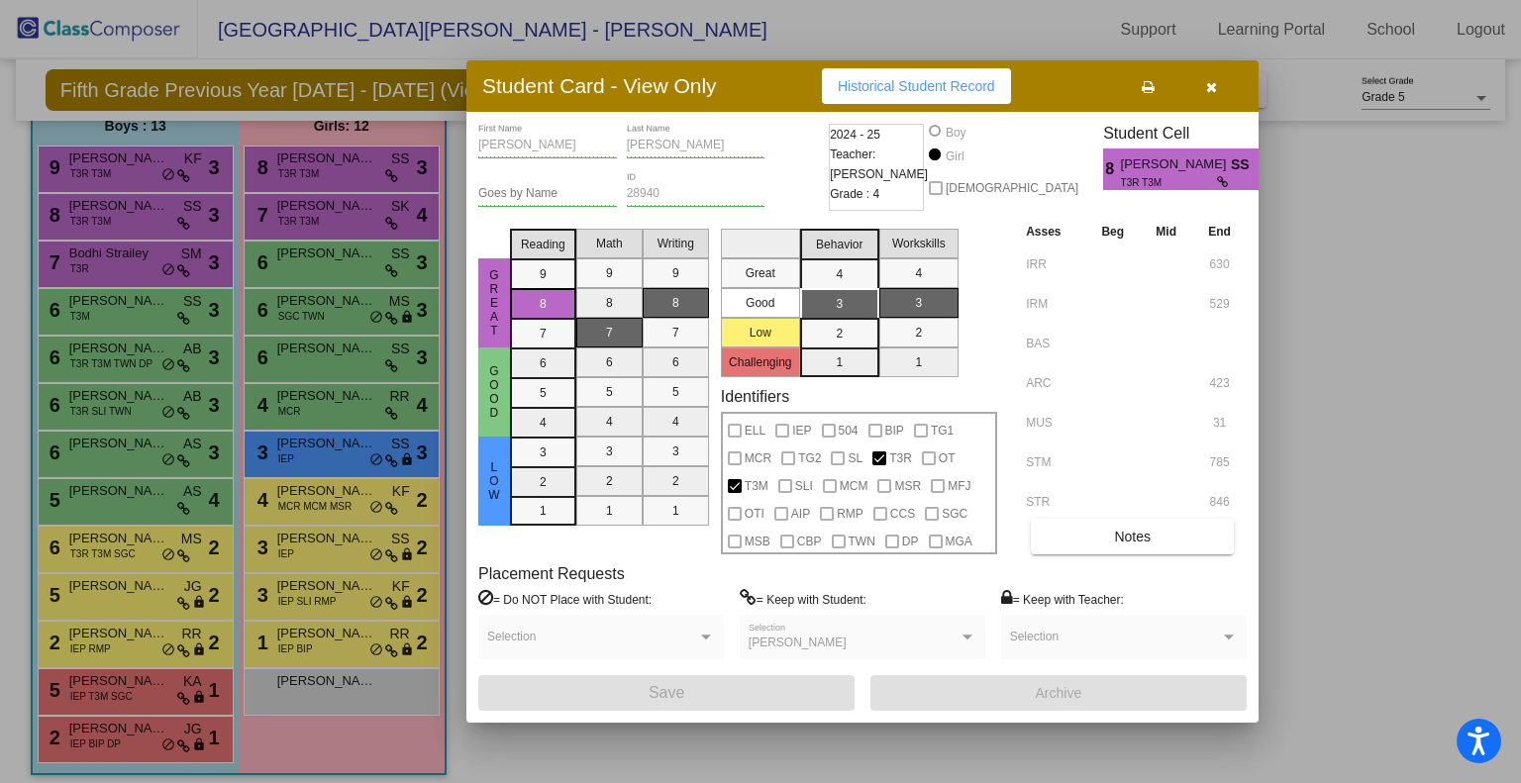
click at [300, 166] on div at bounding box center [760, 391] width 1521 height 783
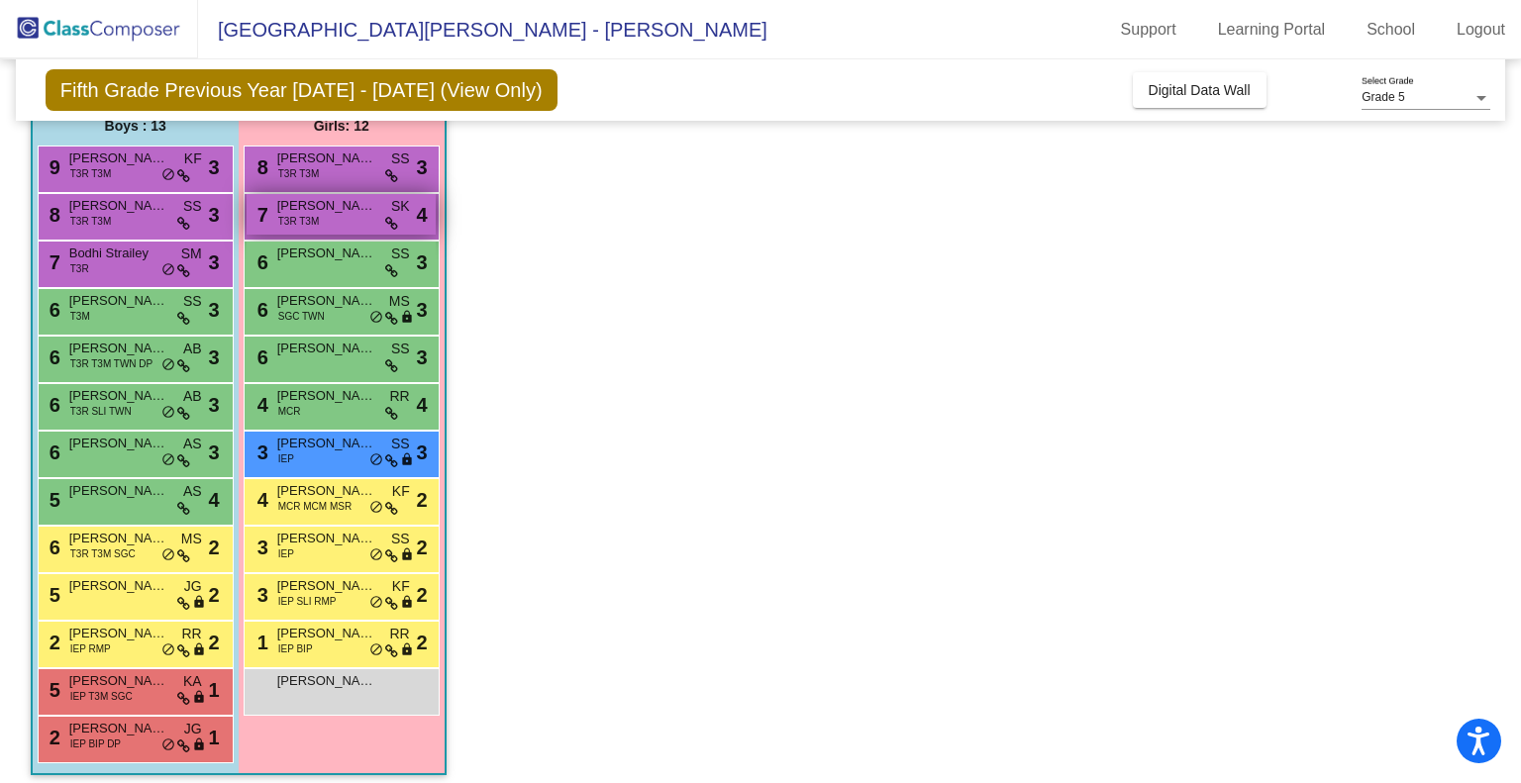
click at [296, 214] on span "T3R T3M" at bounding box center [299, 221] width 42 height 15
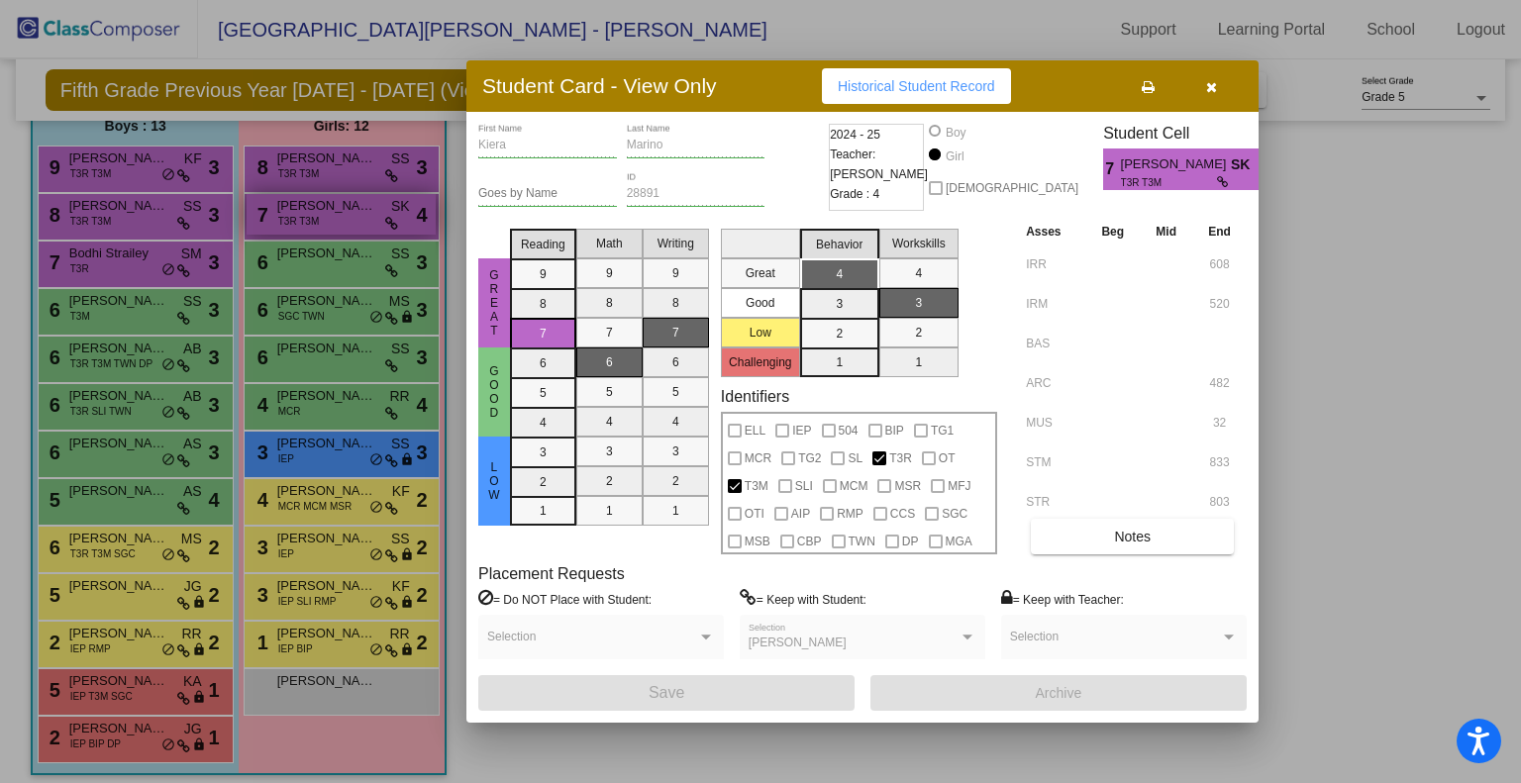
click at [296, 213] on div at bounding box center [760, 391] width 1521 height 783
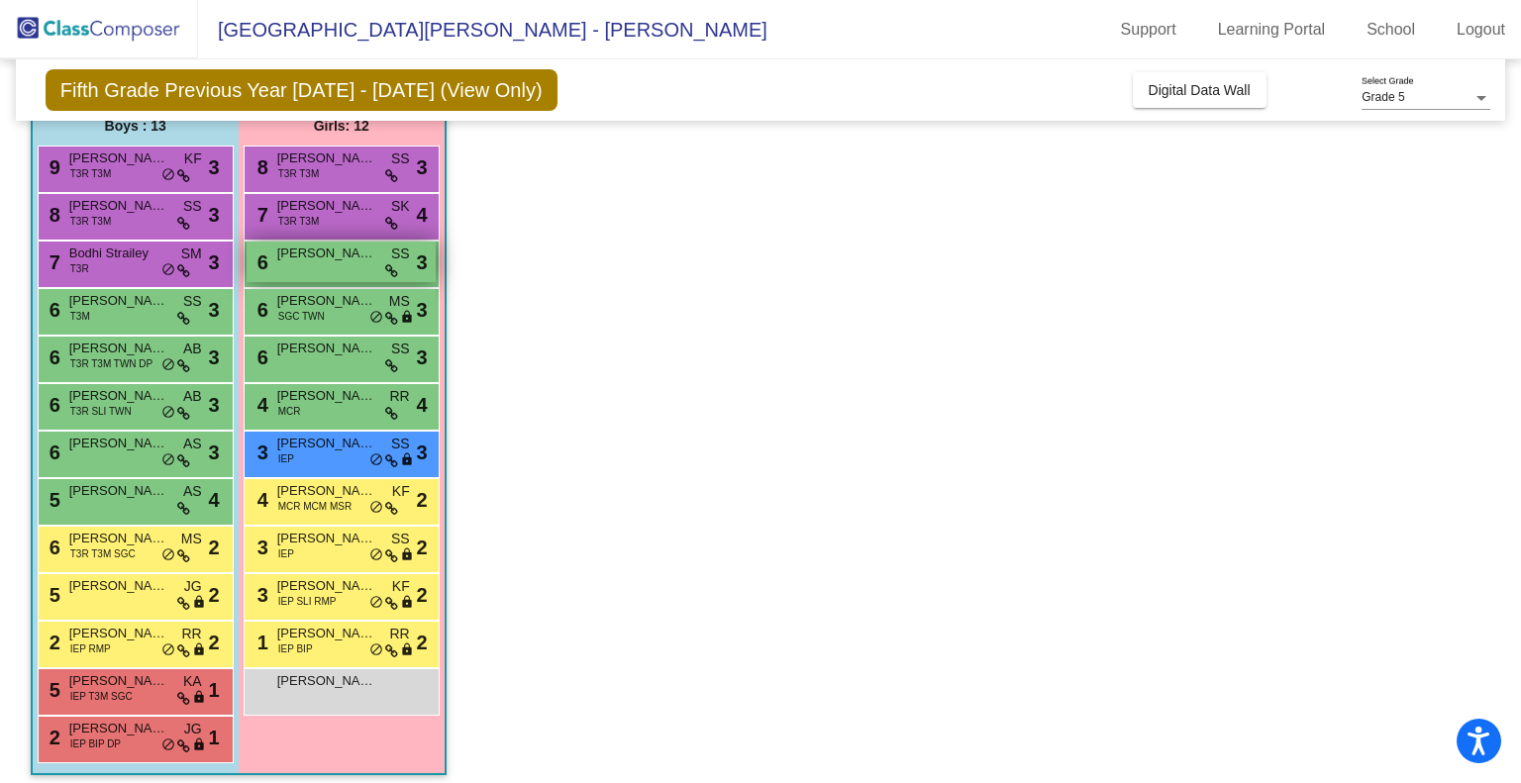
click at [296, 260] on span "[PERSON_NAME]" at bounding box center [326, 254] width 99 height 20
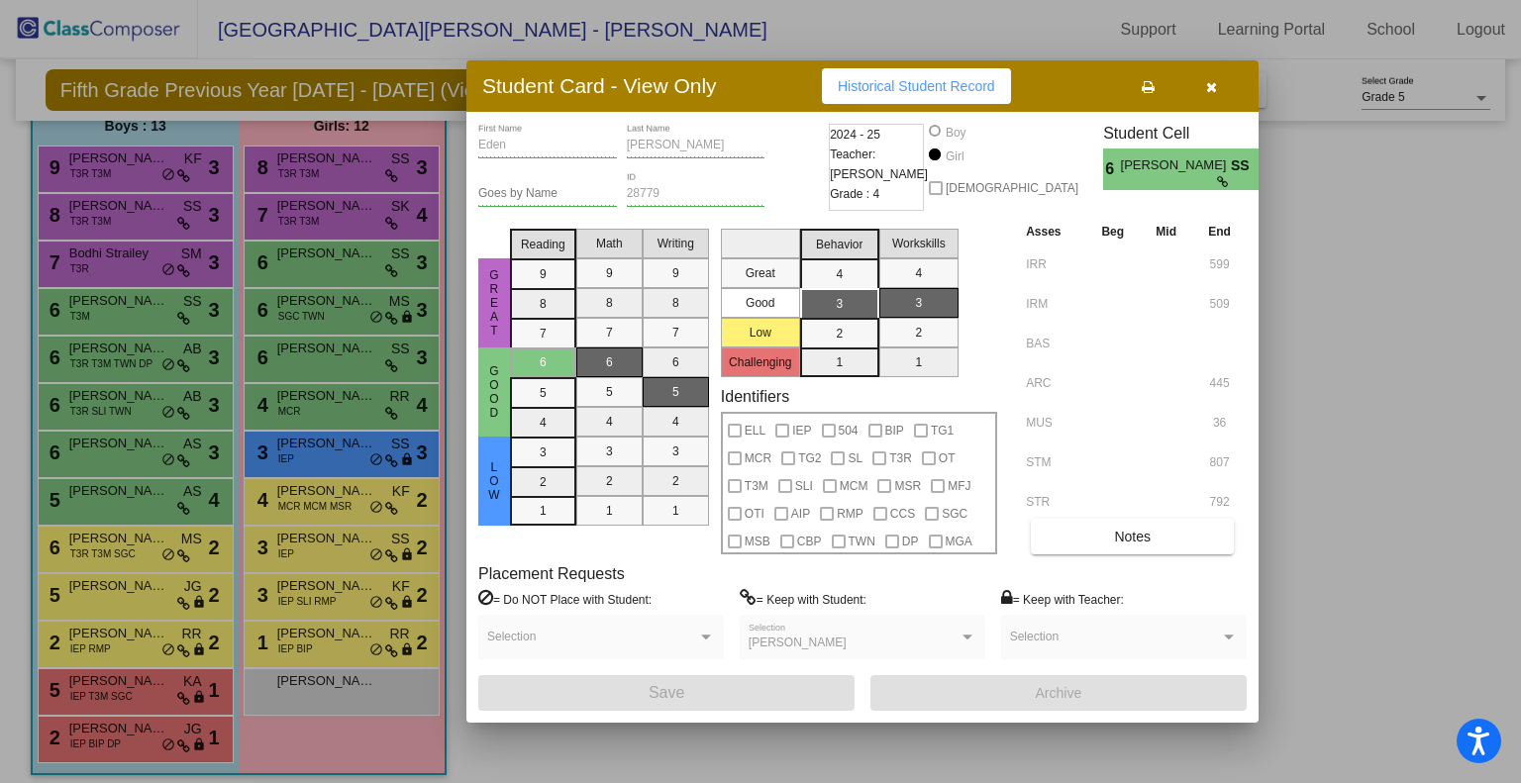
click at [337, 281] on div at bounding box center [760, 391] width 1521 height 783
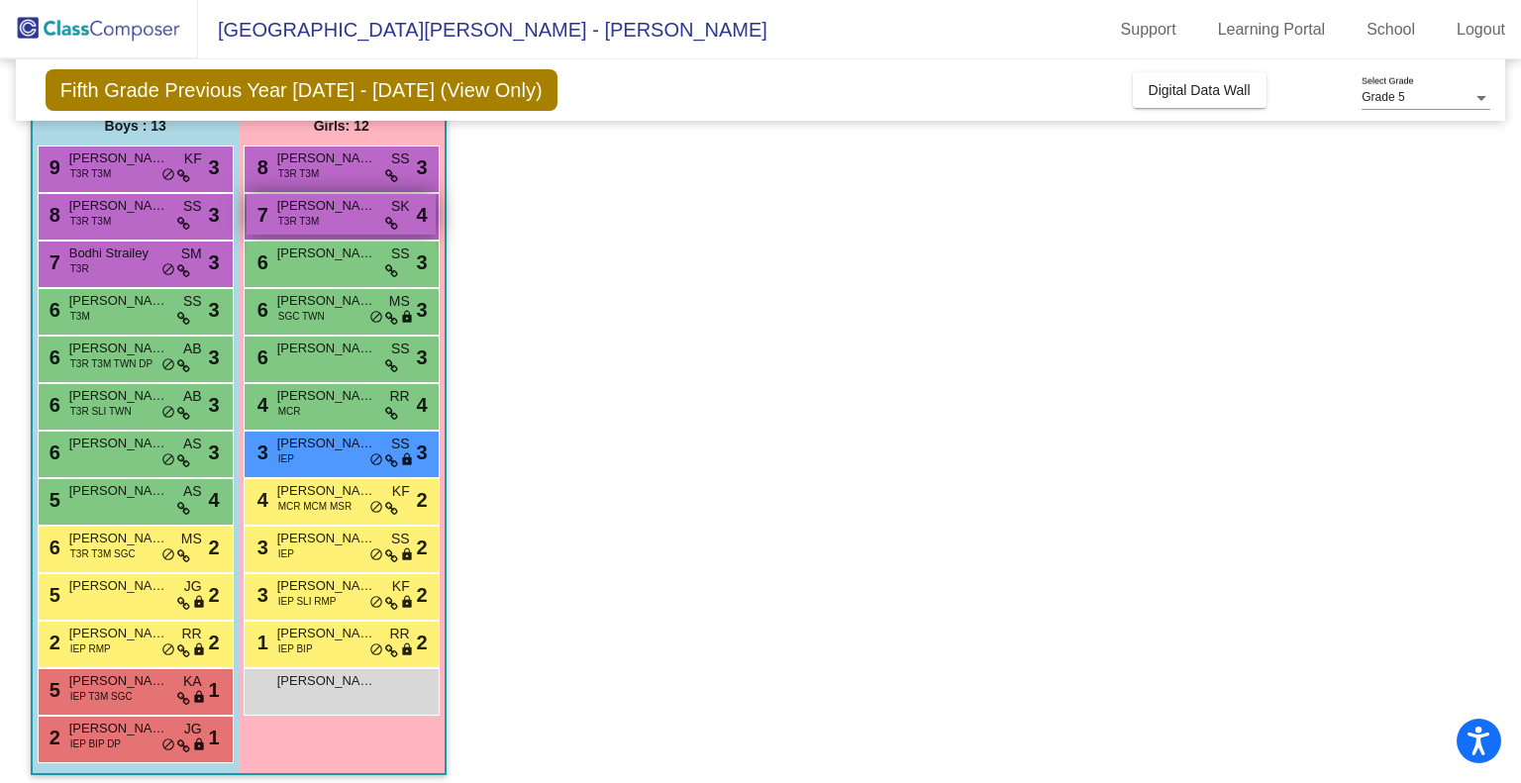
click at [328, 229] on div "7 [PERSON_NAME] T3R T3M SK lock do_not_disturb_alt 4" at bounding box center [341, 214] width 189 height 41
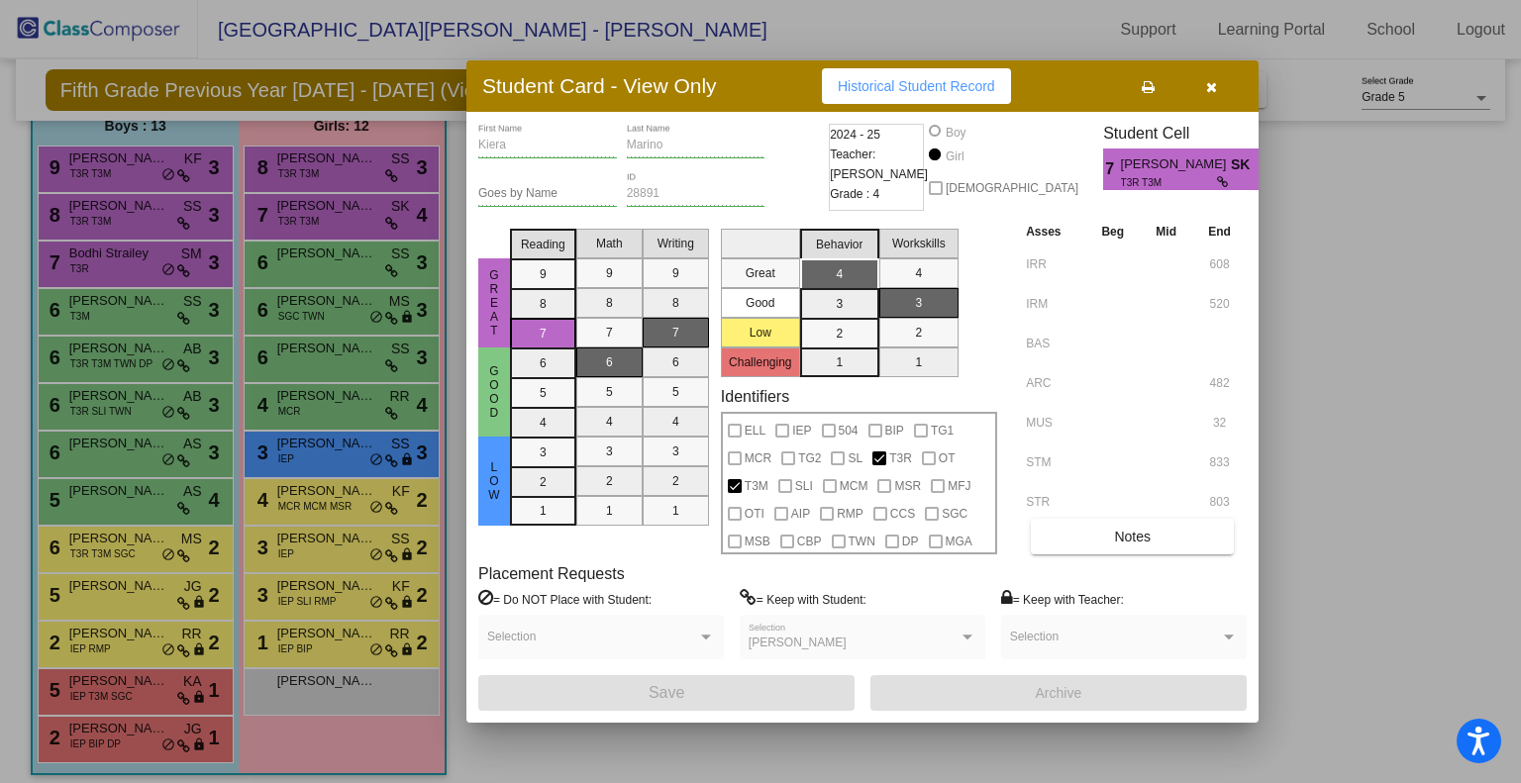
click at [319, 260] on div at bounding box center [760, 391] width 1521 height 783
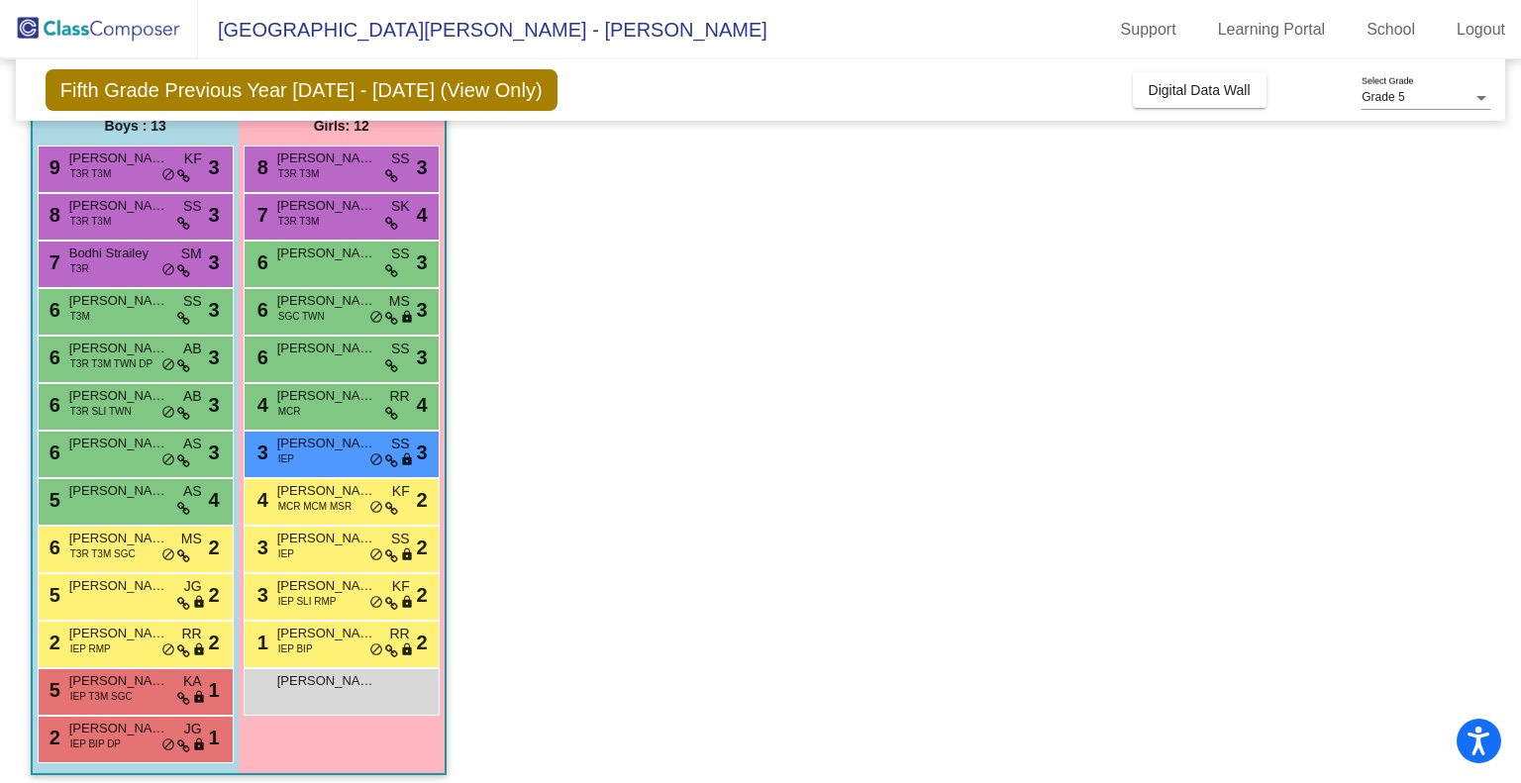
click at [319, 260] on span "[PERSON_NAME]" at bounding box center [326, 254] width 99 height 20
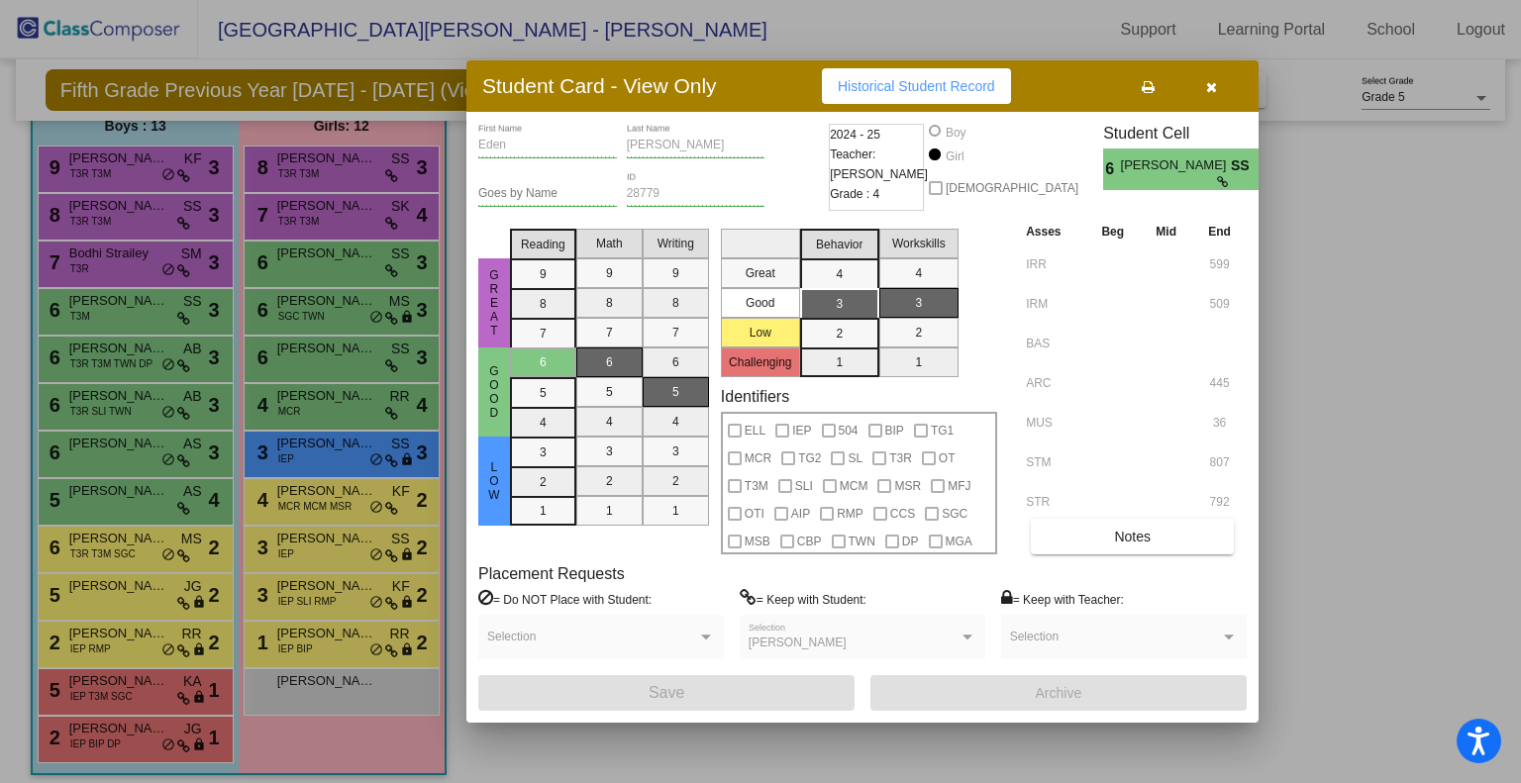
click at [321, 319] on div at bounding box center [760, 391] width 1521 height 783
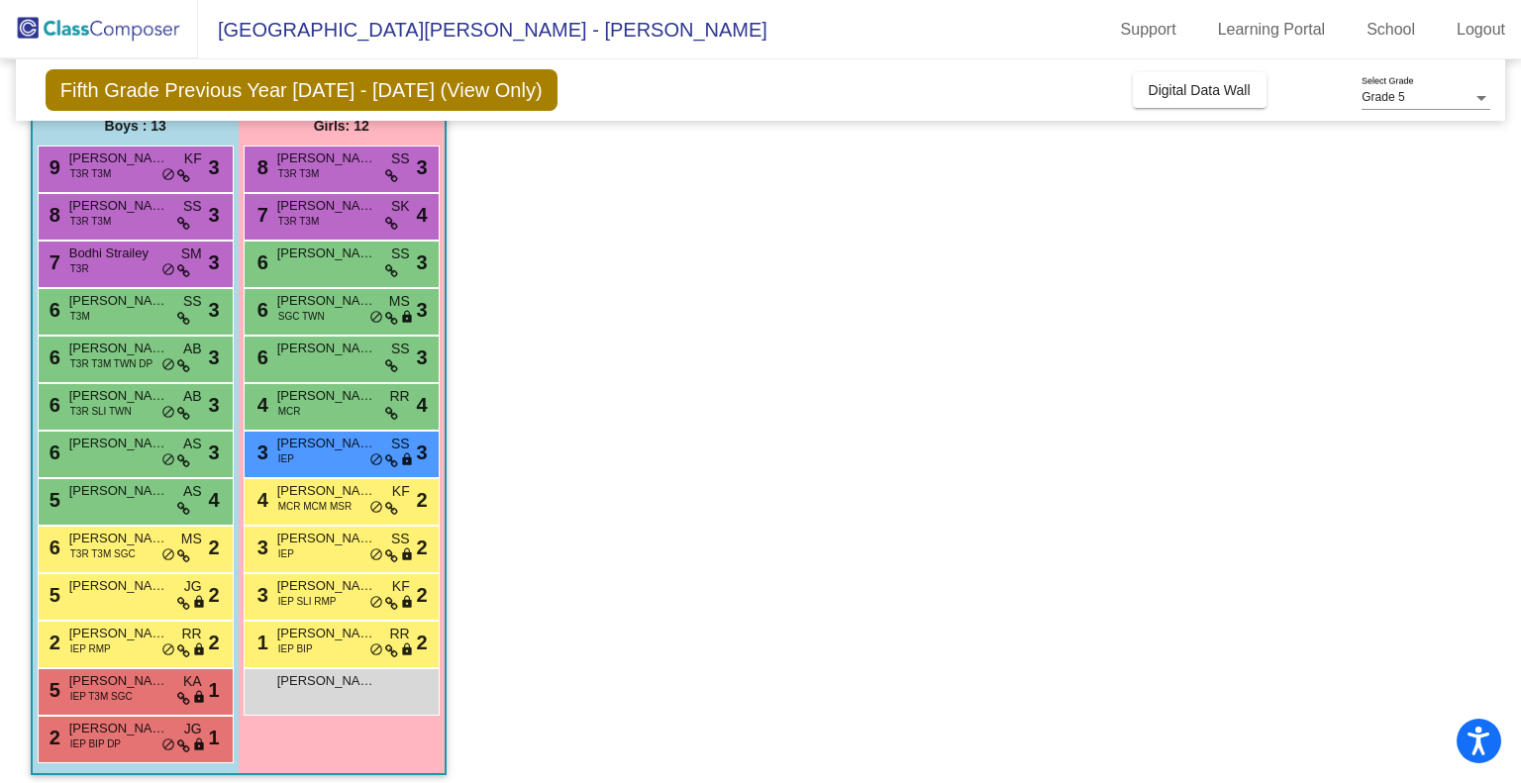
click at [321, 319] on span "SGC TWN" at bounding box center [301, 316] width 47 height 15
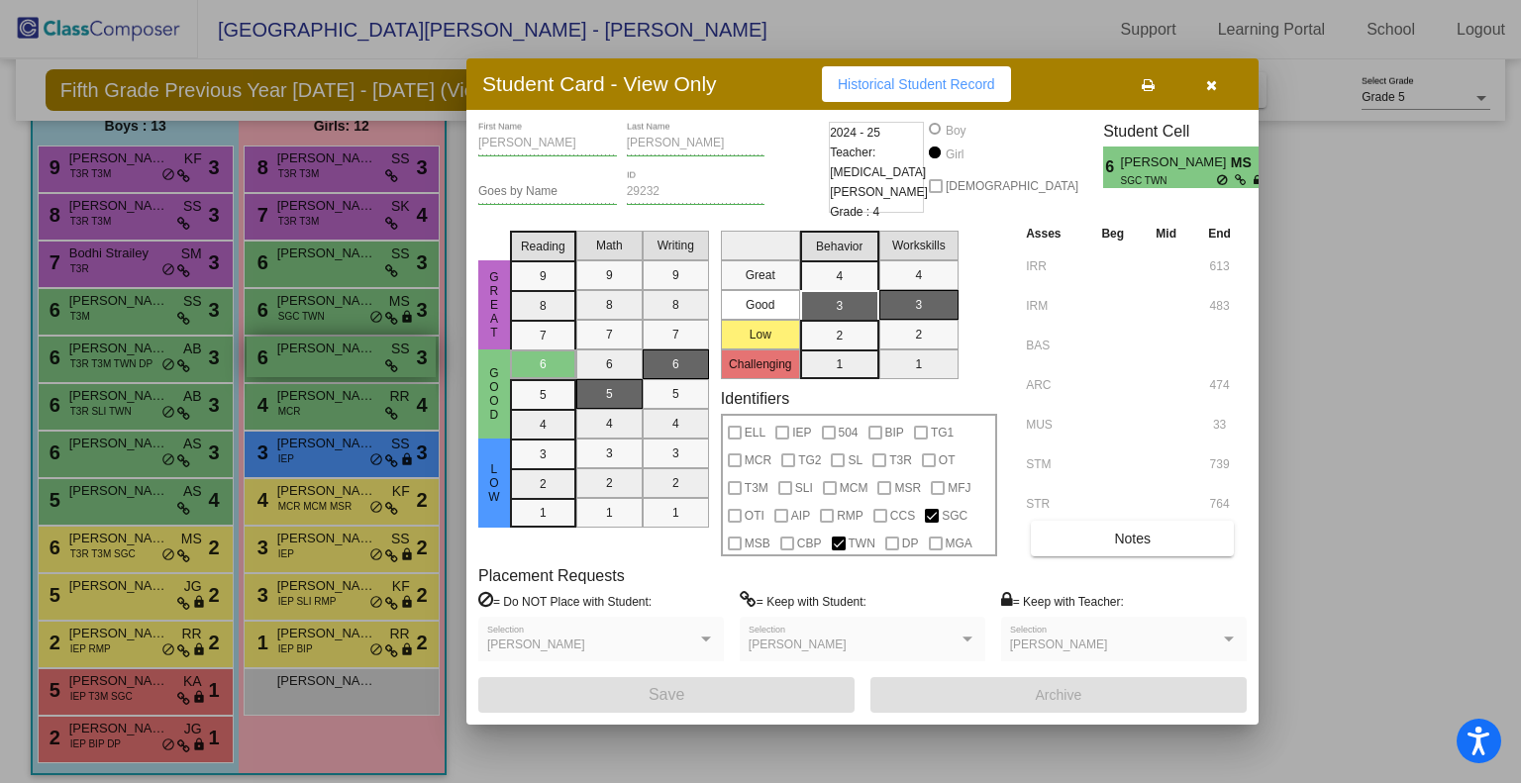
click at [311, 370] on div at bounding box center [760, 391] width 1521 height 783
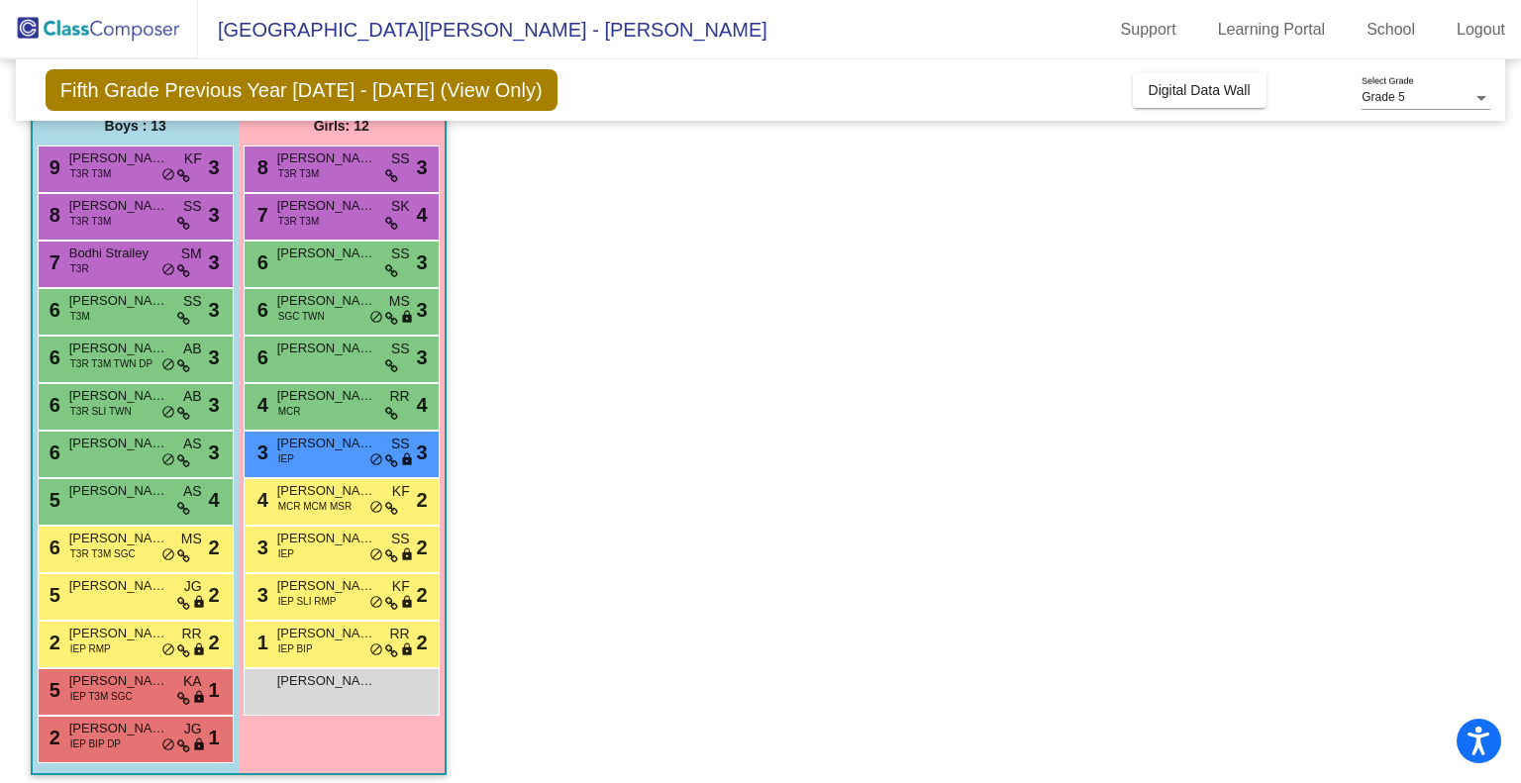
click at [303, 288] on div "6 [PERSON_NAME] SGC TWN MS lock do_not_disturb_alt 3" at bounding box center [342, 312] width 196 height 48
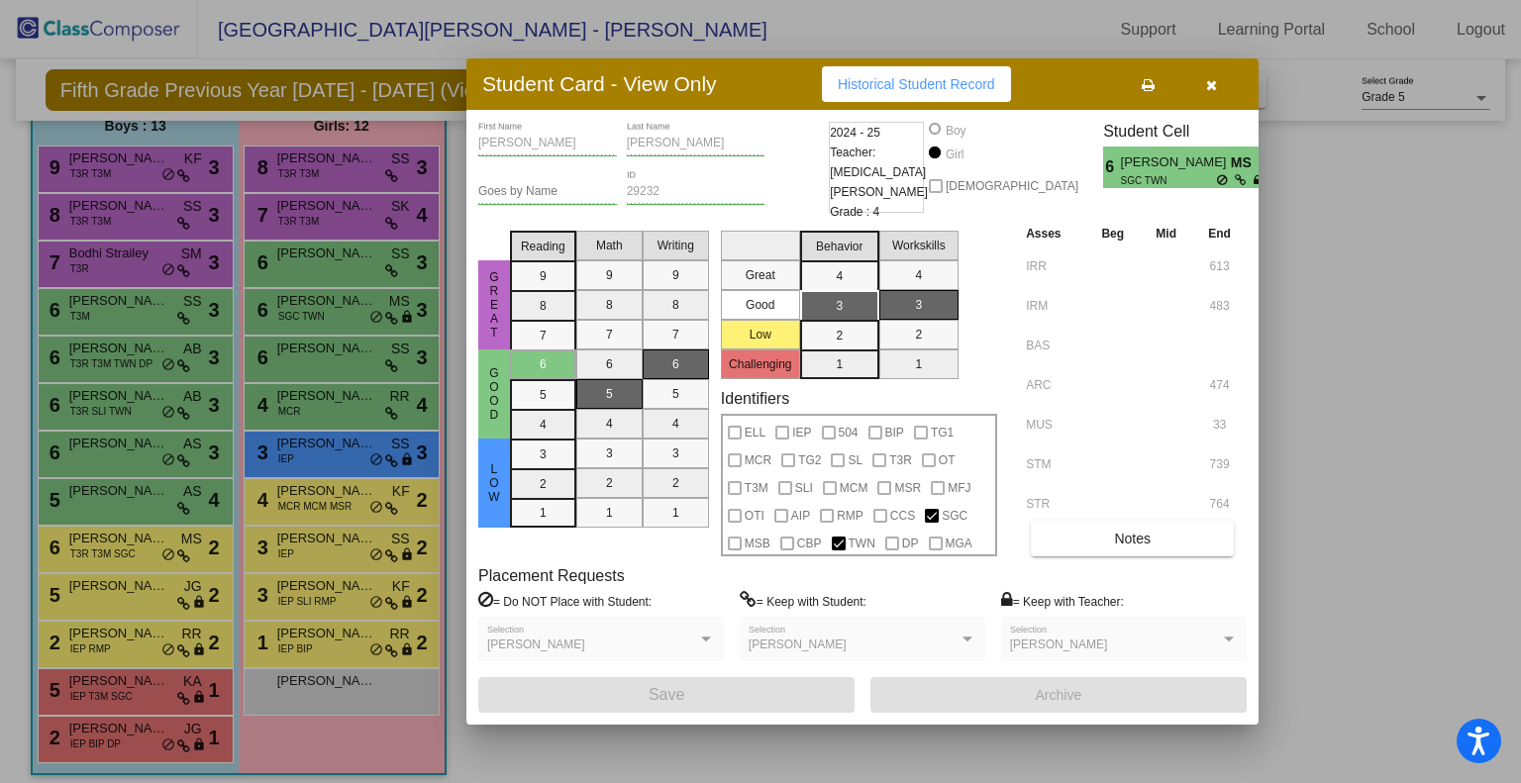
click at [303, 291] on div at bounding box center [760, 391] width 1521 height 783
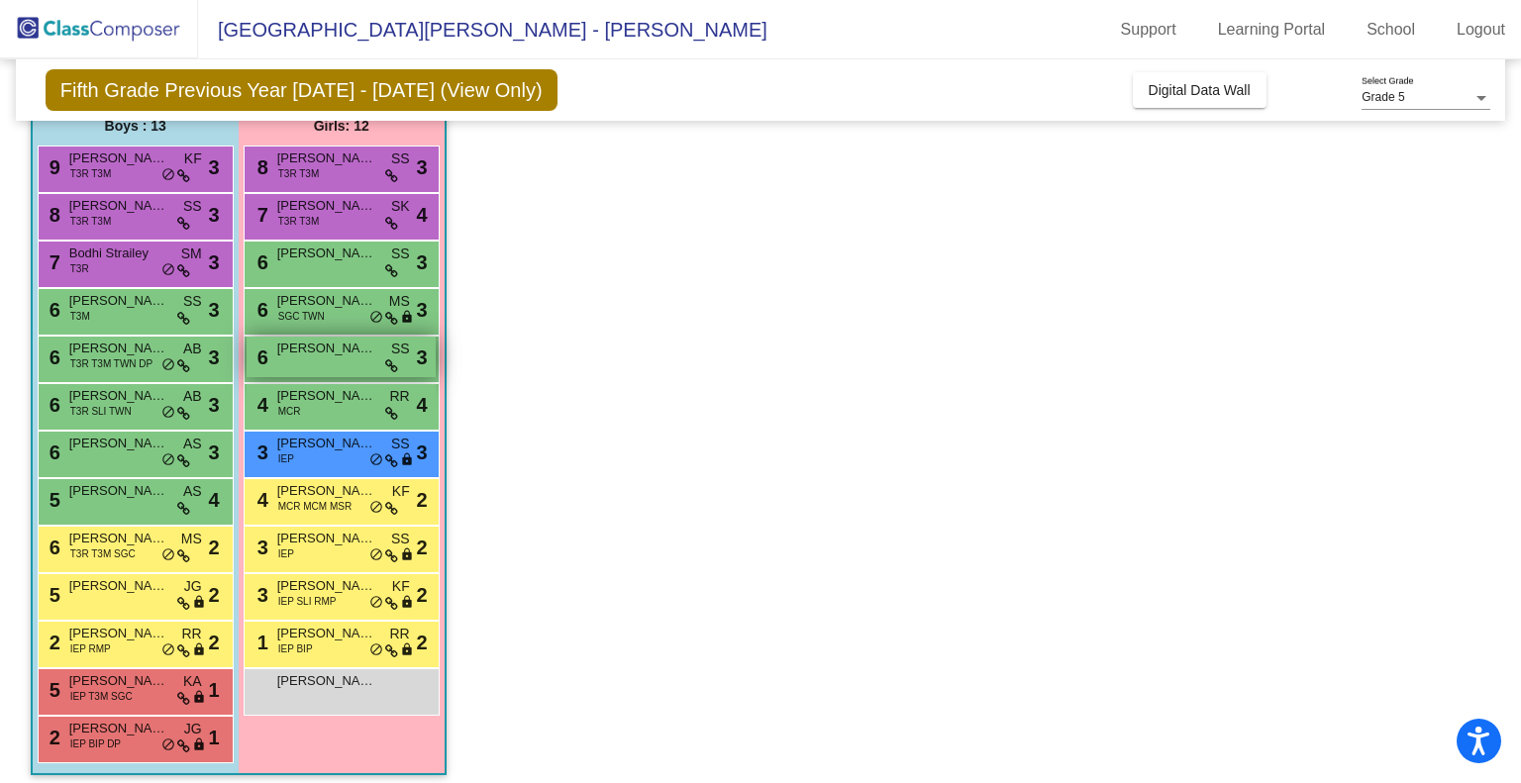
click at [308, 356] on span "[PERSON_NAME]" at bounding box center [326, 349] width 99 height 20
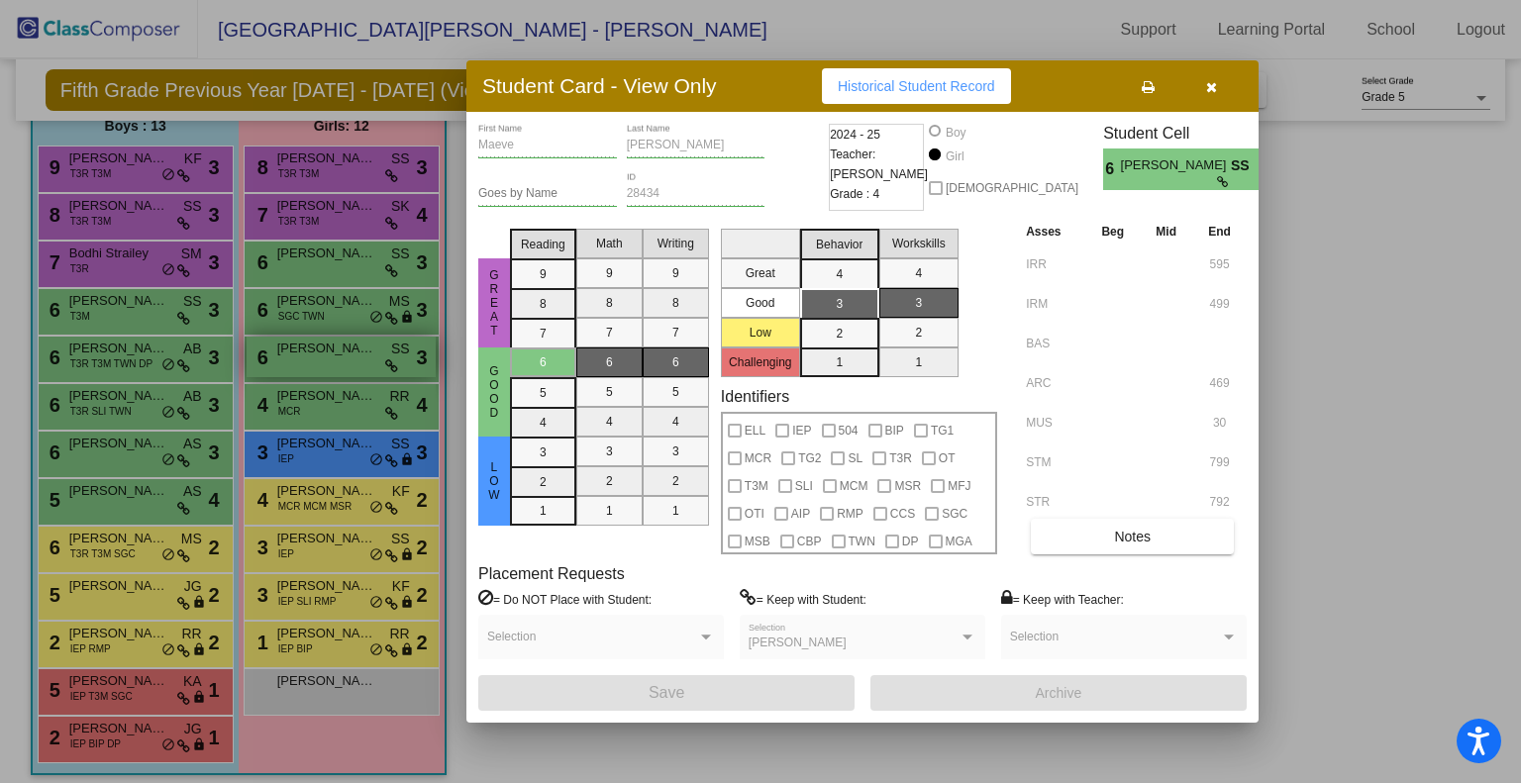
click at [308, 356] on div at bounding box center [760, 391] width 1521 height 783
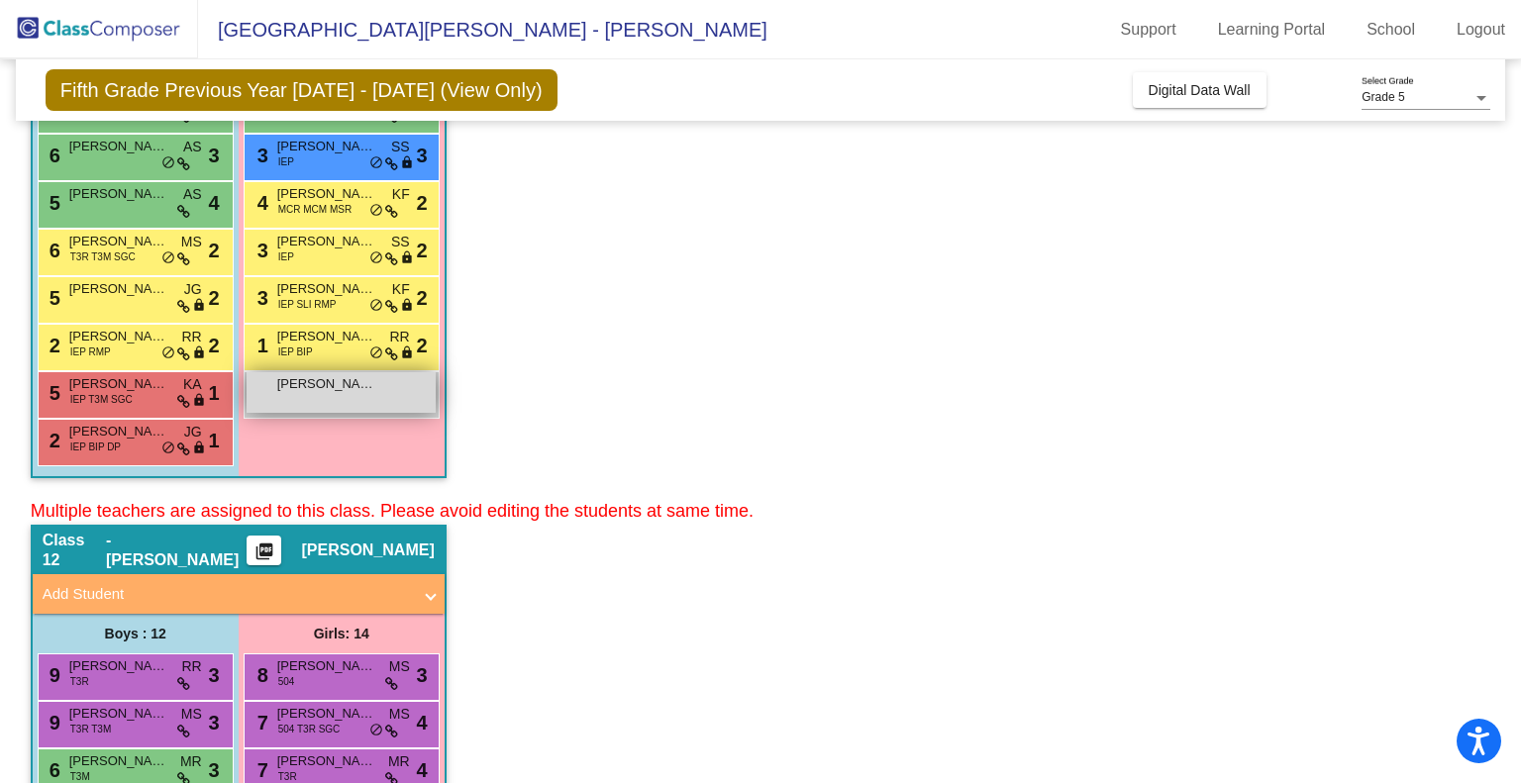
scroll to position [99, 0]
